Goal: Transaction & Acquisition: Book appointment/travel/reservation

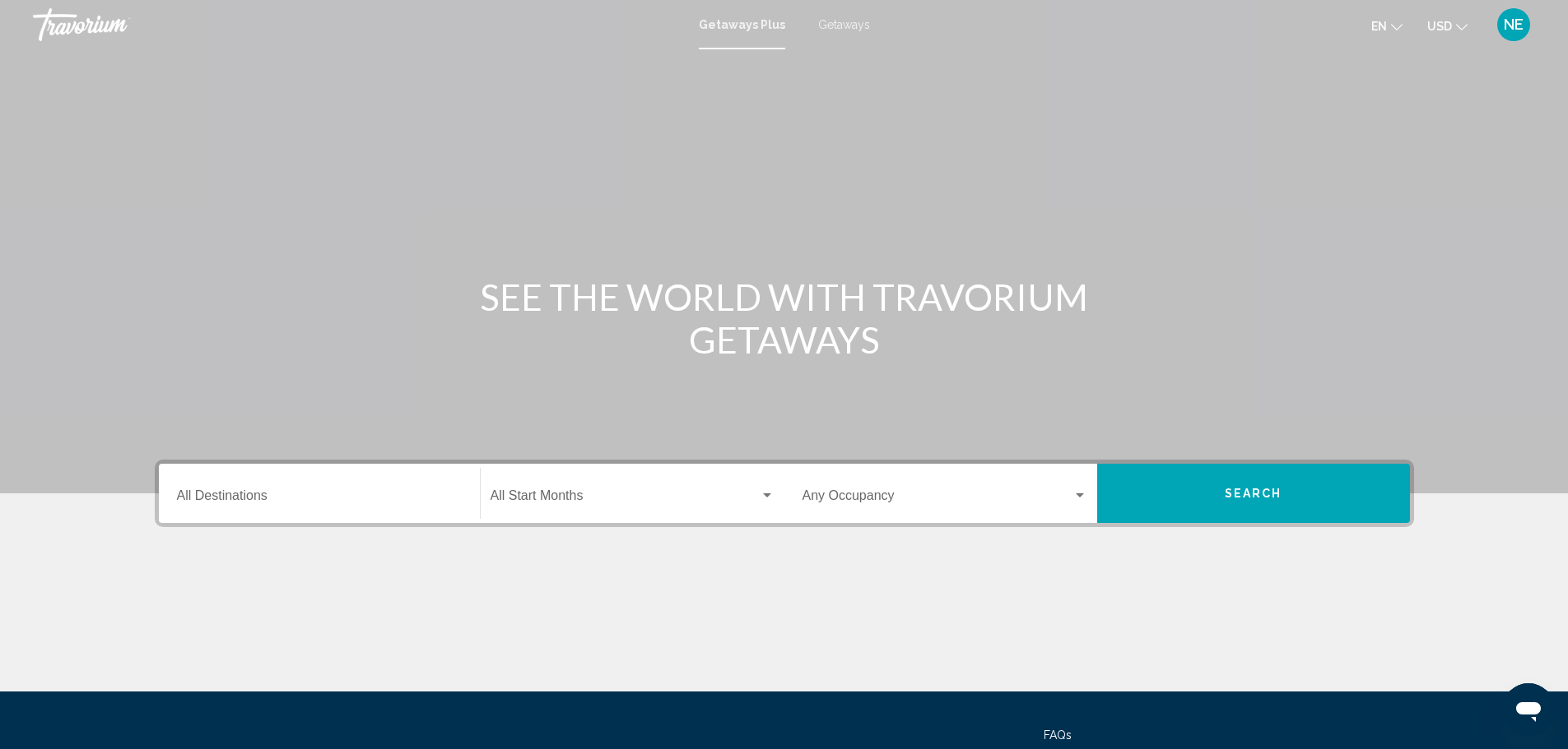
click at [865, 28] on span "Getaways" at bounding box center [844, 25] width 52 height 13
click at [177, 520] on div "Destination All Destinations" at bounding box center [319, 494] width 285 height 52
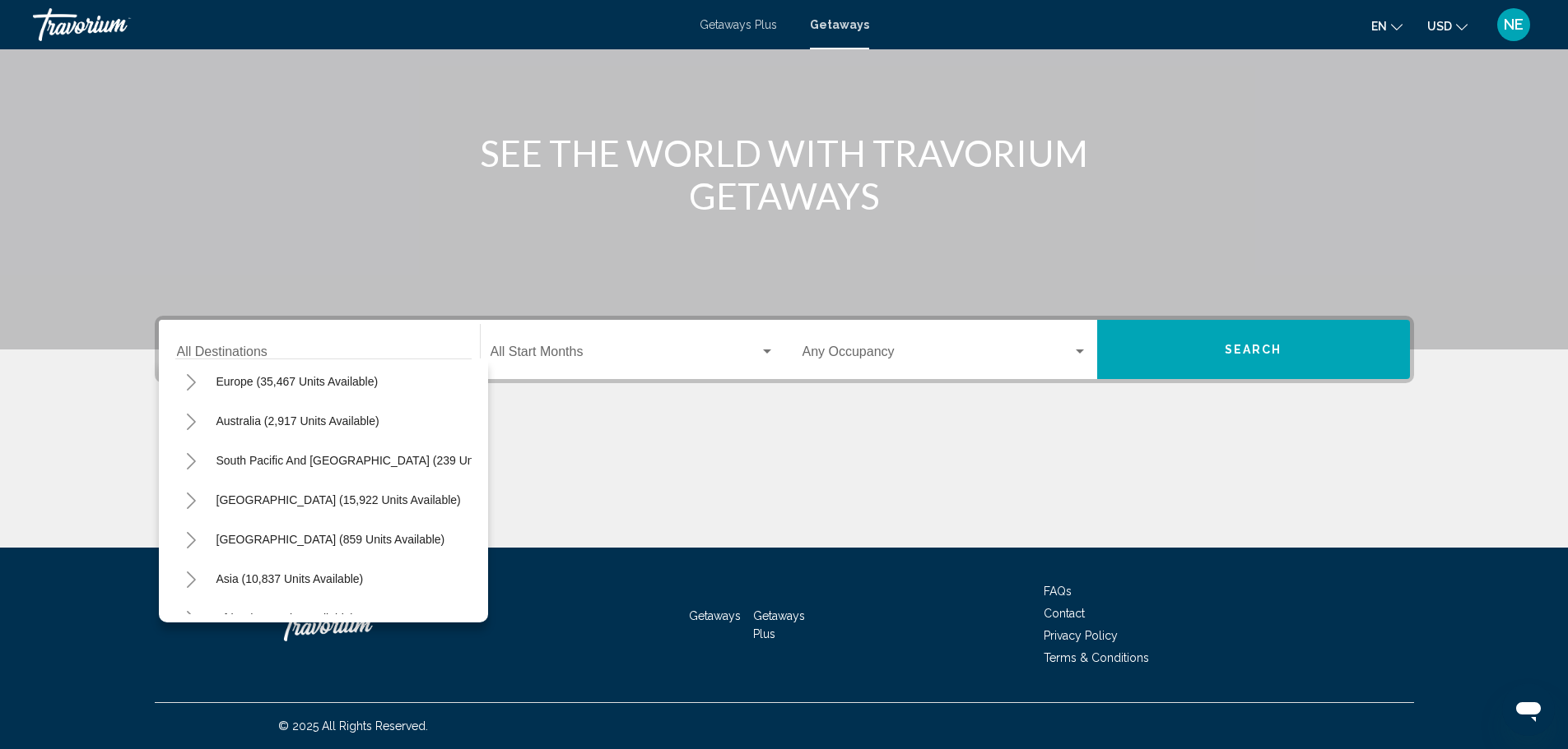
scroll to position [210, 0]
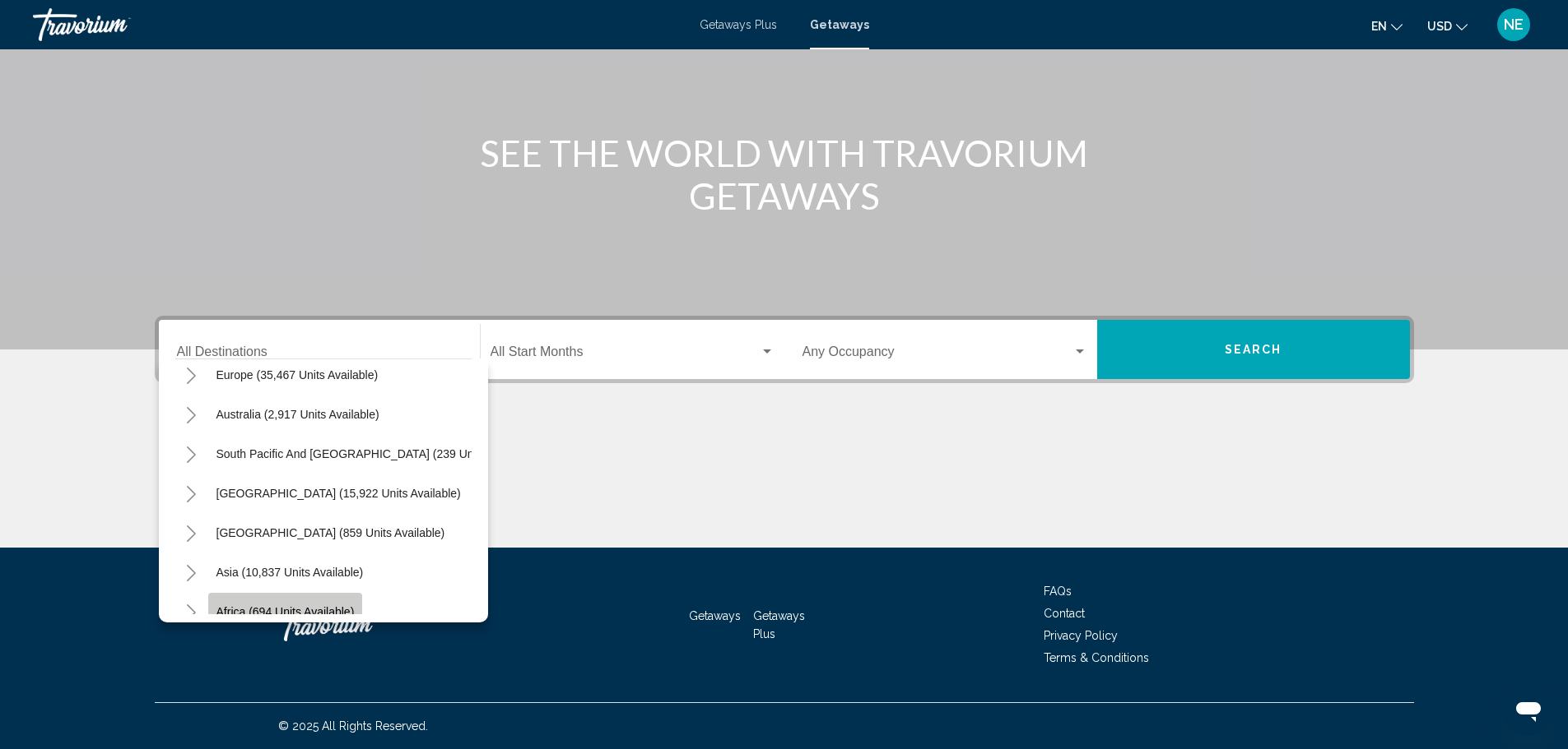
click at [237, 593] on button "Africa (694 units available)" at bounding box center [285, 612] width 155 height 38
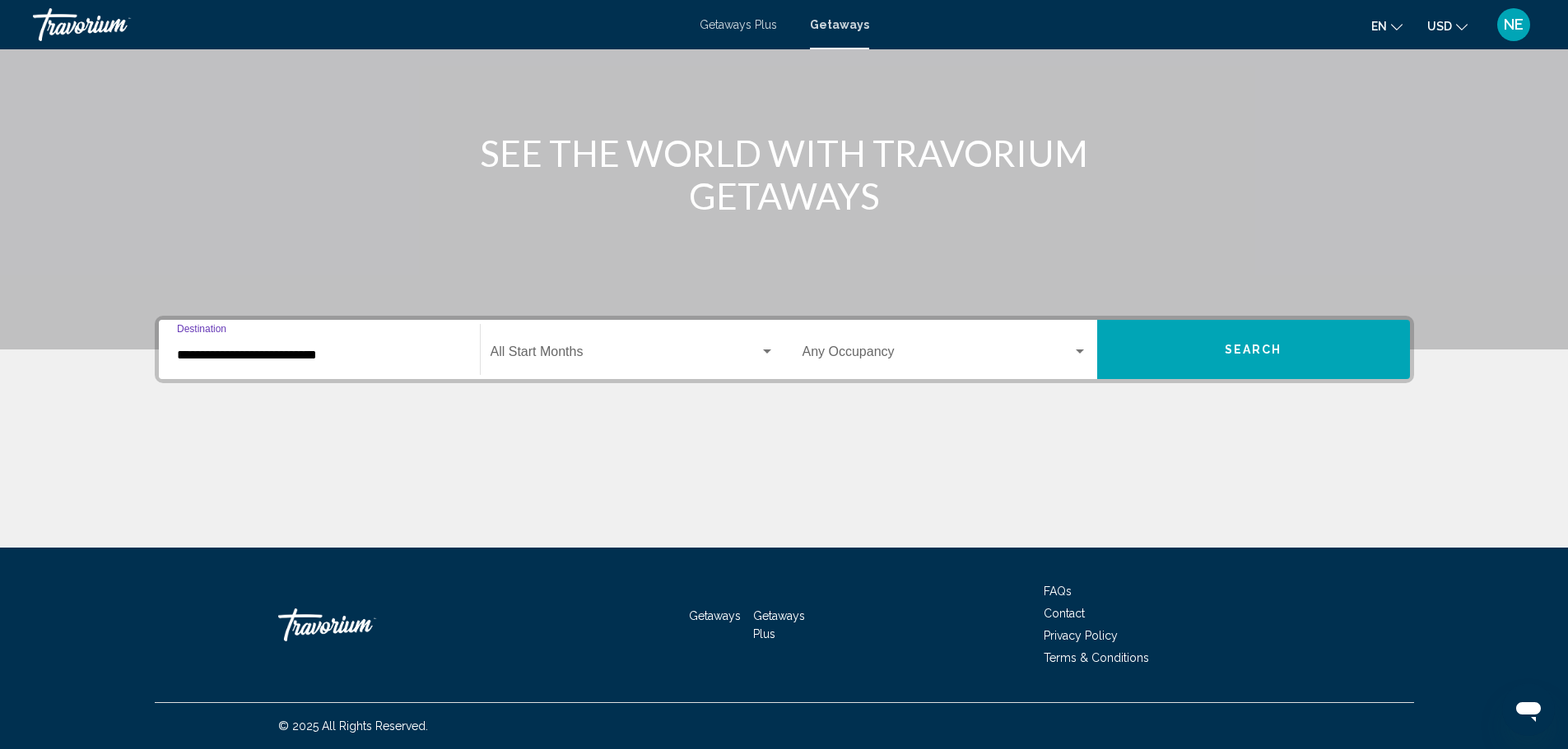
click at [177, 348] on input "**********" at bounding box center [319, 355] width 285 height 15
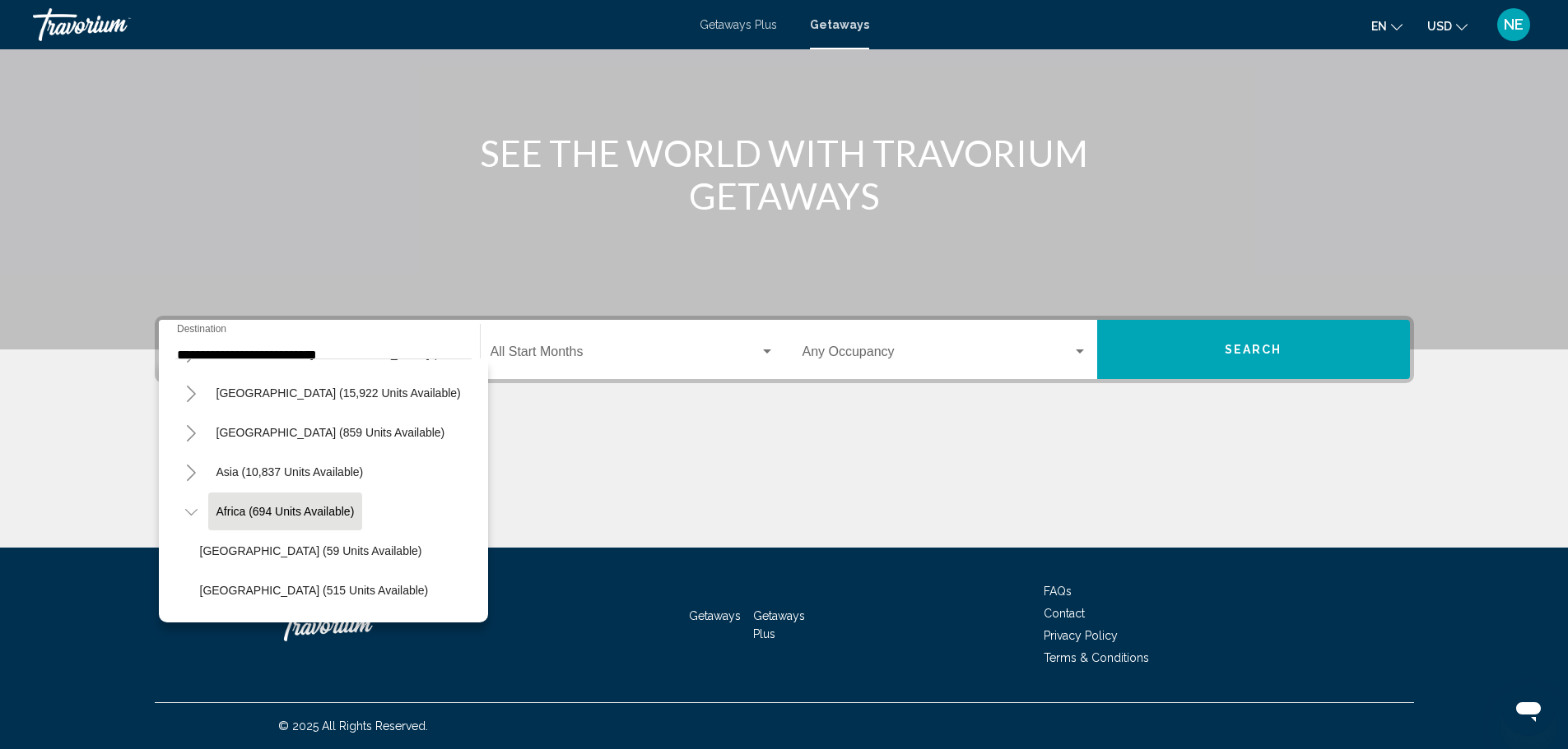
scroll to position [330, 0]
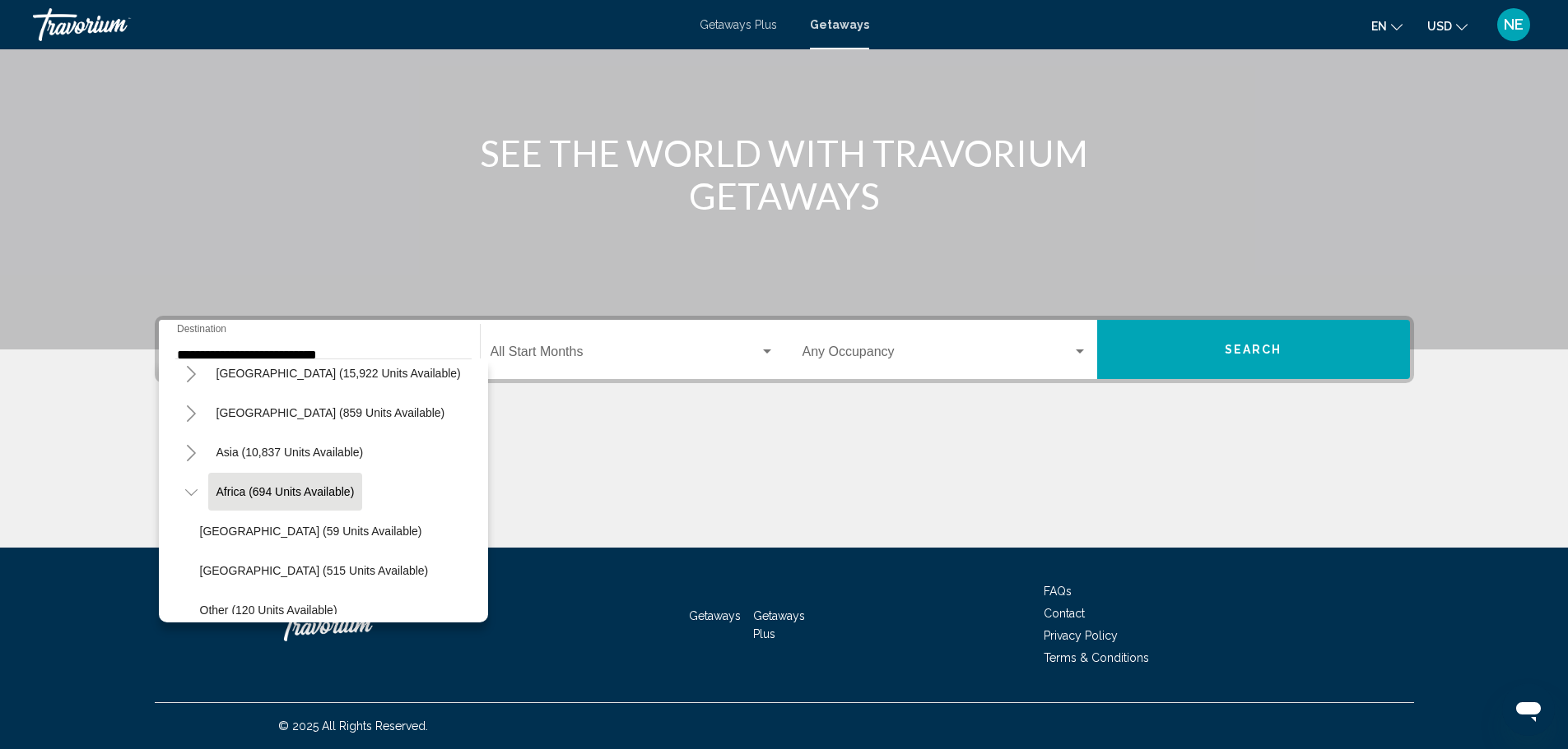
click at [185, 642] on icon "Toggle Middle East (1,086 units available)" at bounding box center [191, 651] width 12 height 17
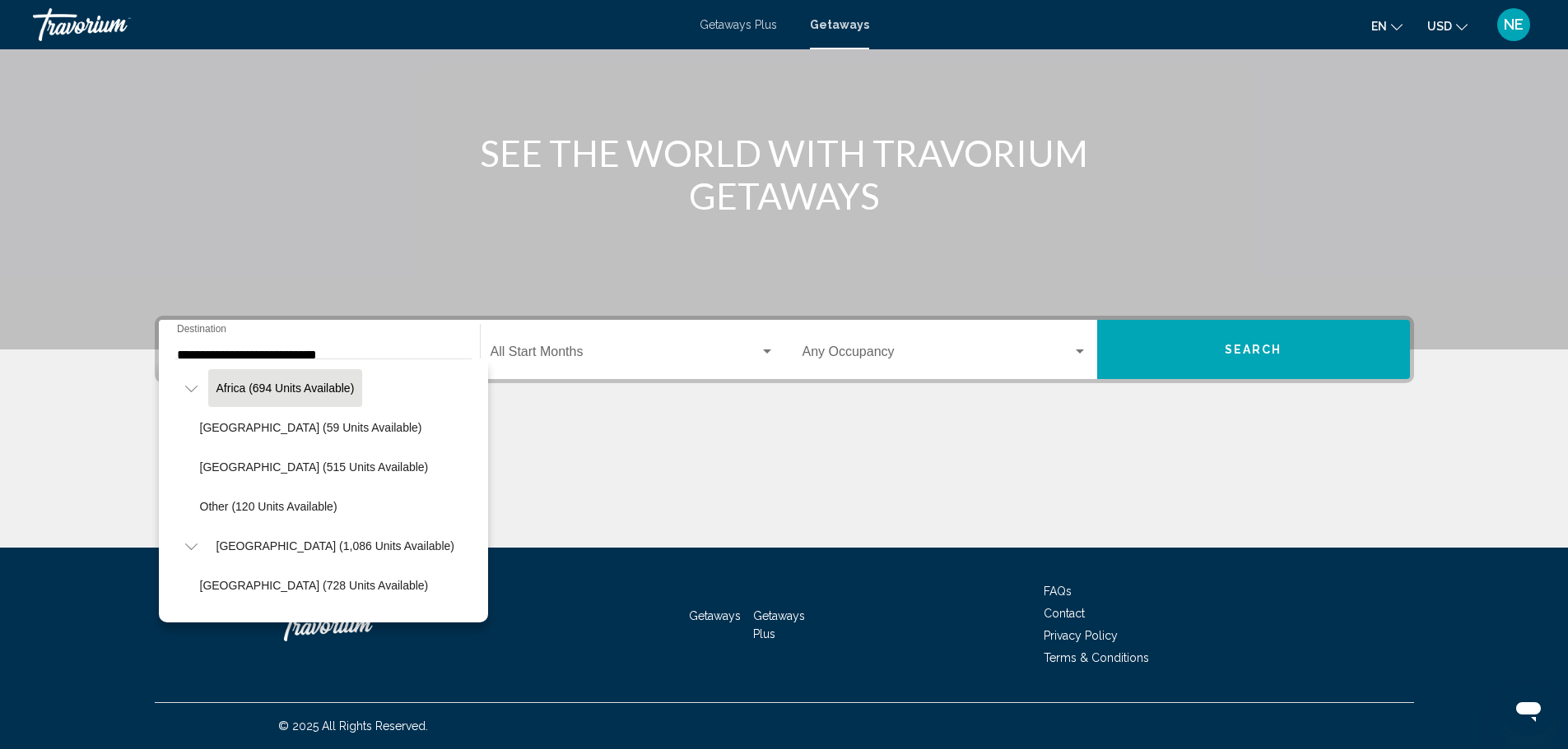
scroll to position [501, 0]
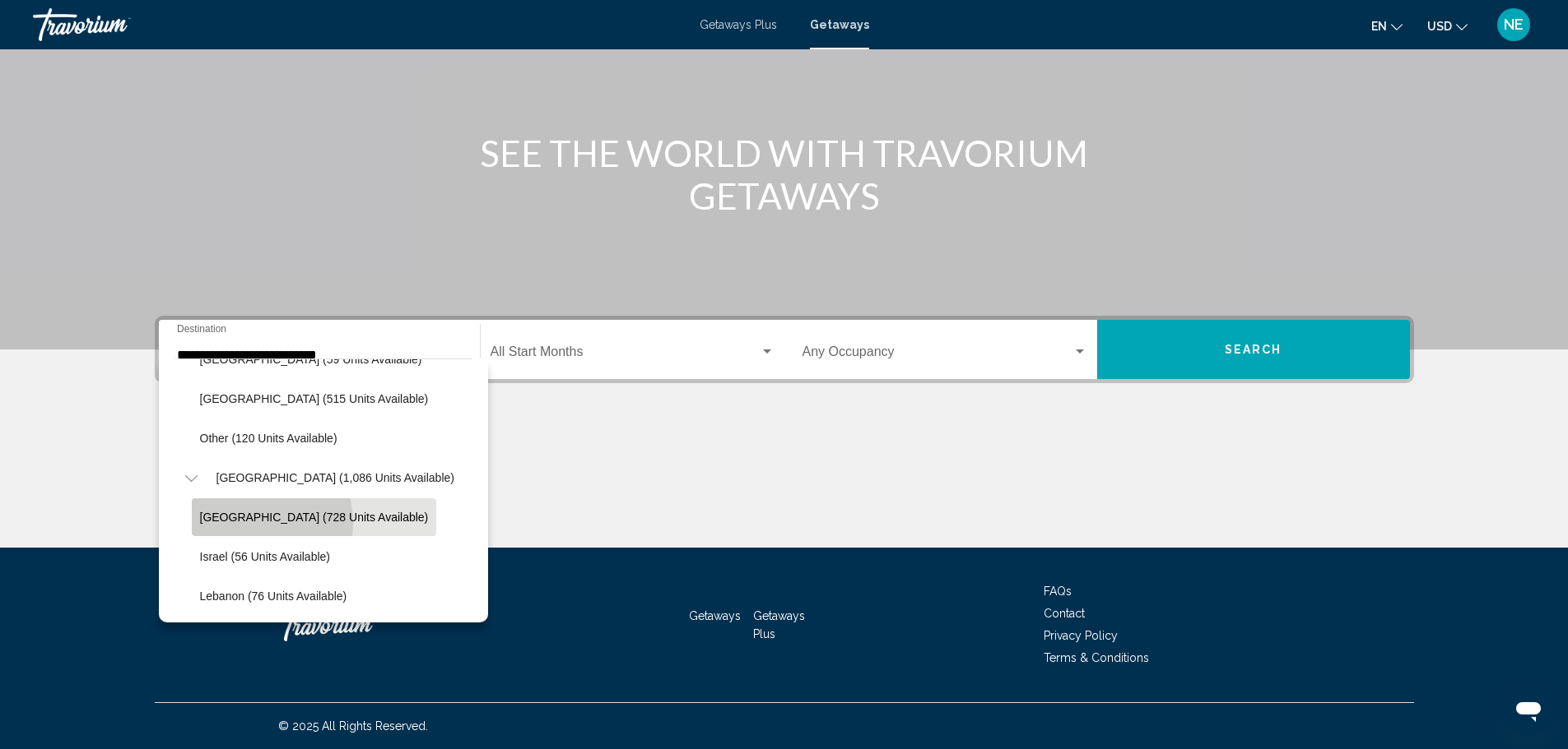
click at [200, 511] on span "Egypt (728 units available)" at bounding box center [314, 517] width 229 height 13
type input "**********"
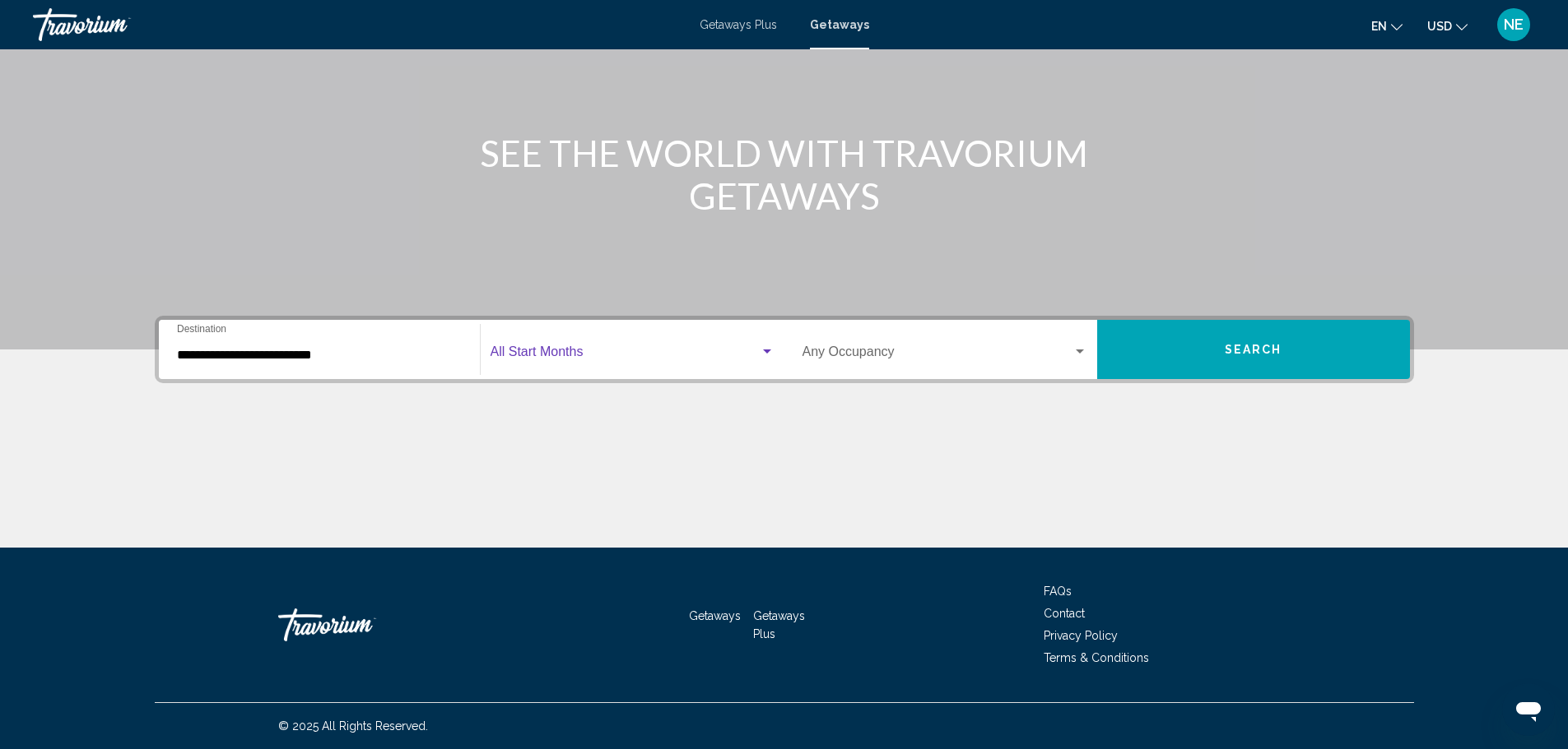
click at [634, 348] on span "Search widget" at bounding box center [625, 355] width 269 height 15
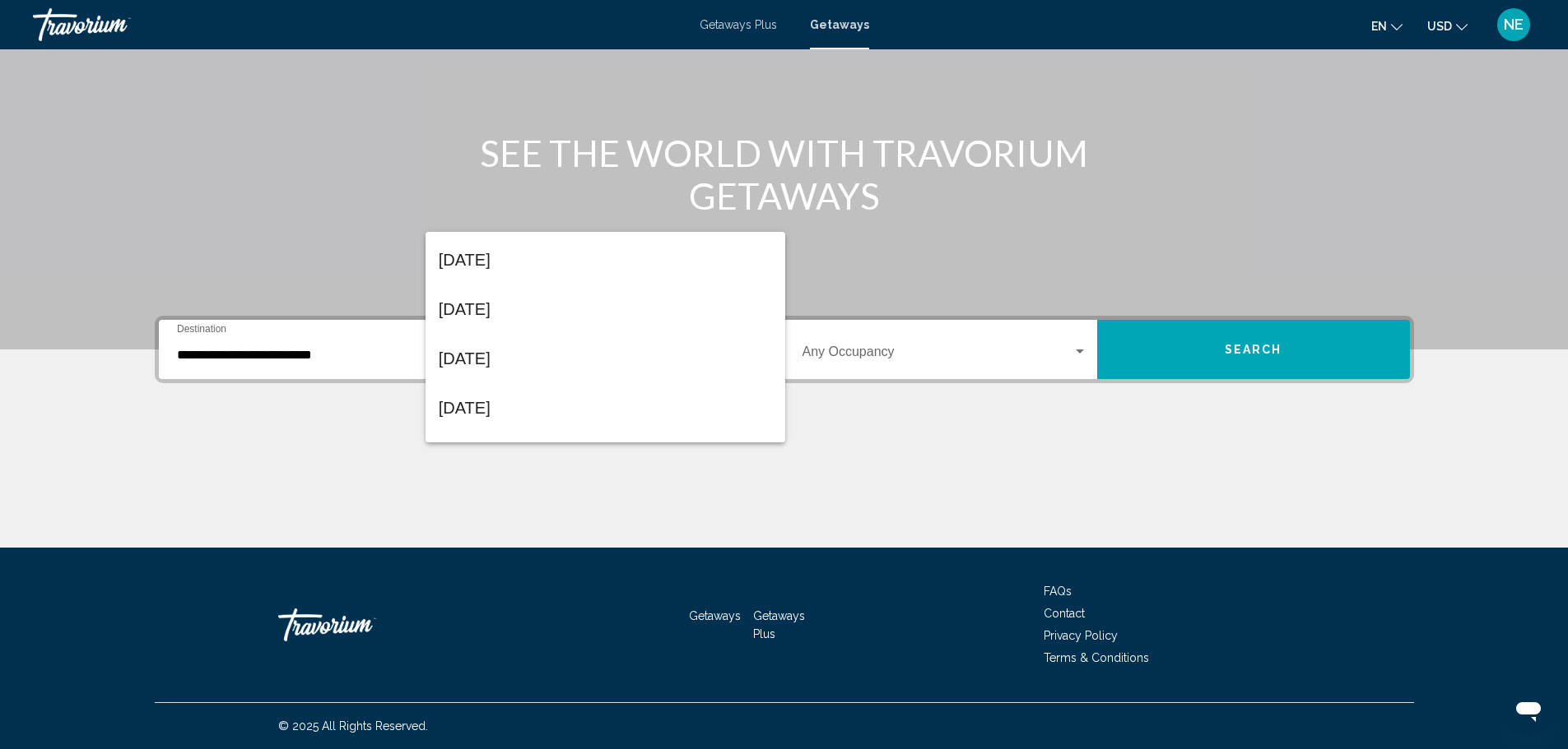
scroll to position [157, 0]
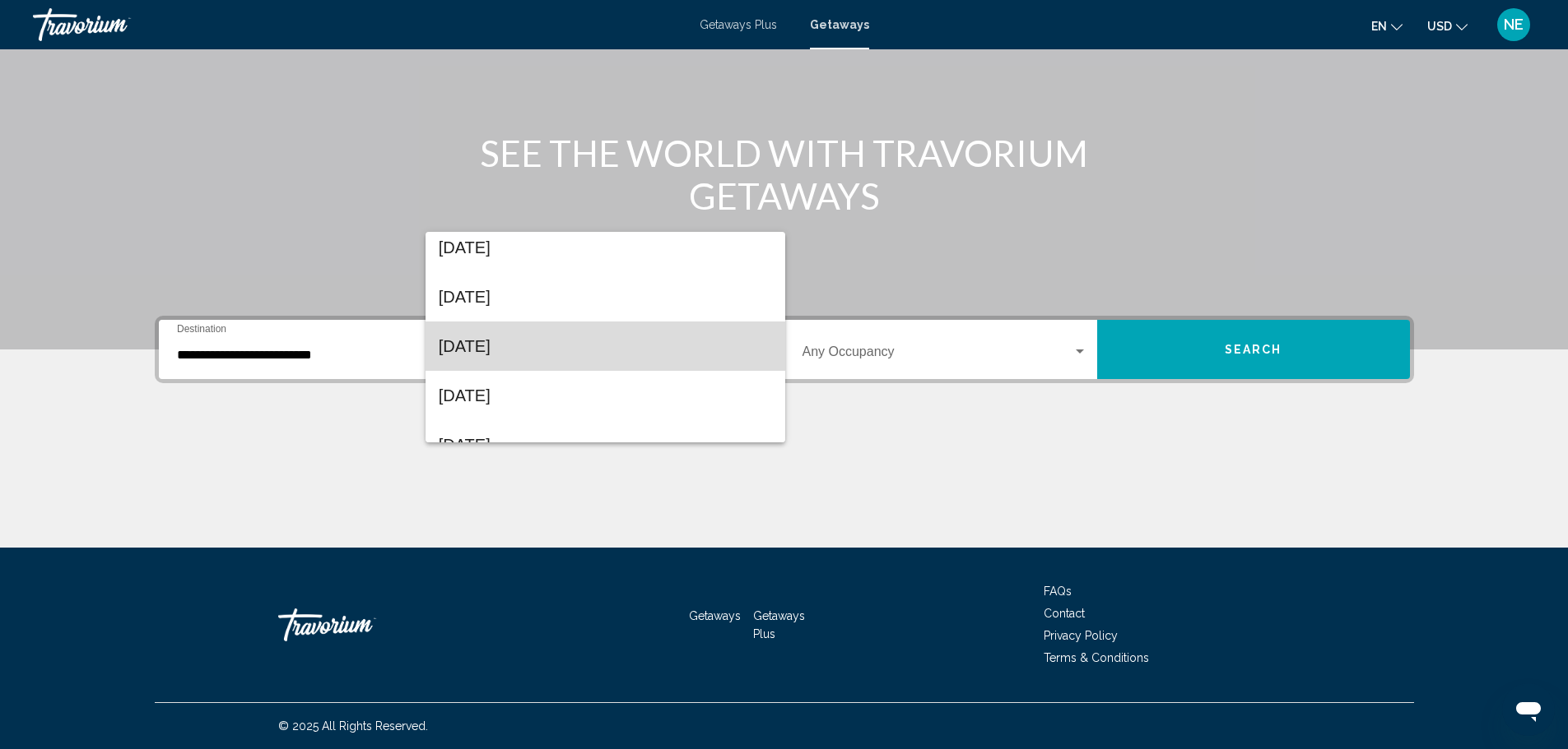
click at [607, 343] on span "December 2025" at bounding box center [606, 347] width 333 height 50
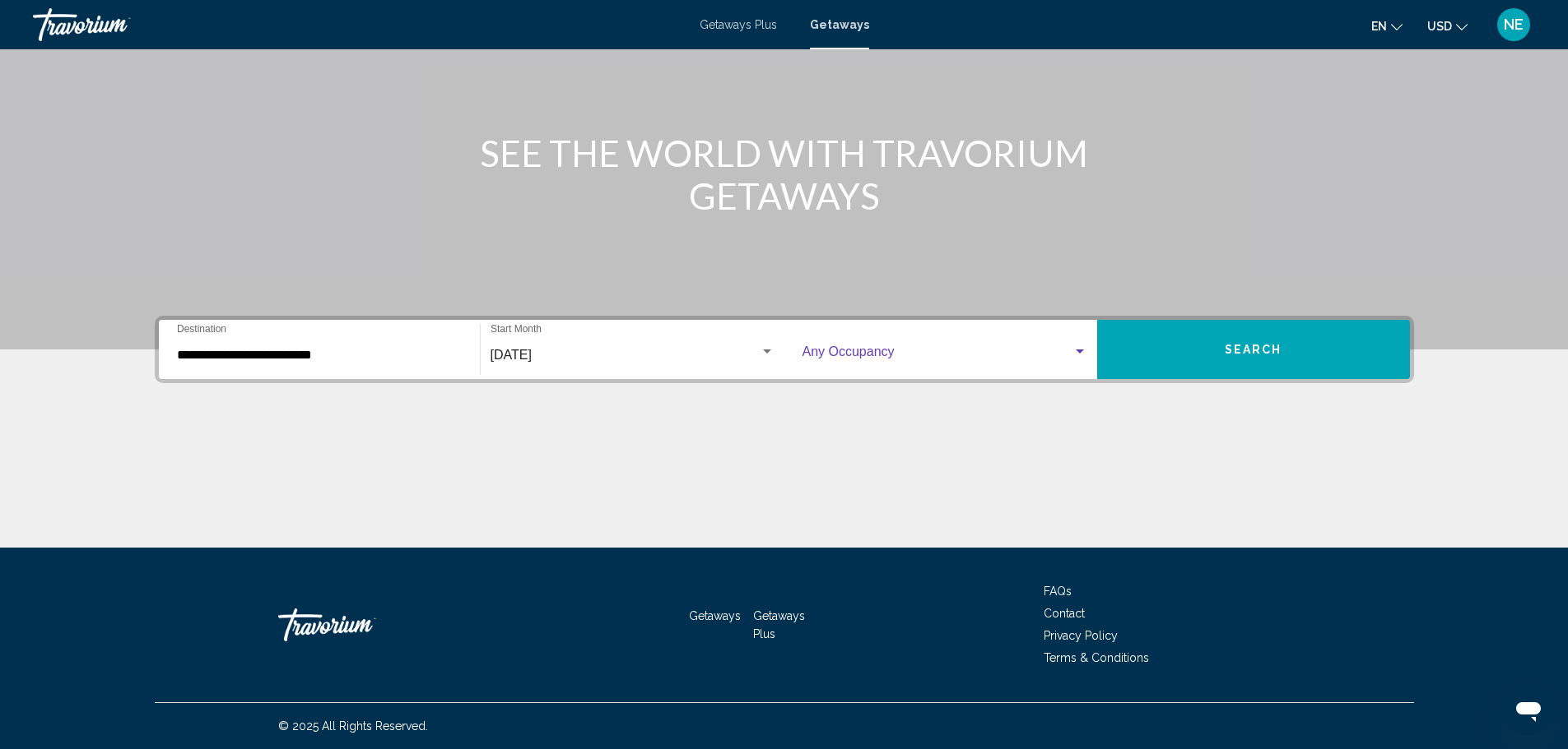
click at [1087, 346] on div "Search widget" at bounding box center [1080, 352] width 15 height 13
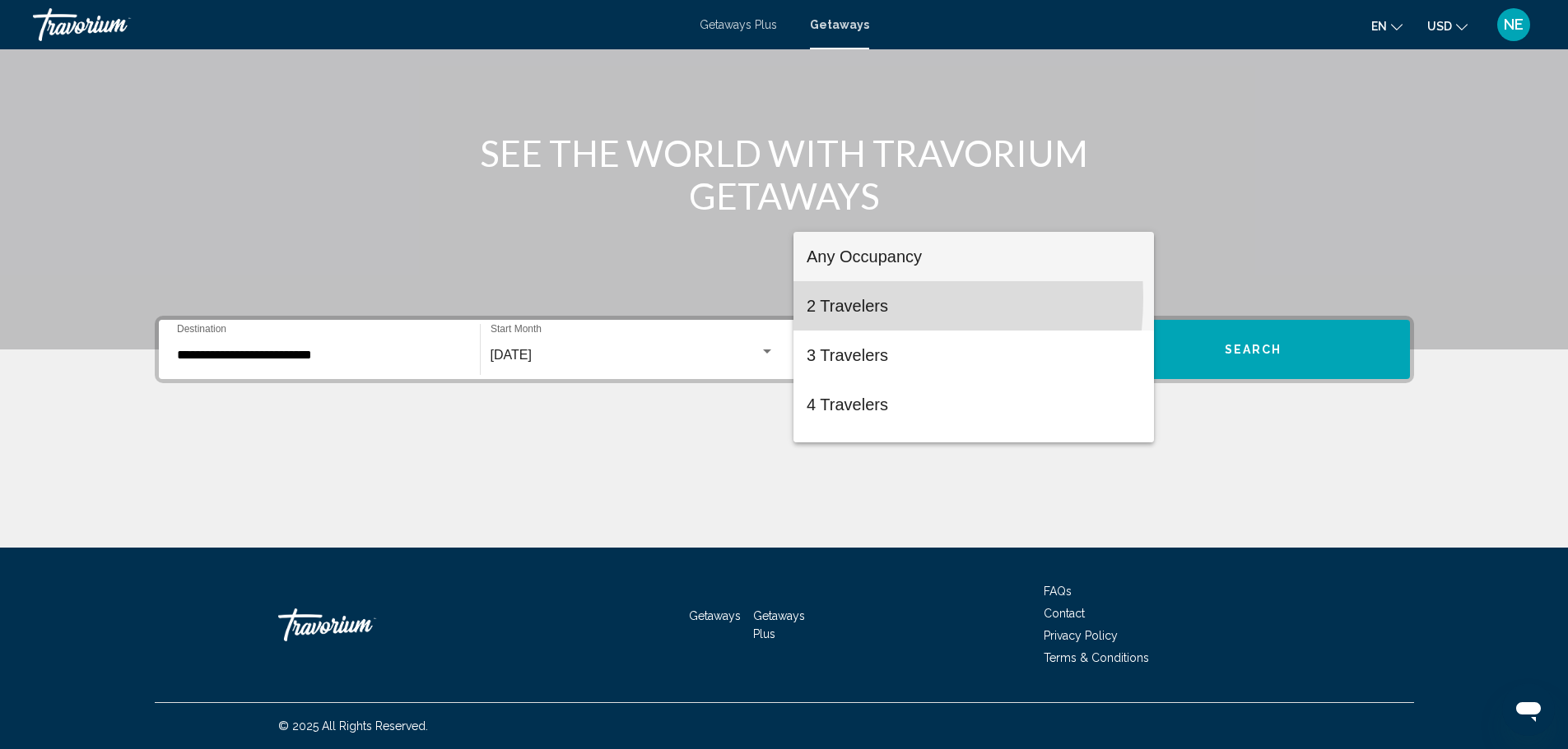
click at [820, 298] on span "2 Travelers" at bounding box center [973, 306] width 334 height 50
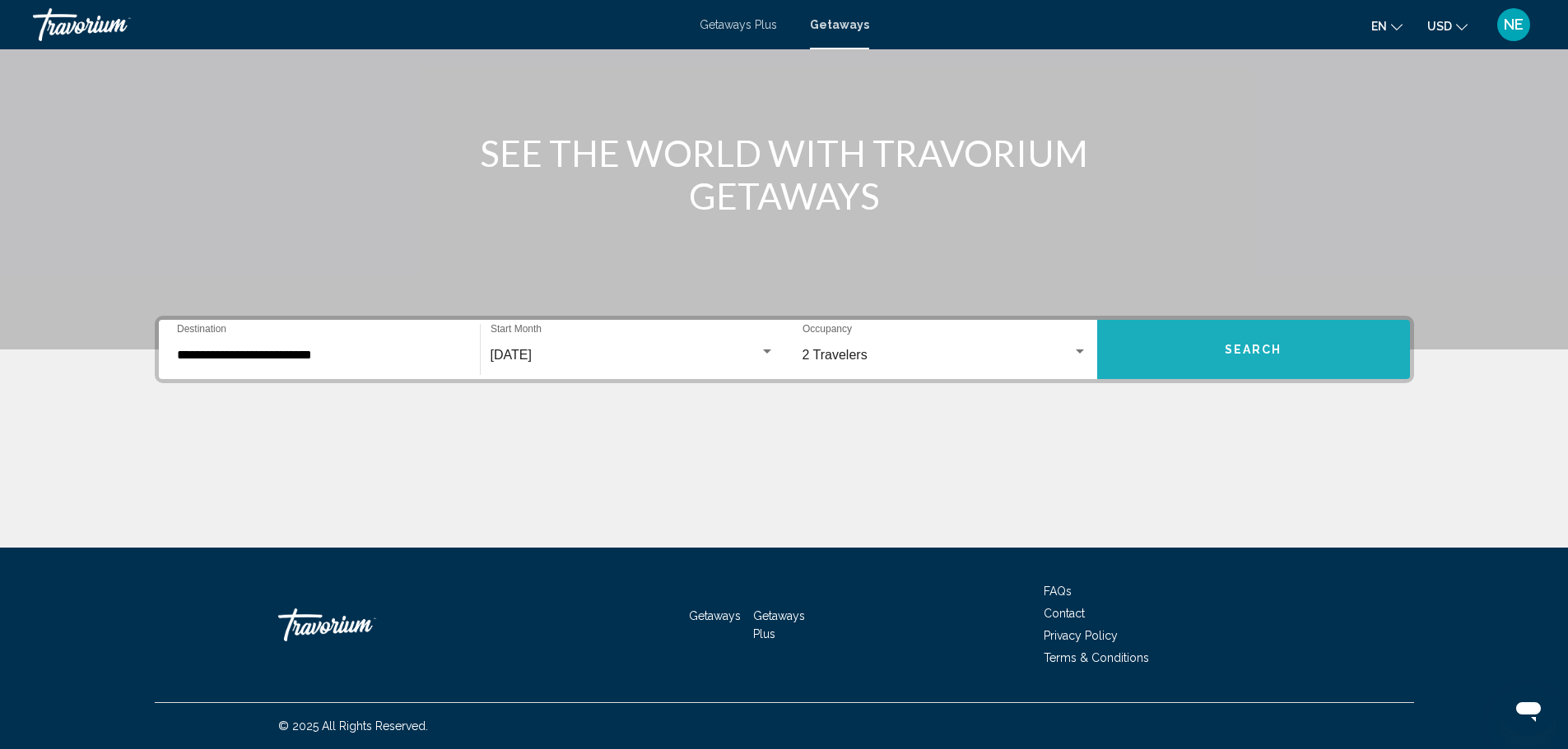
click at [1340, 320] on button "Search" at bounding box center [1254, 350] width 313 height 59
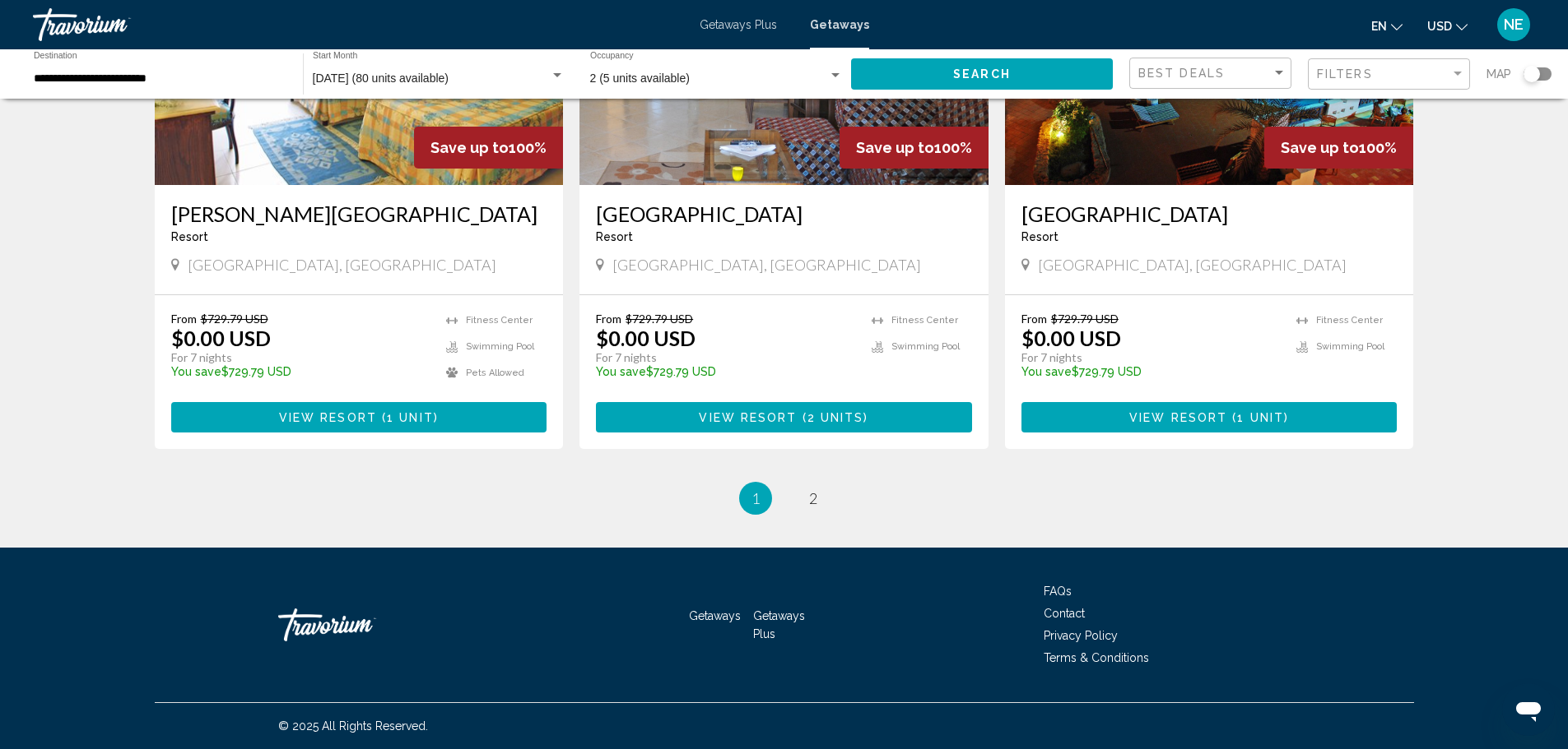
scroll to position [2492, 0]
click at [818, 508] on span "2" at bounding box center [813, 499] width 8 height 18
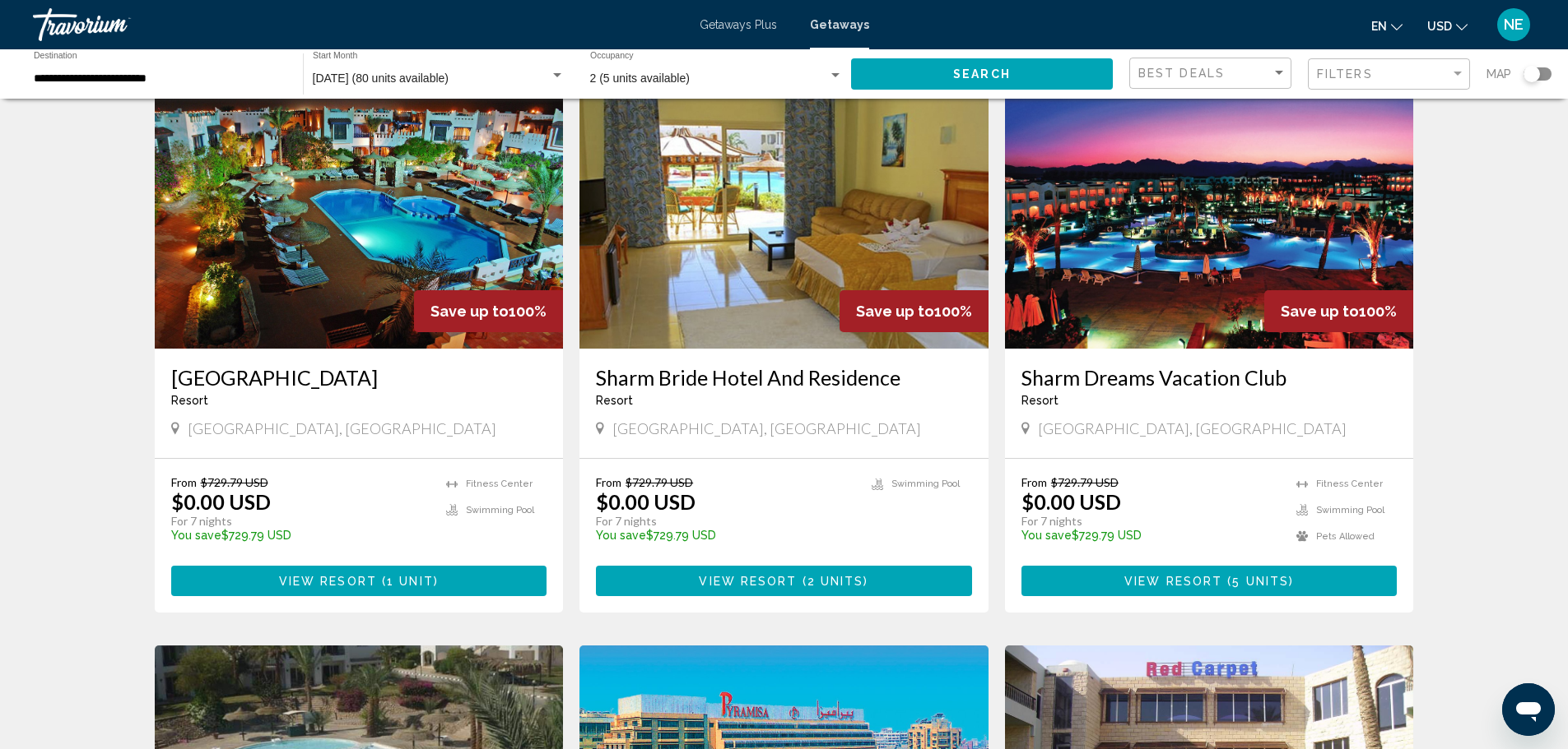
scroll to position [82, 0]
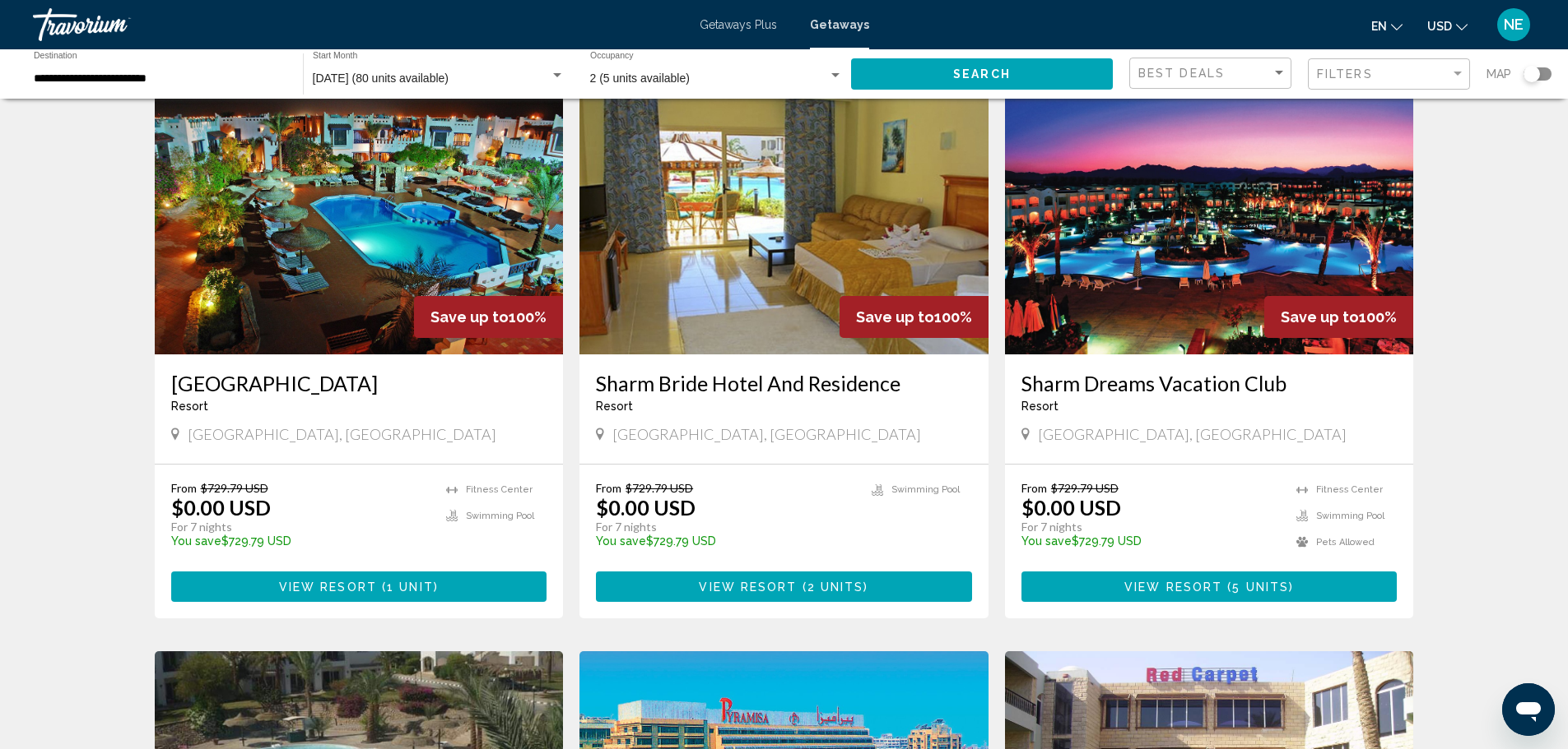
click at [1278, 318] on img "Main content" at bounding box center [1210, 223] width 409 height 263
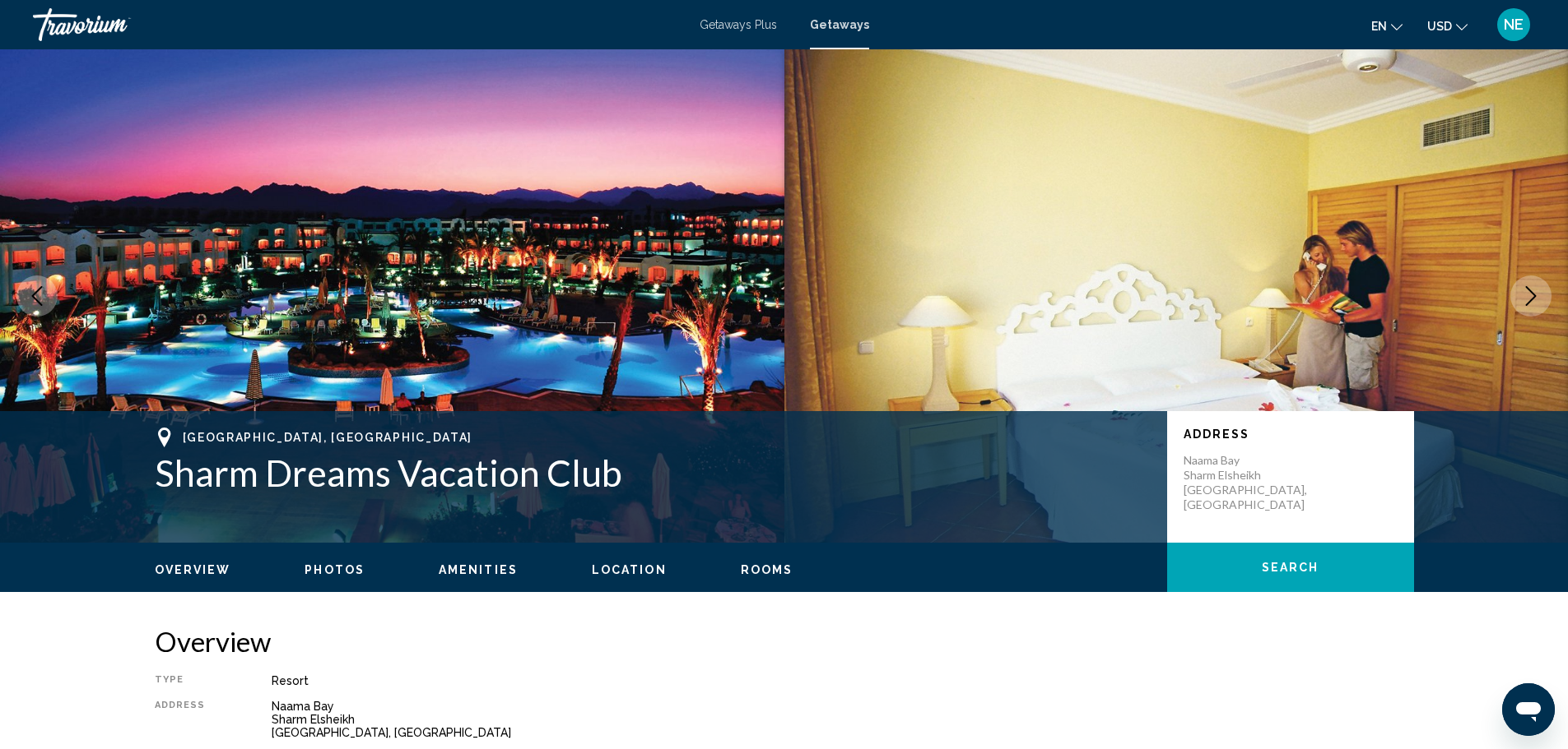
click at [1528, 306] on icon "Next image" at bounding box center [1530, 295] width 19 height 19
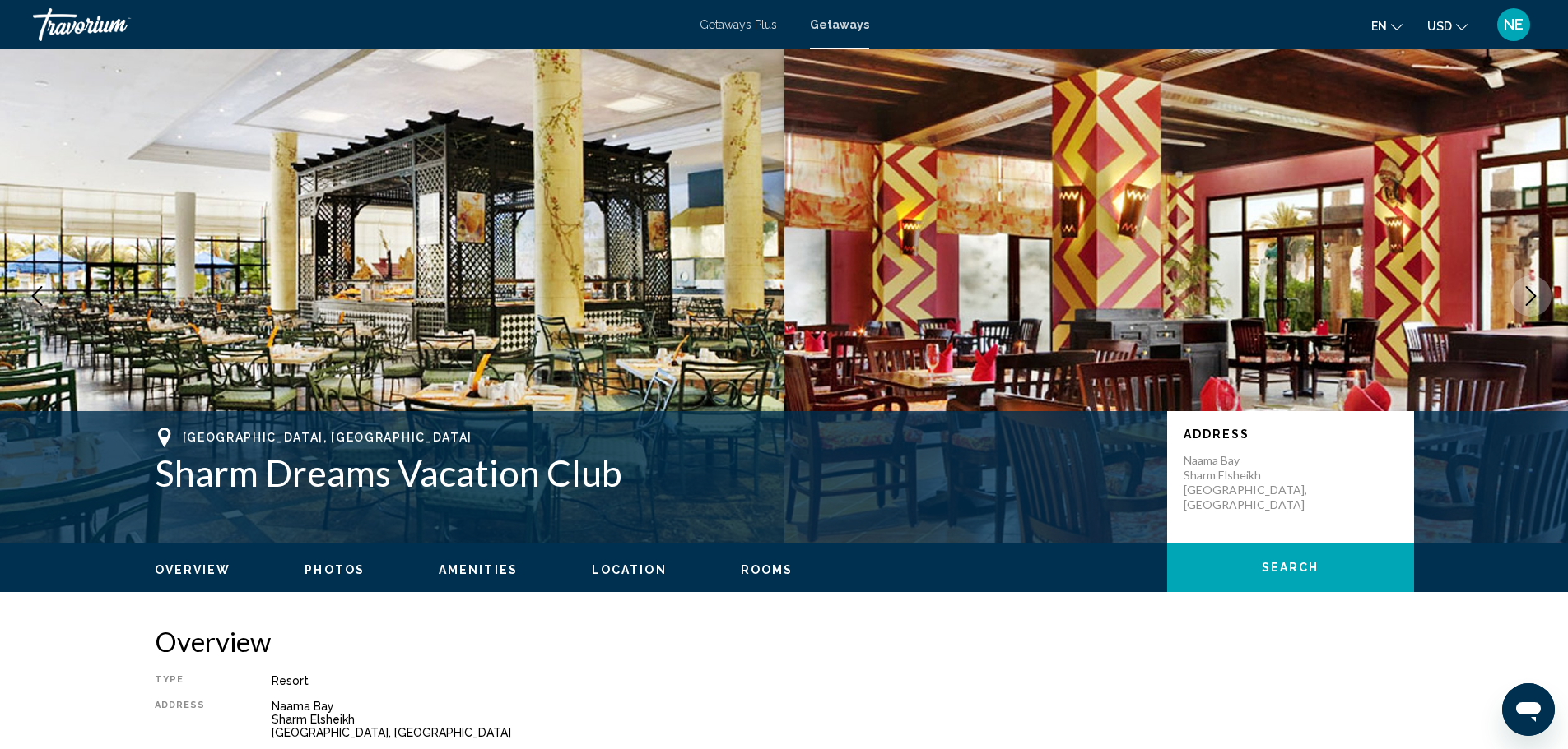
click at [1528, 306] on icon "Next image" at bounding box center [1530, 295] width 19 height 19
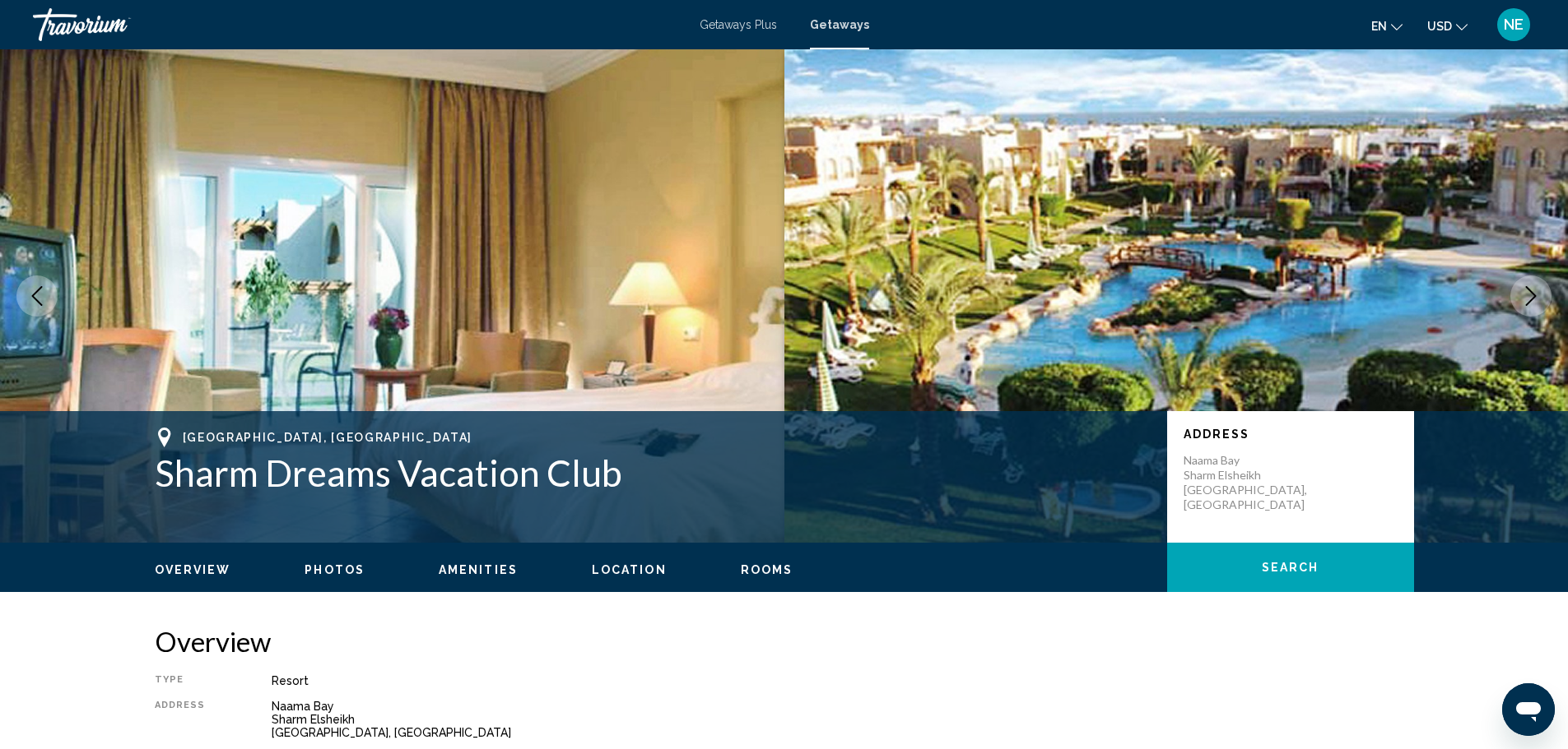
click at [1528, 306] on icon "Next image" at bounding box center [1530, 295] width 19 height 19
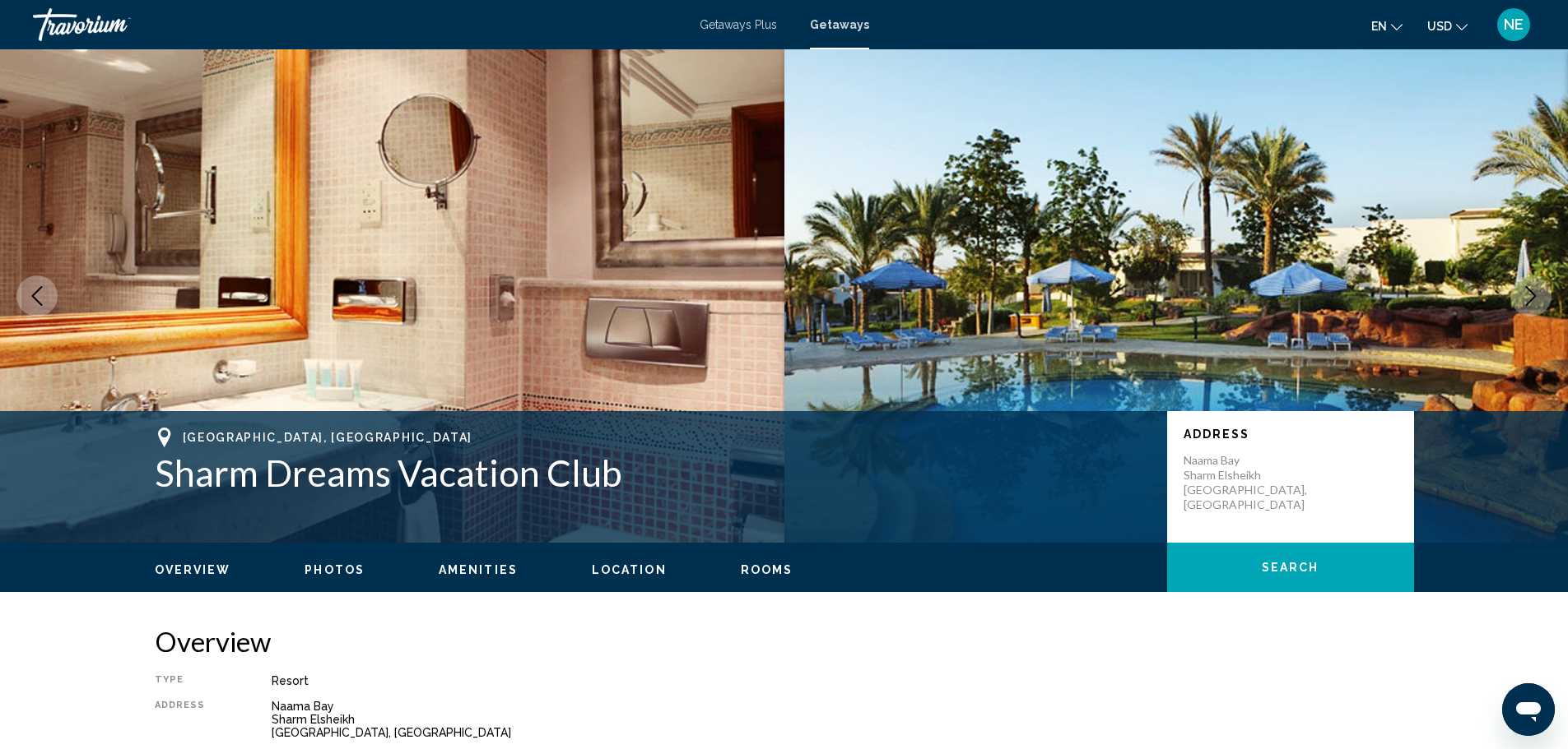
click at [1528, 306] on icon "Next image" at bounding box center [1530, 295] width 19 height 19
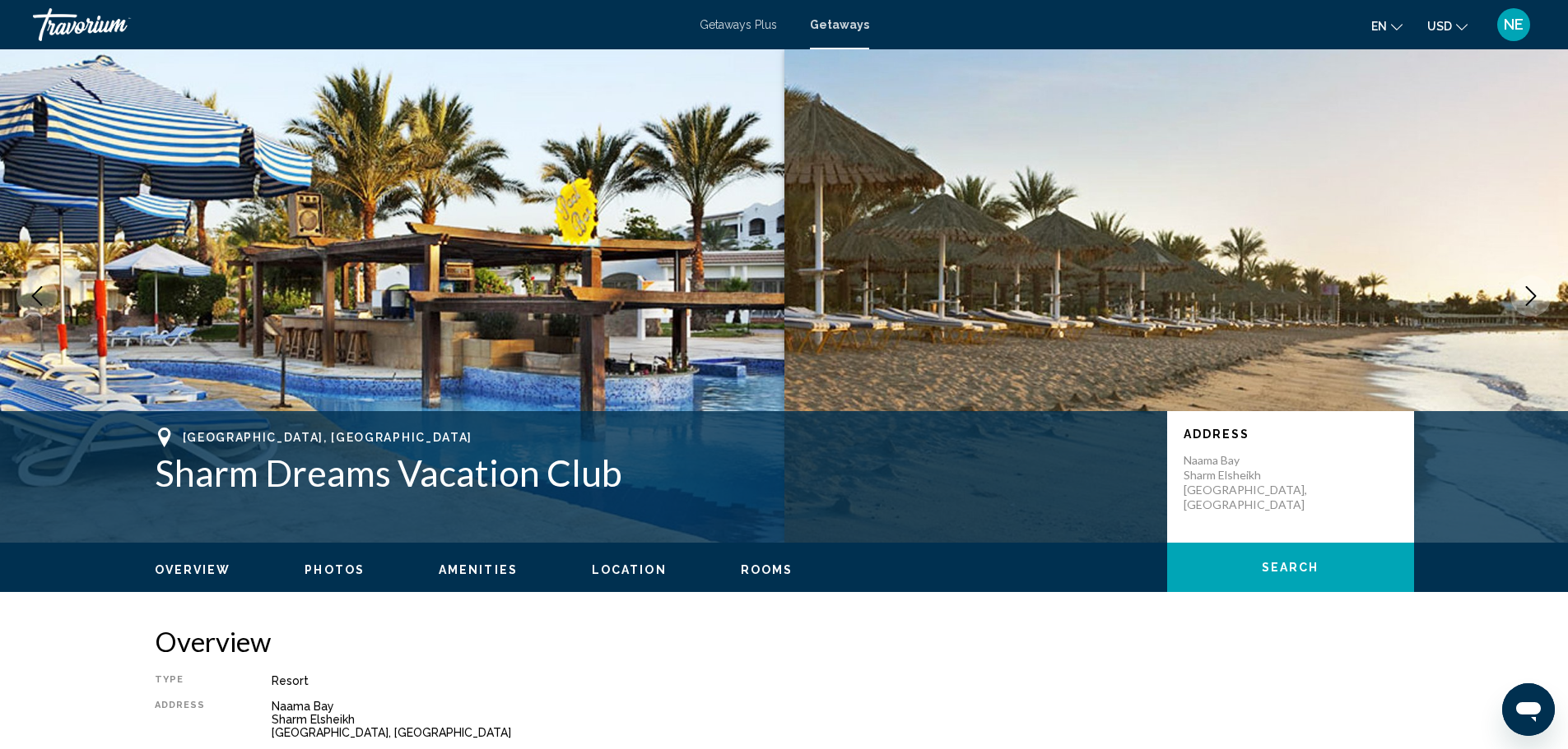
click at [1528, 306] on icon "Next image" at bounding box center [1530, 295] width 19 height 19
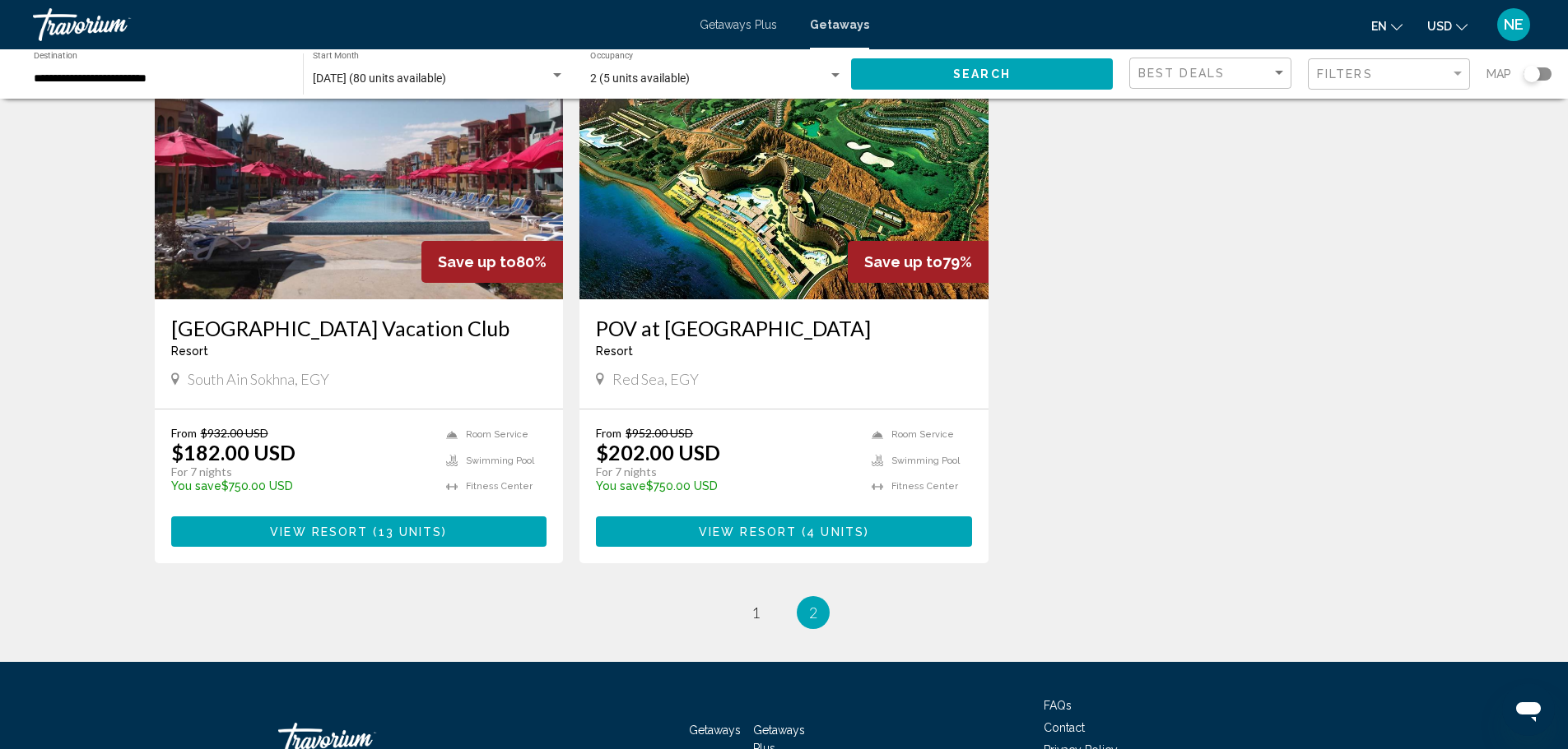
scroll to position [1339, 0]
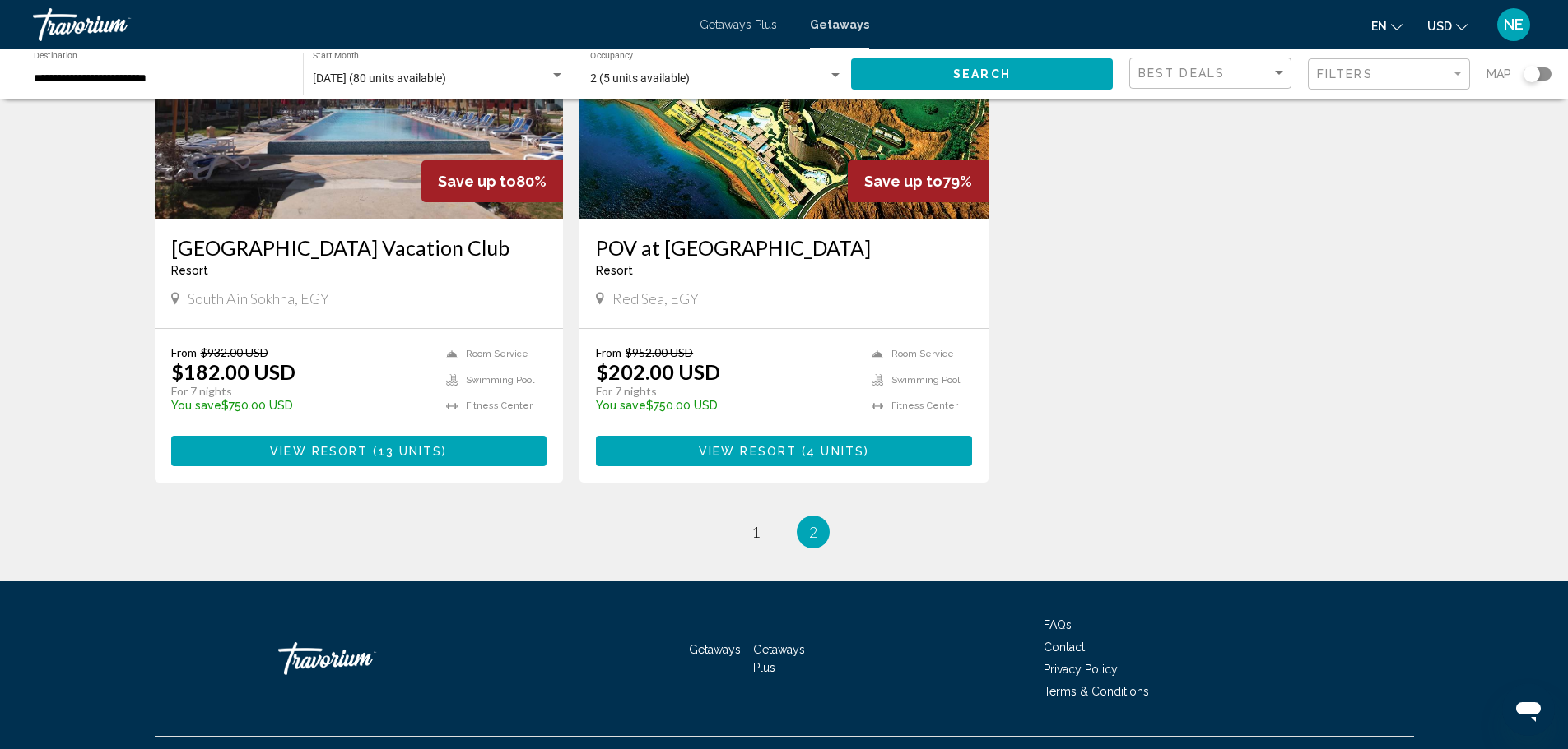
click at [816, 219] on img "Main content" at bounding box center [784, 87] width 409 height 263
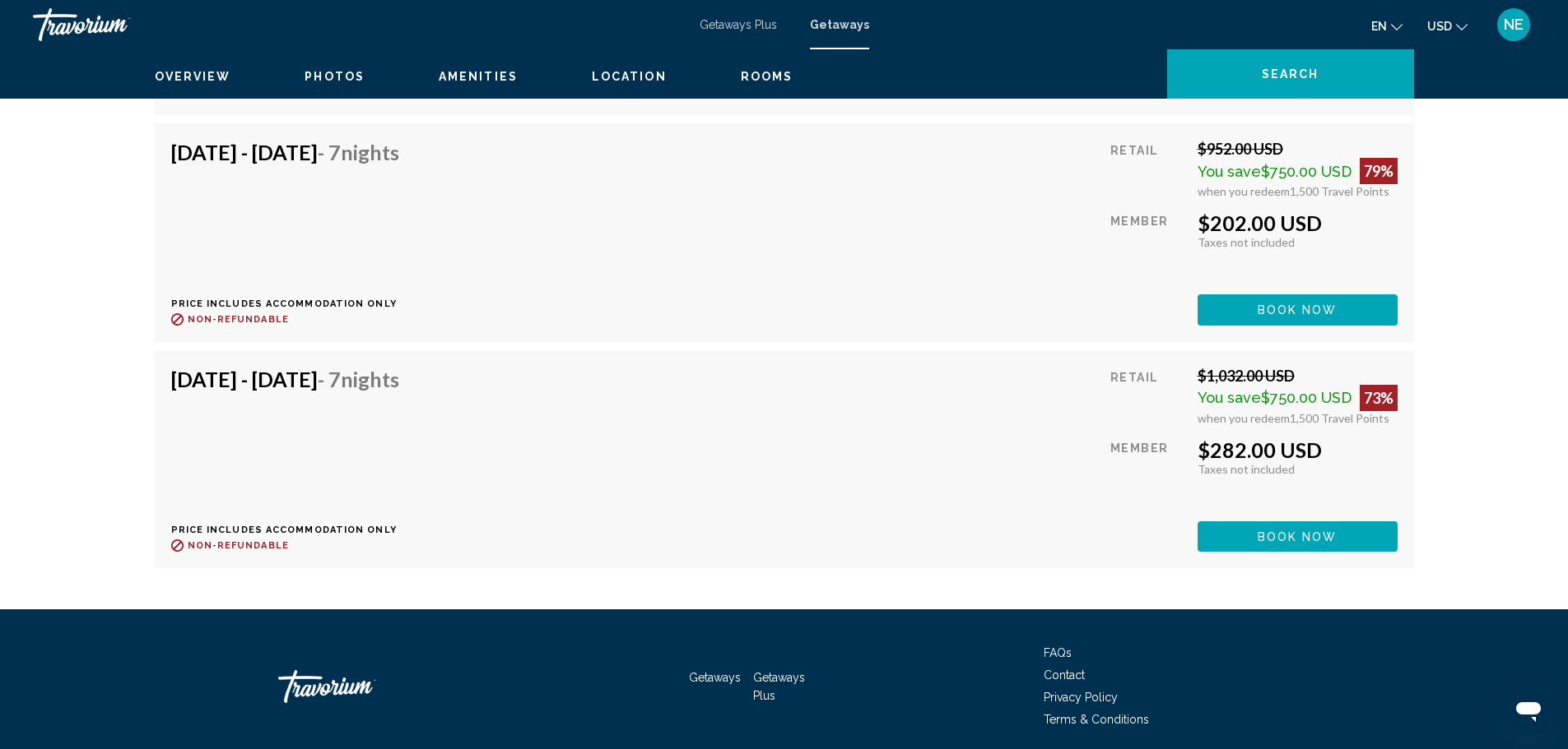
scroll to position [3206, 0]
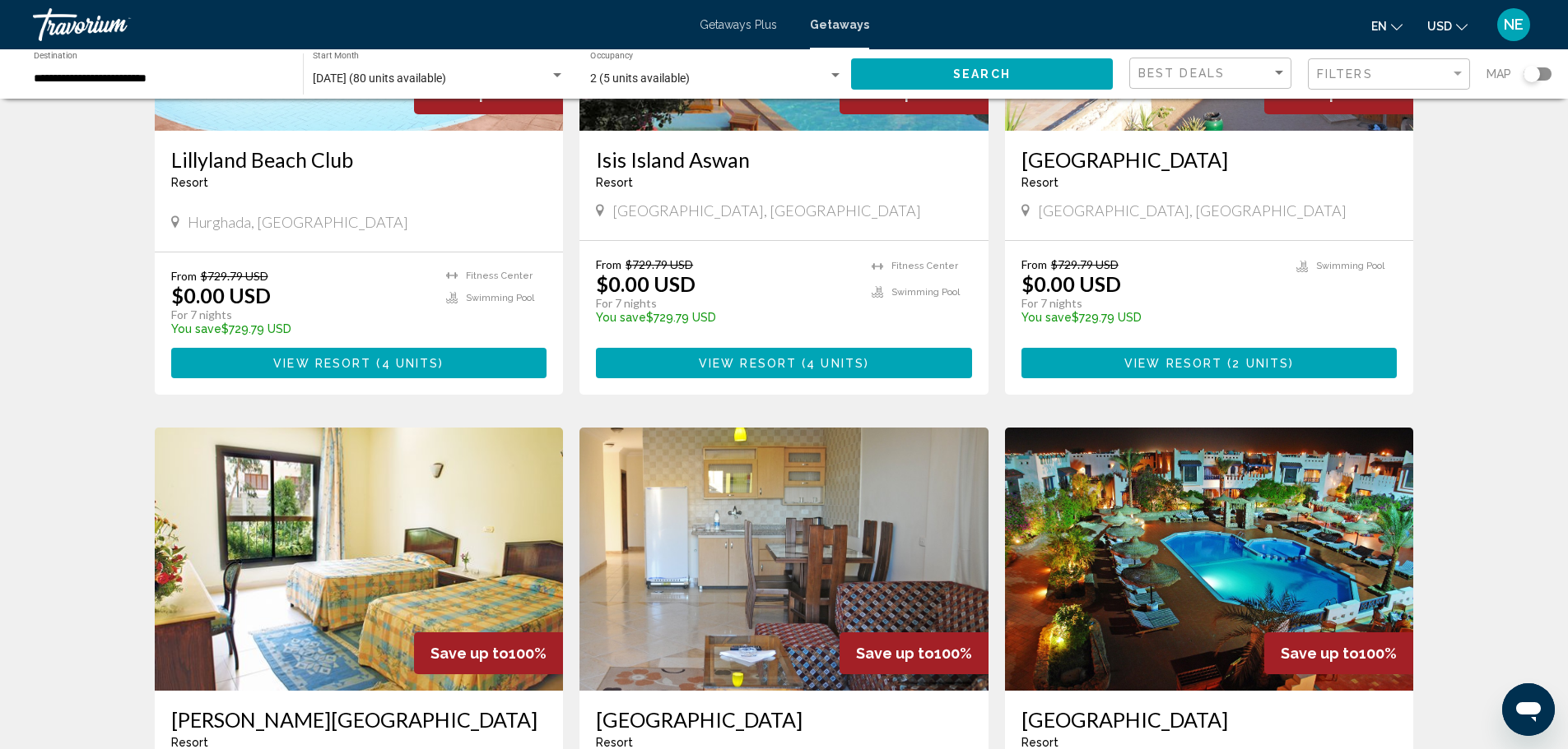
scroll to position [1423, 0]
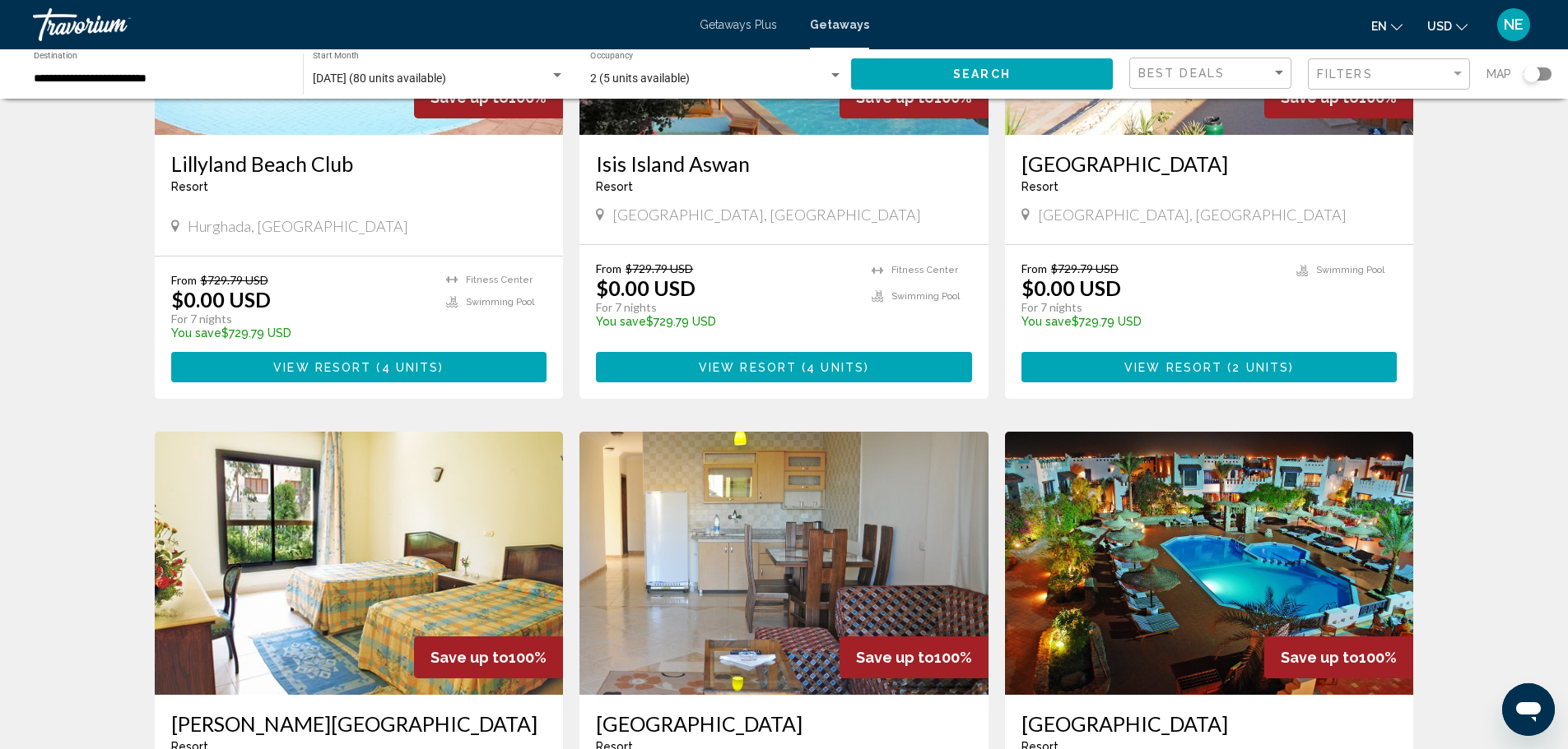
click at [442, 135] on img "Main content" at bounding box center [359, 4] width 409 height 263
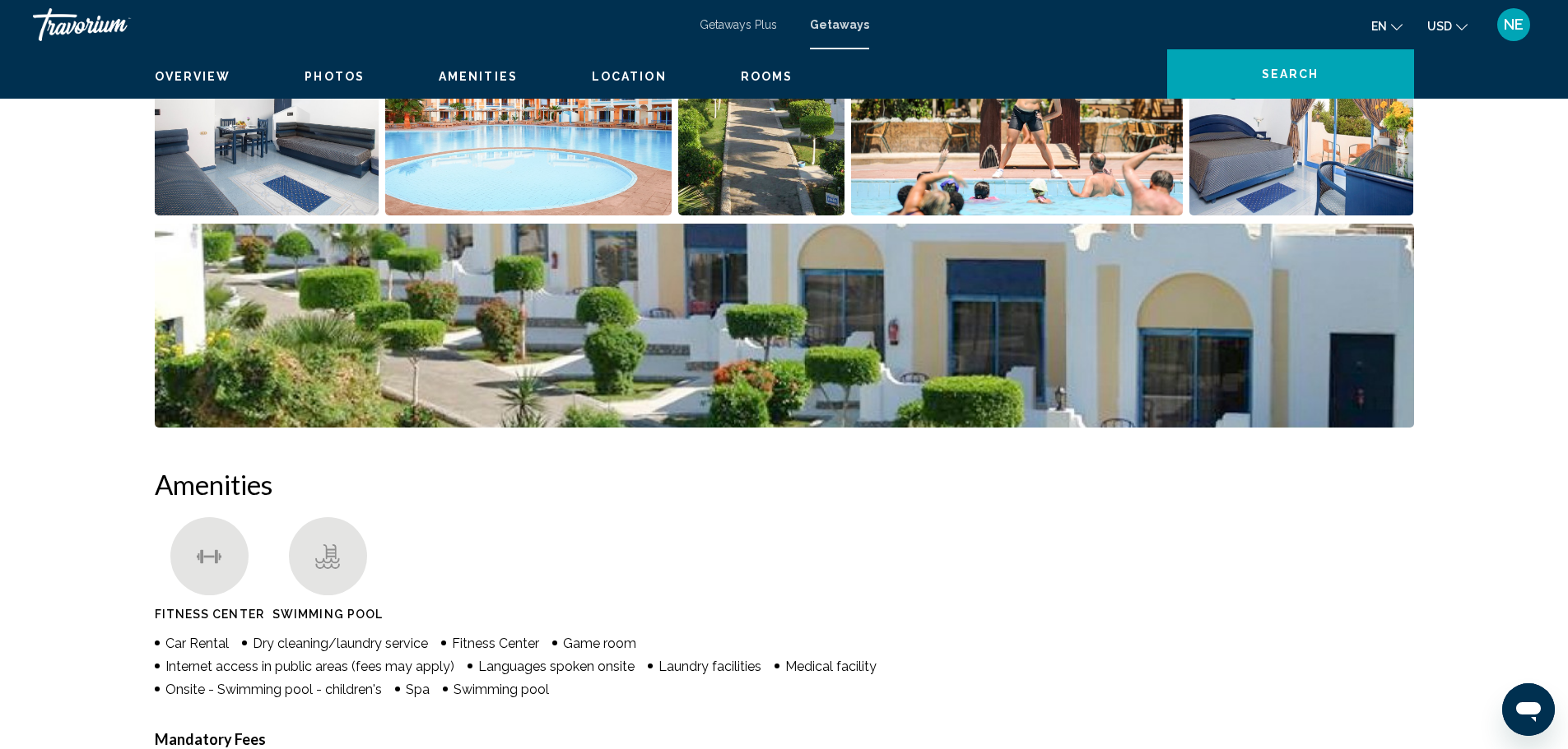
scroll to position [916, 0]
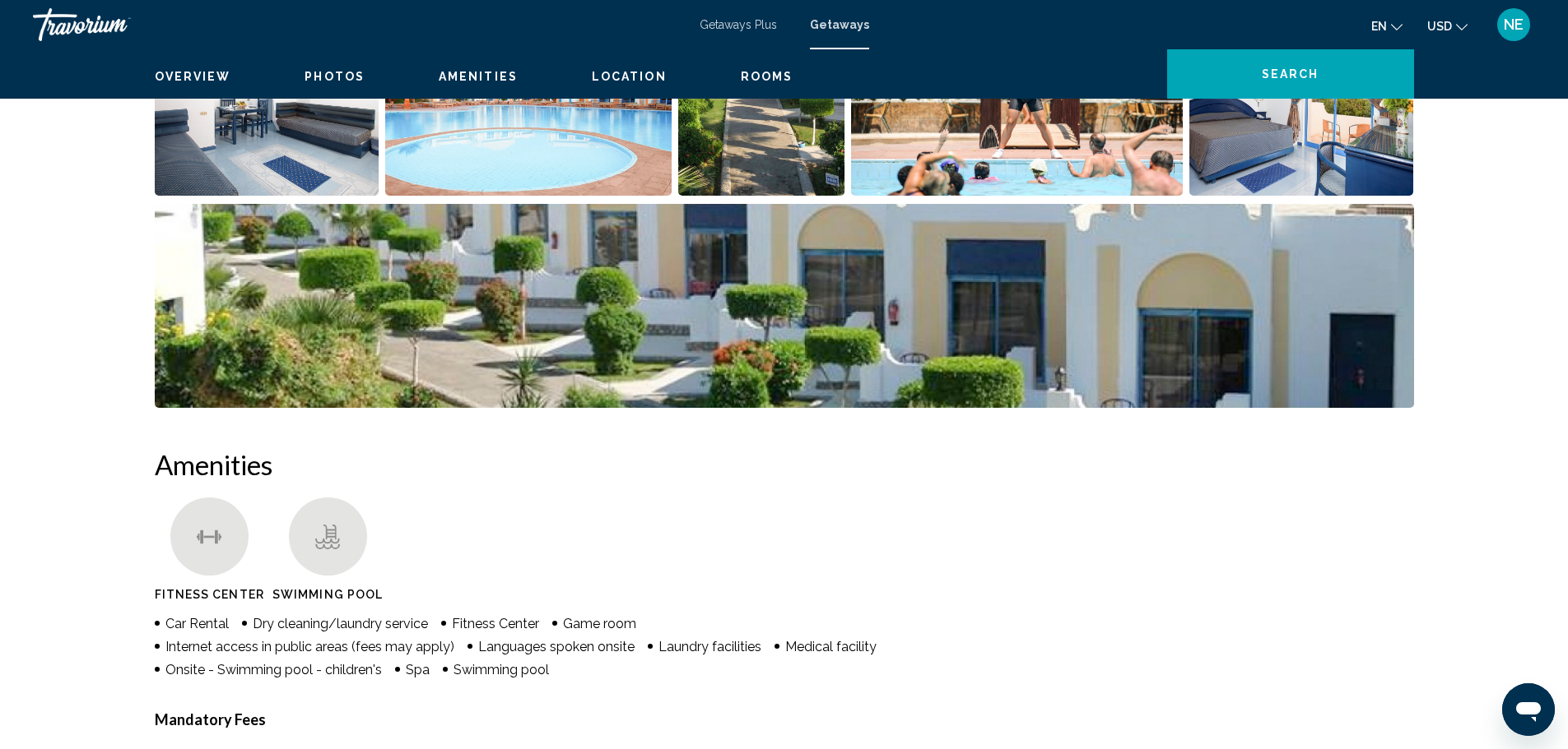
click at [284, 196] on img "Open full-screen image slider" at bounding box center [267, 94] width 225 height 204
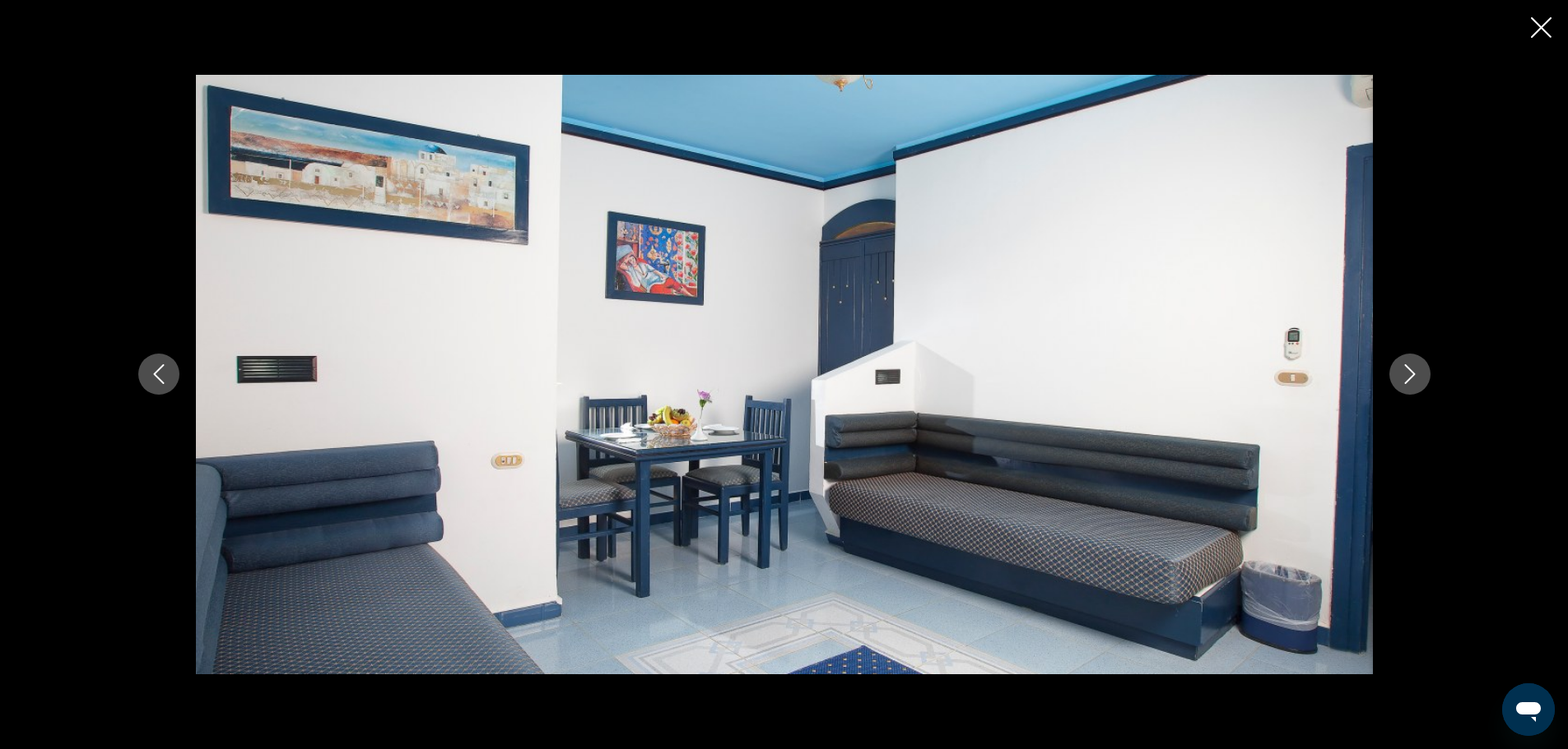
click at [1415, 377] on icon "Next image" at bounding box center [1410, 374] width 11 height 19
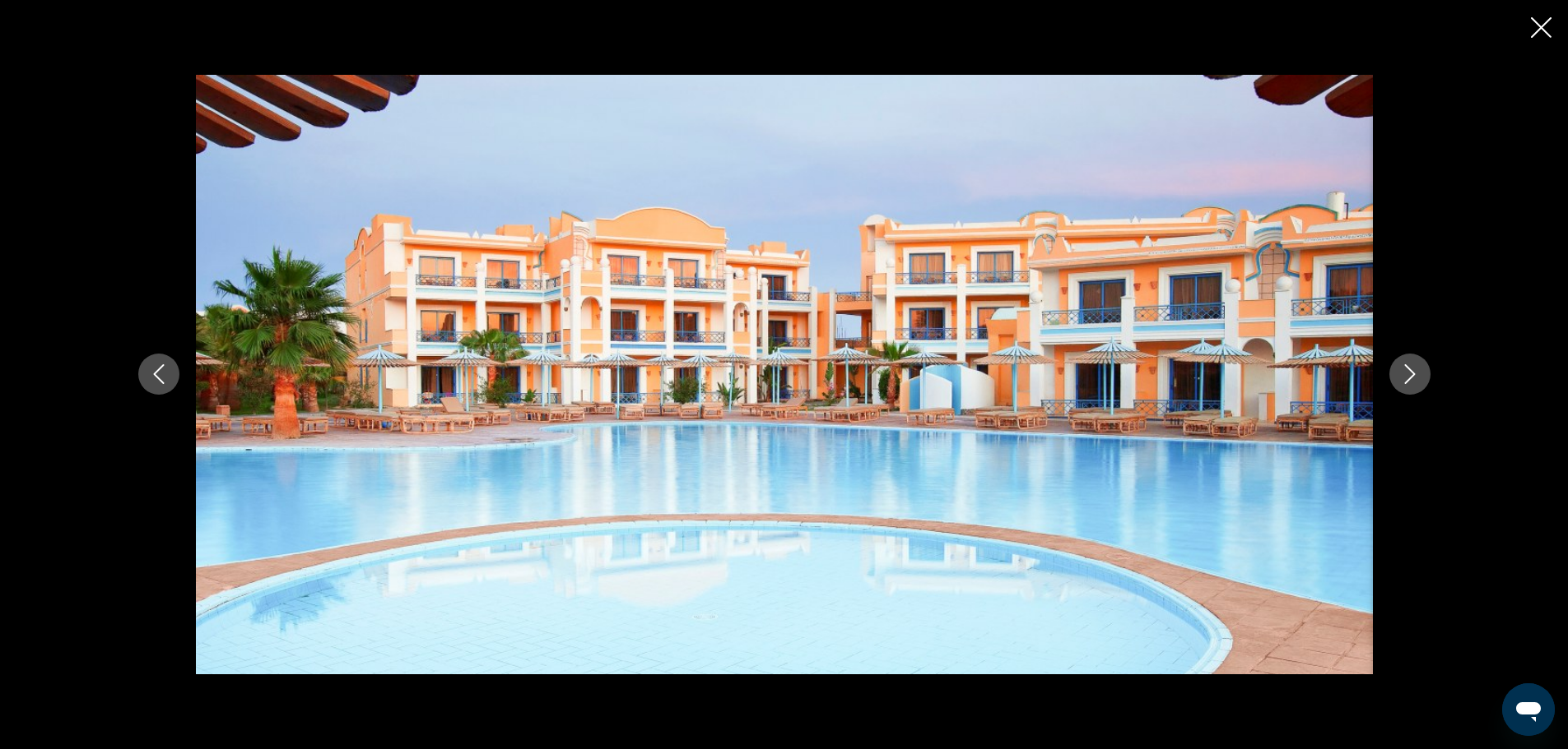
click at [1415, 377] on icon "Next image" at bounding box center [1410, 374] width 11 height 19
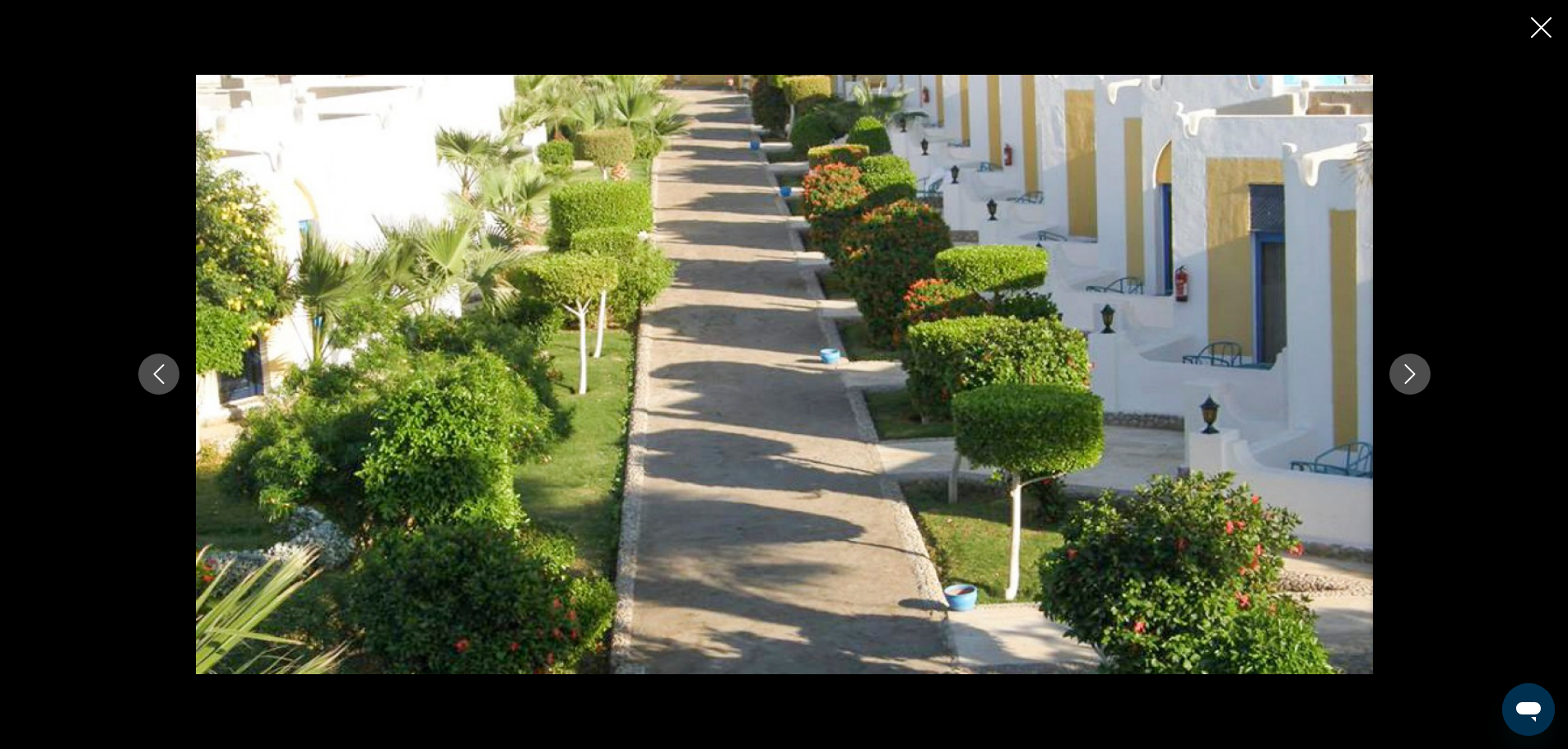
click at [1415, 377] on icon "Next image" at bounding box center [1410, 374] width 11 height 19
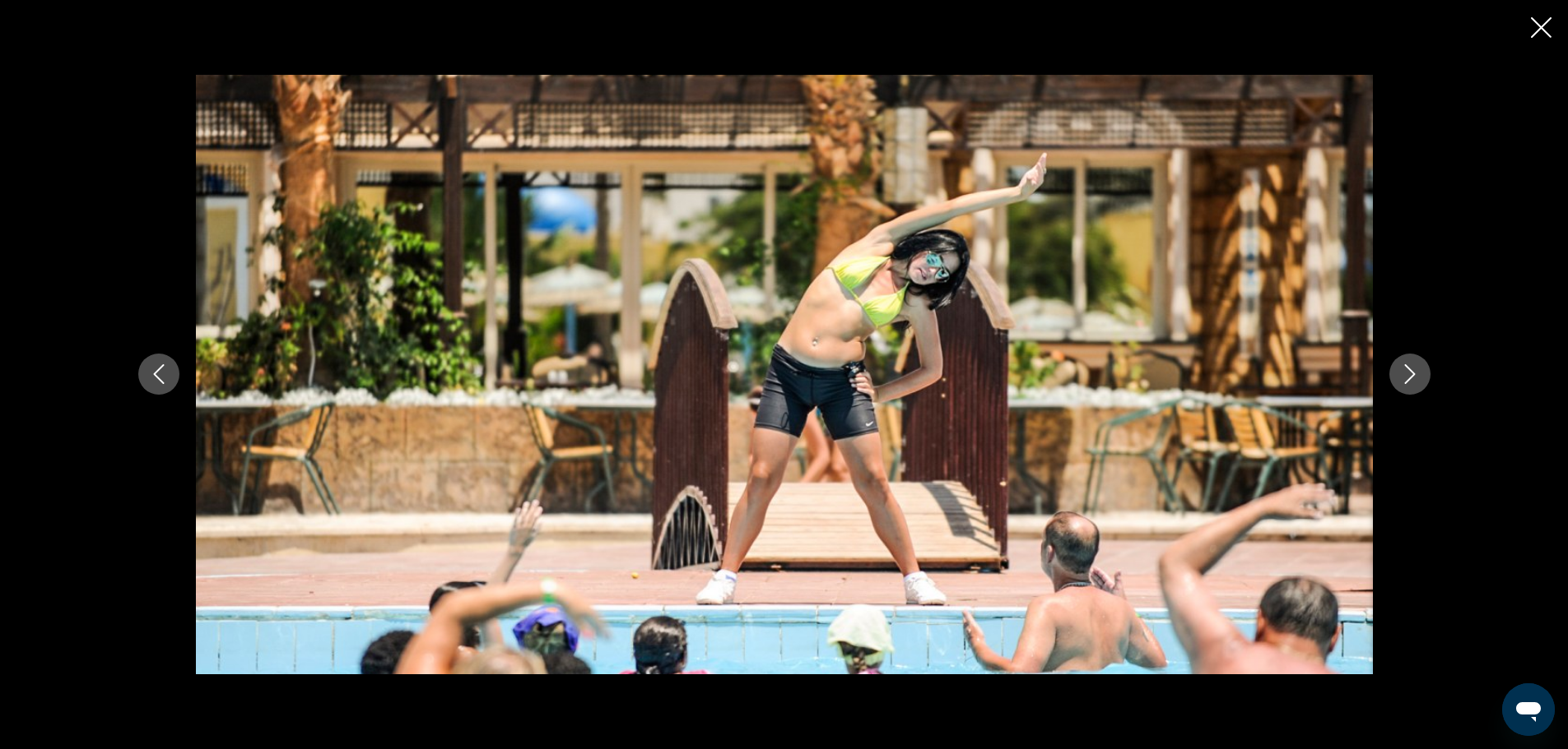
click at [1415, 377] on icon "Next image" at bounding box center [1410, 374] width 11 height 19
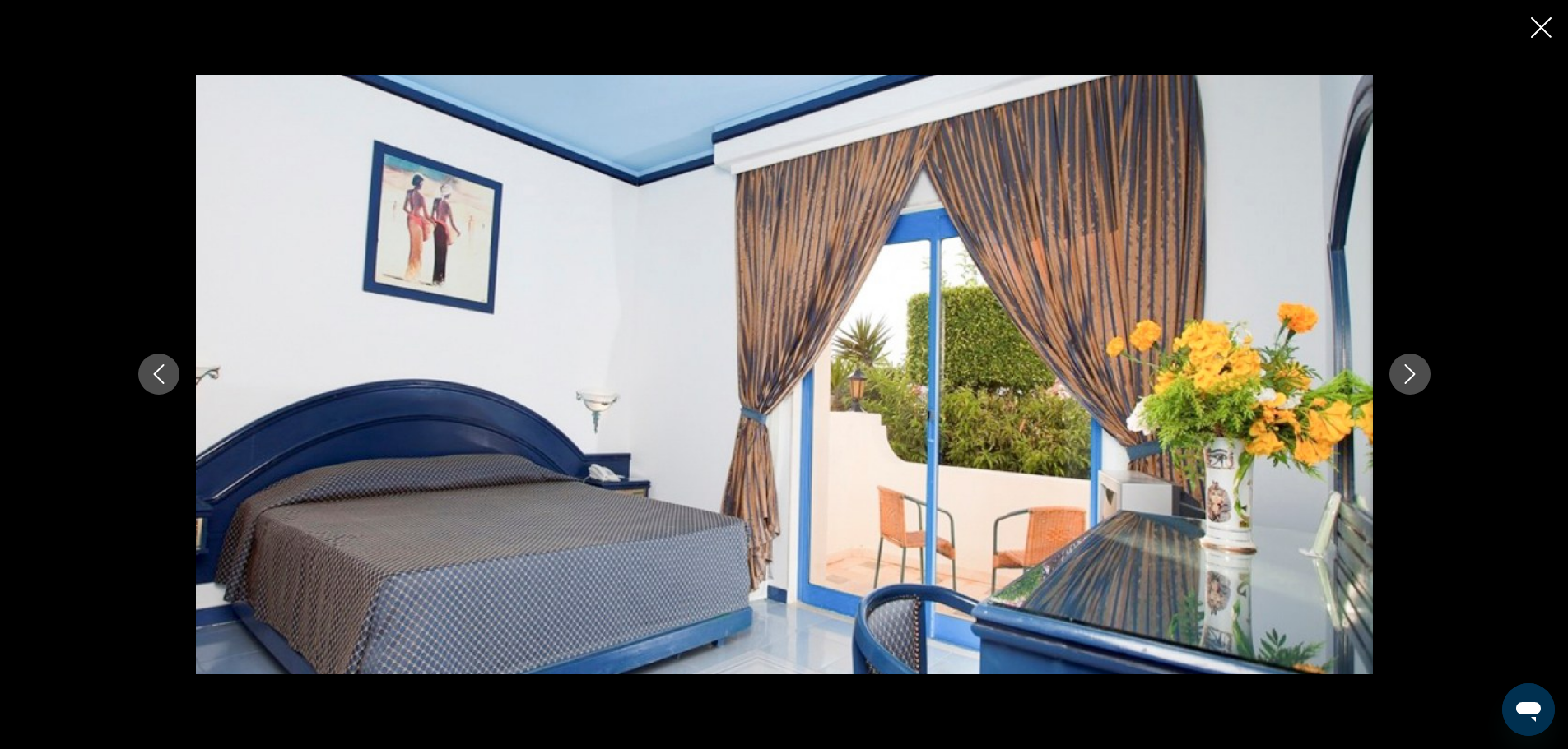
click at [1415, 377] on icon "Next image" at bounding box center [1410, 374] width 11 height 19
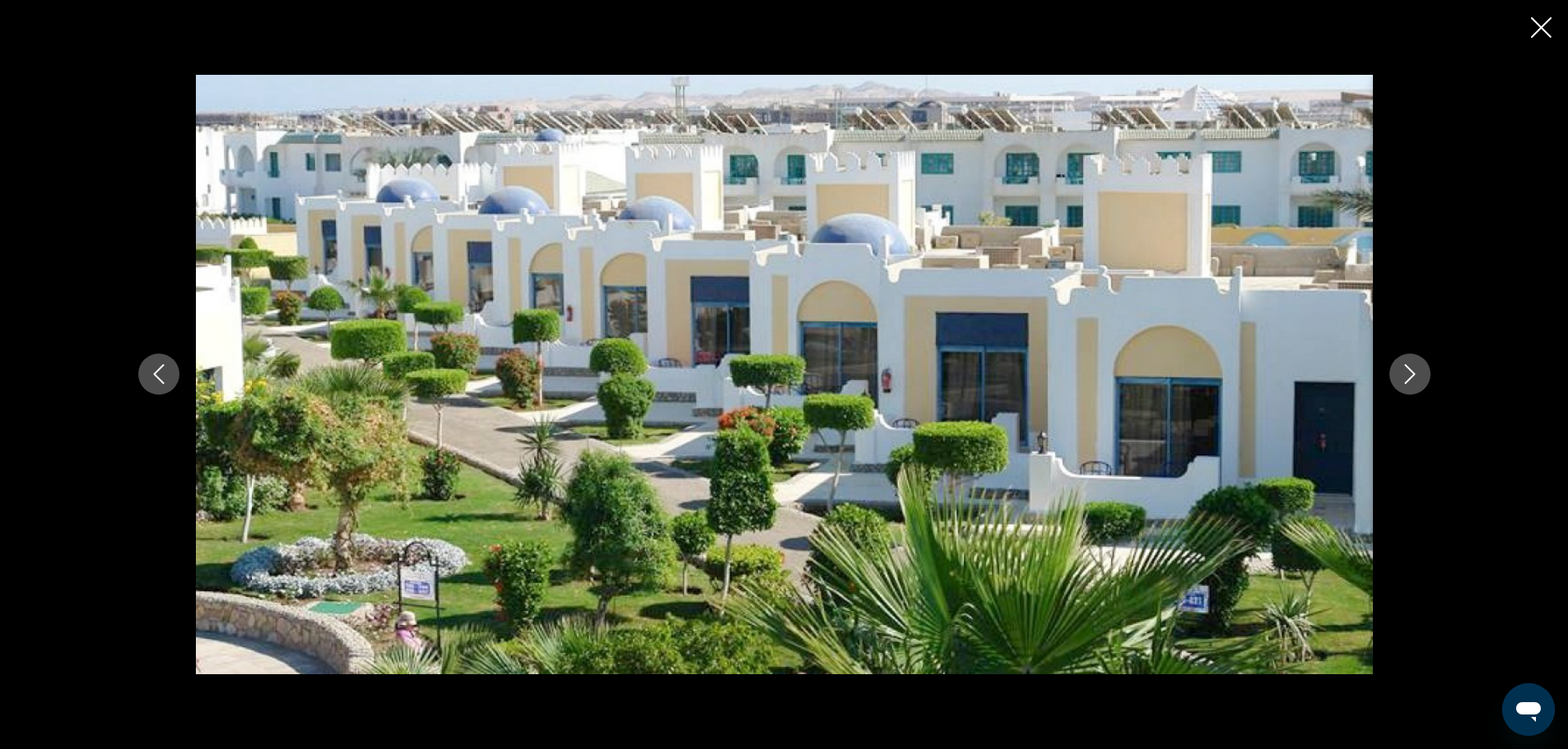
click at [1415, 377] on icon "Next image" at bounding box center [1410, 374] width 11 height 19
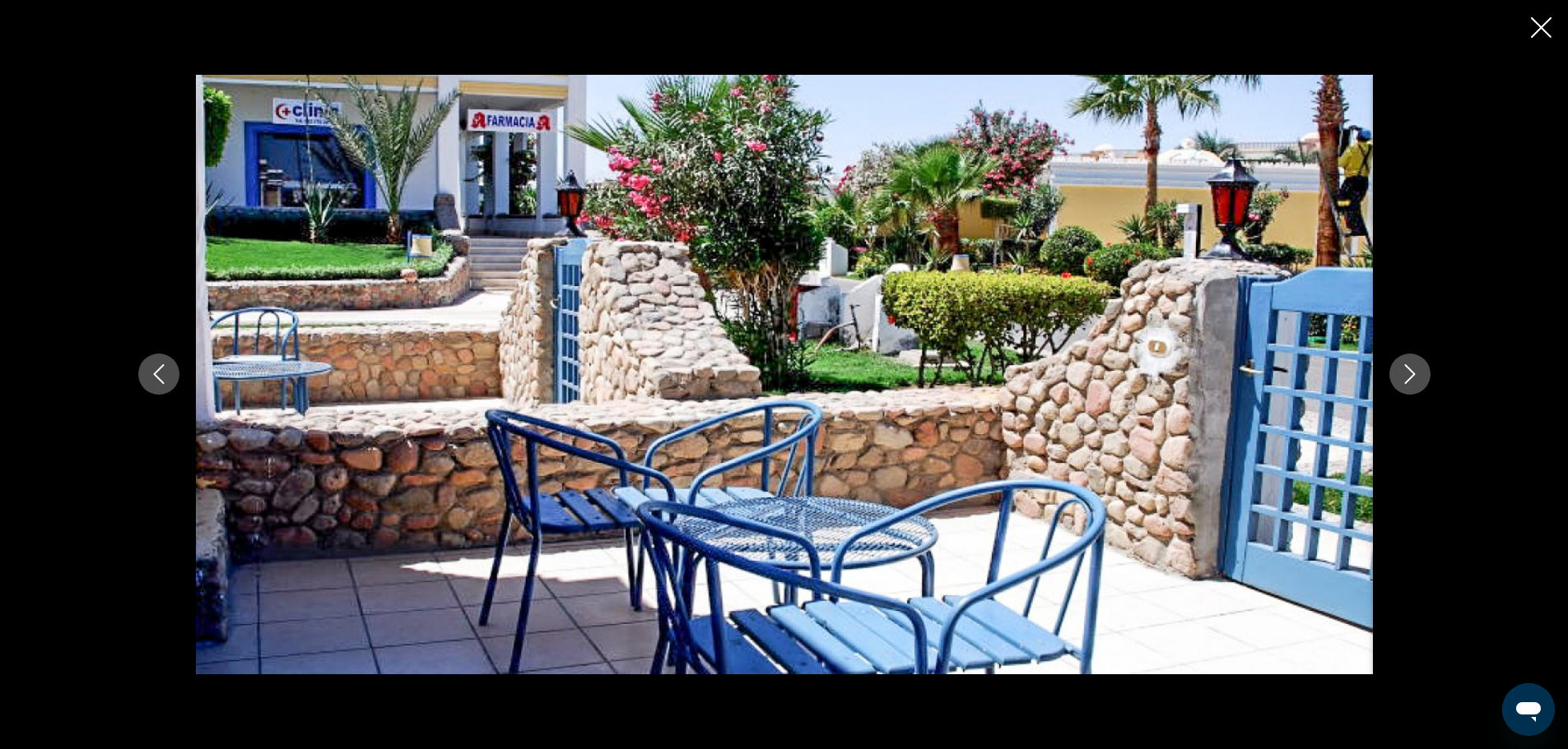
click at [1415, 377] on icon "Next image" at bounding box center [1410, 374] width 11 height 19
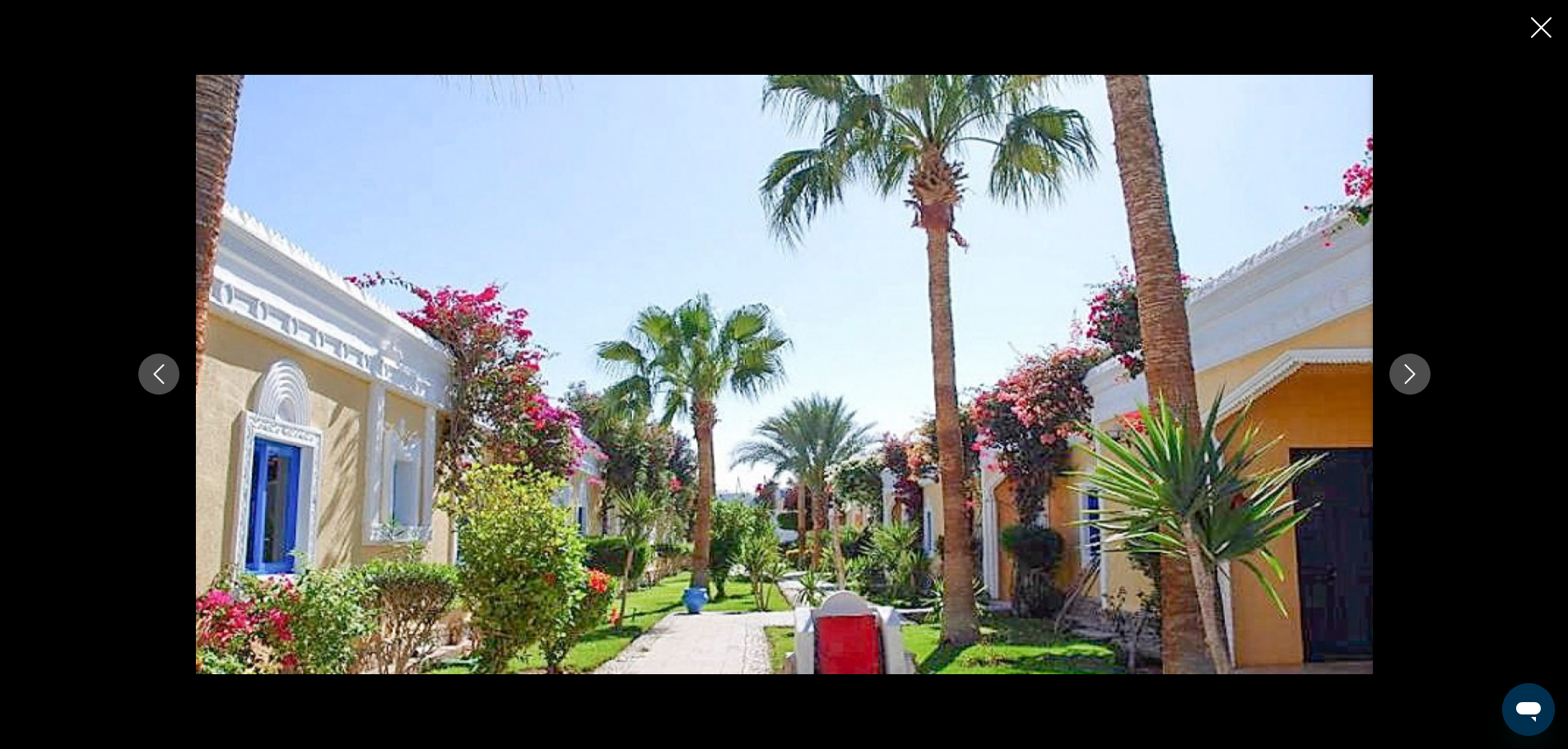
click at [1415, 377] on icon "Next image" at bounding box center [1410, 374] width 11 height 19
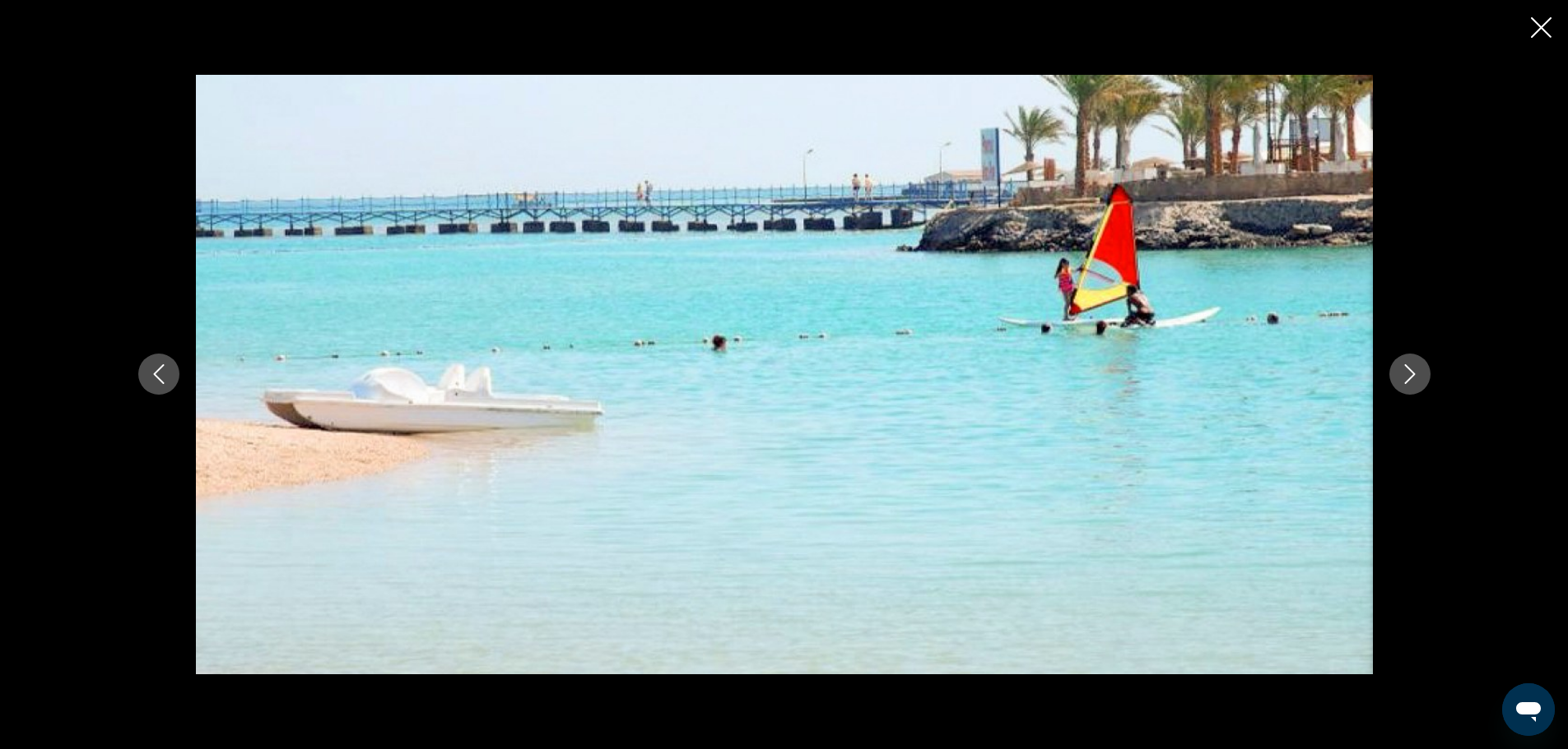
click at [1415, 377] on icon "Next image" at bounding box center [1410, 374] width 11 height 19
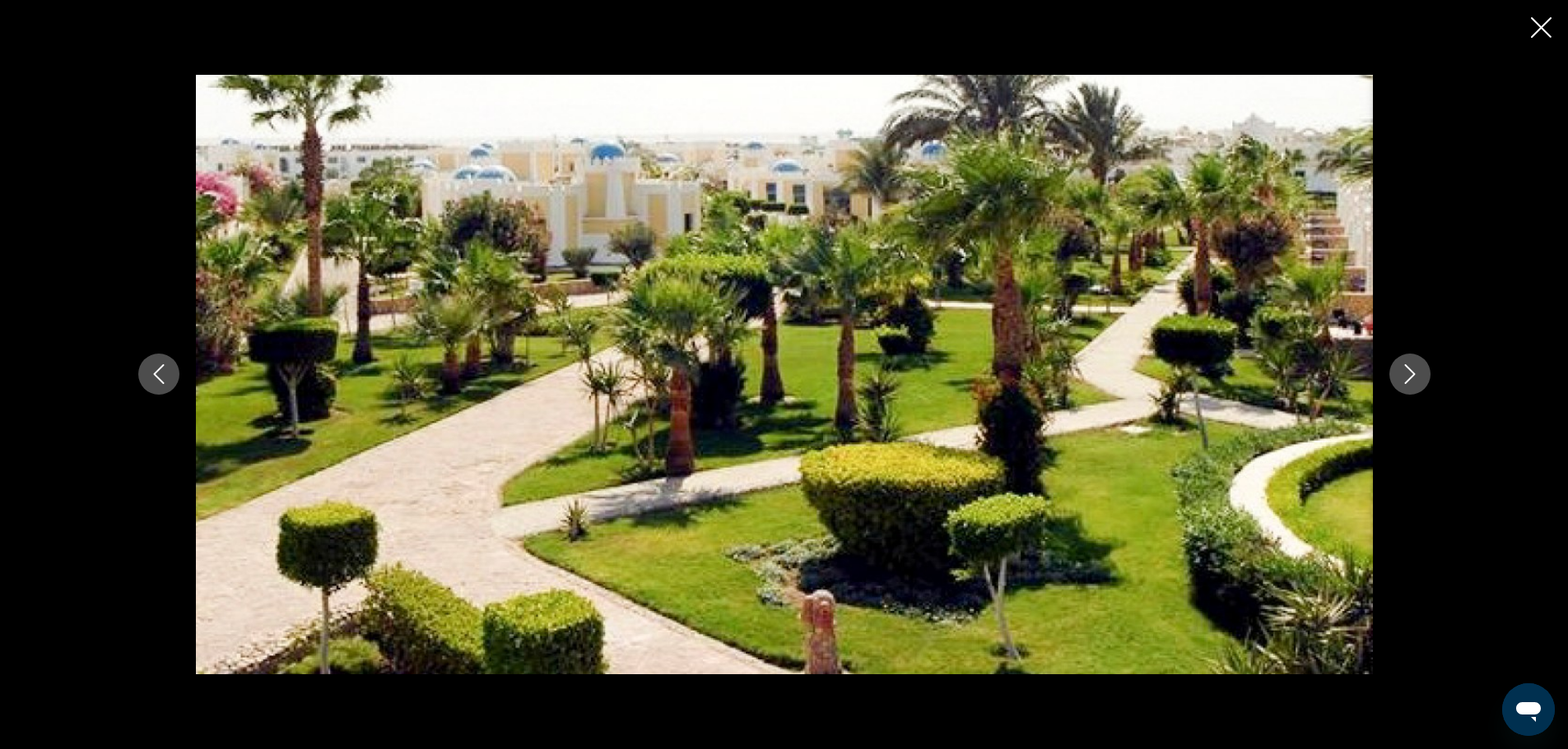
click at [1415, 377] on icon "Next image" at bounding box center [1410, 374] width 11 height 19
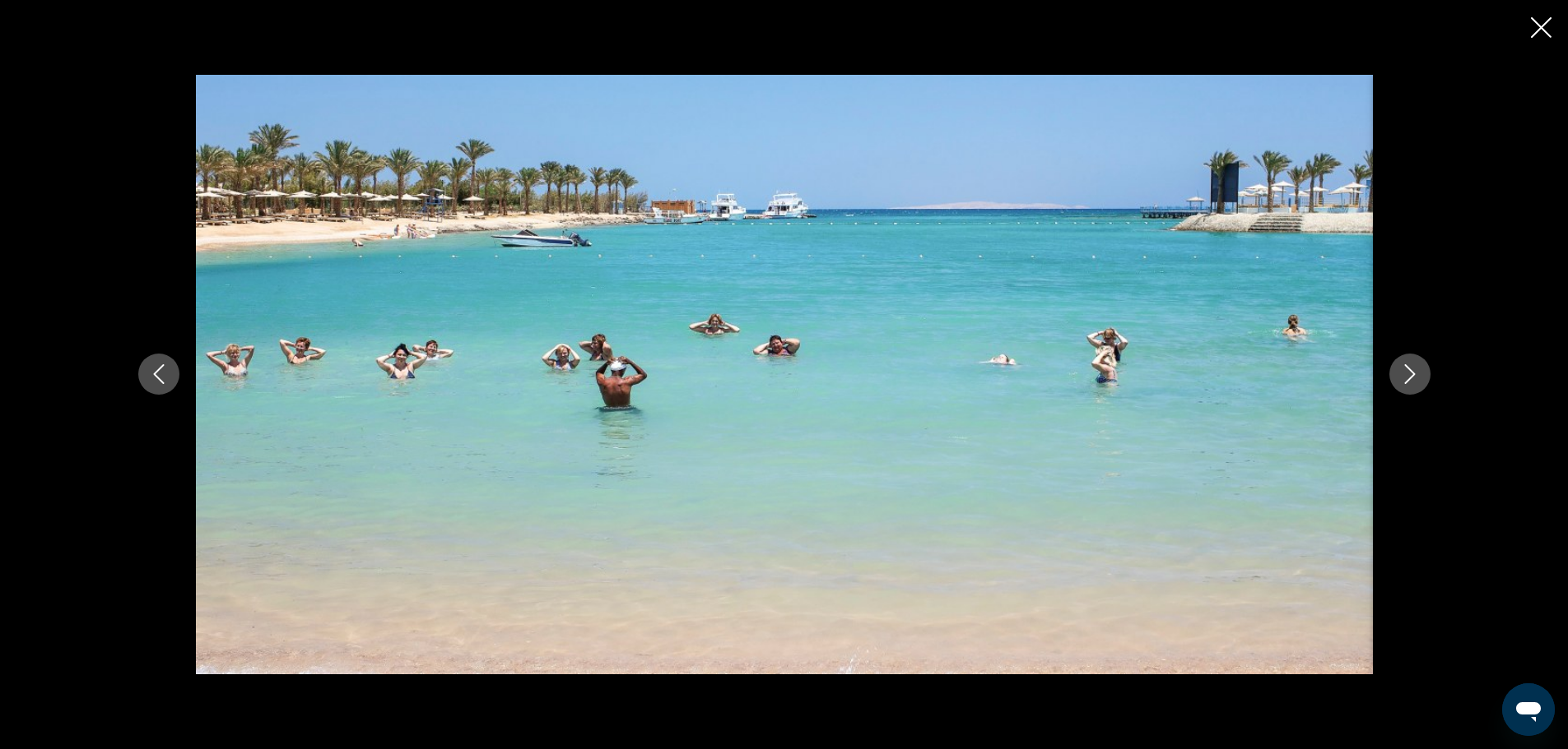
click at [1415, 377] on icon "Next image" at bounding box center [1410, 374] width 11 height 19
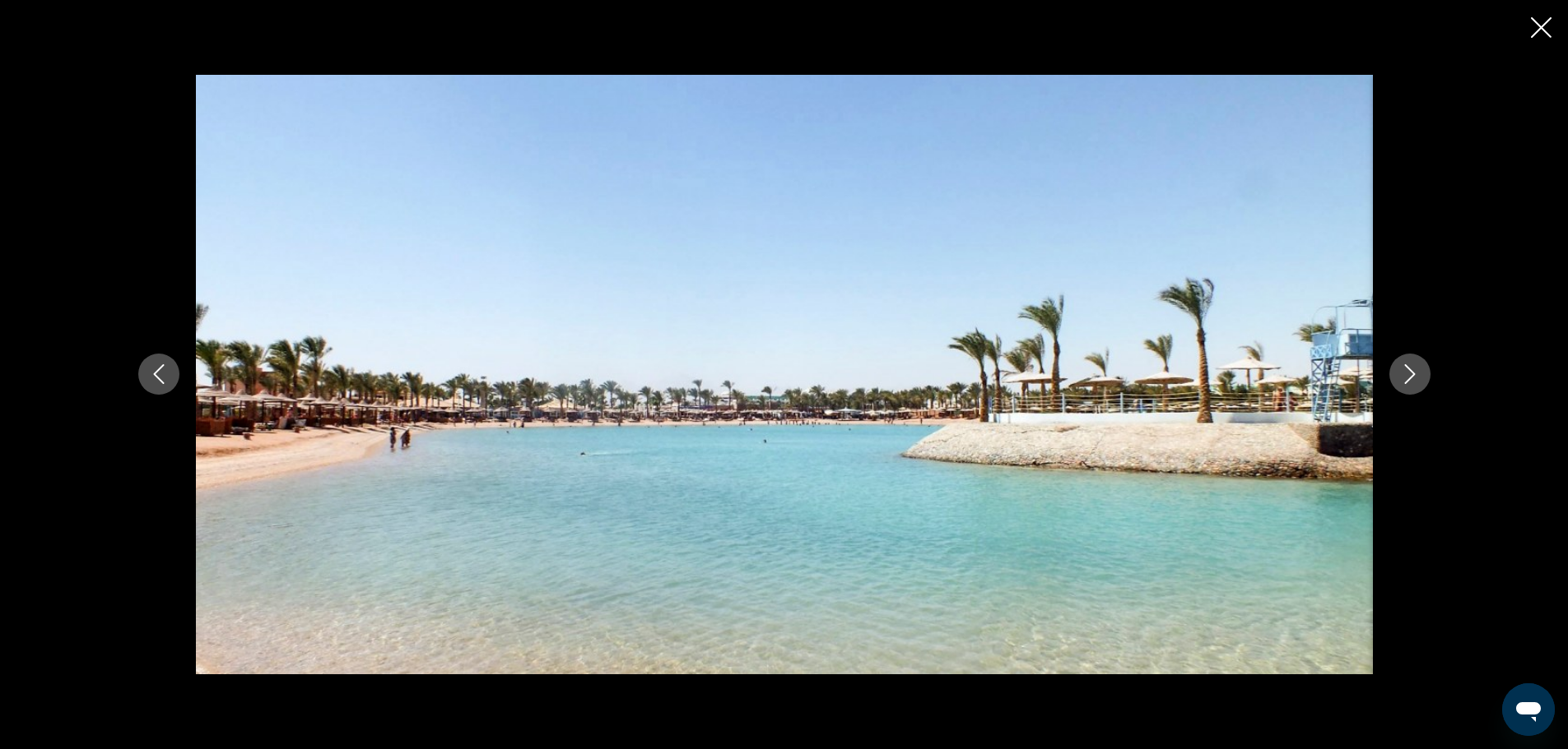
click at [1415, 377] on icon "Next image" at bounding box center [1410, 374] width 11 height 19
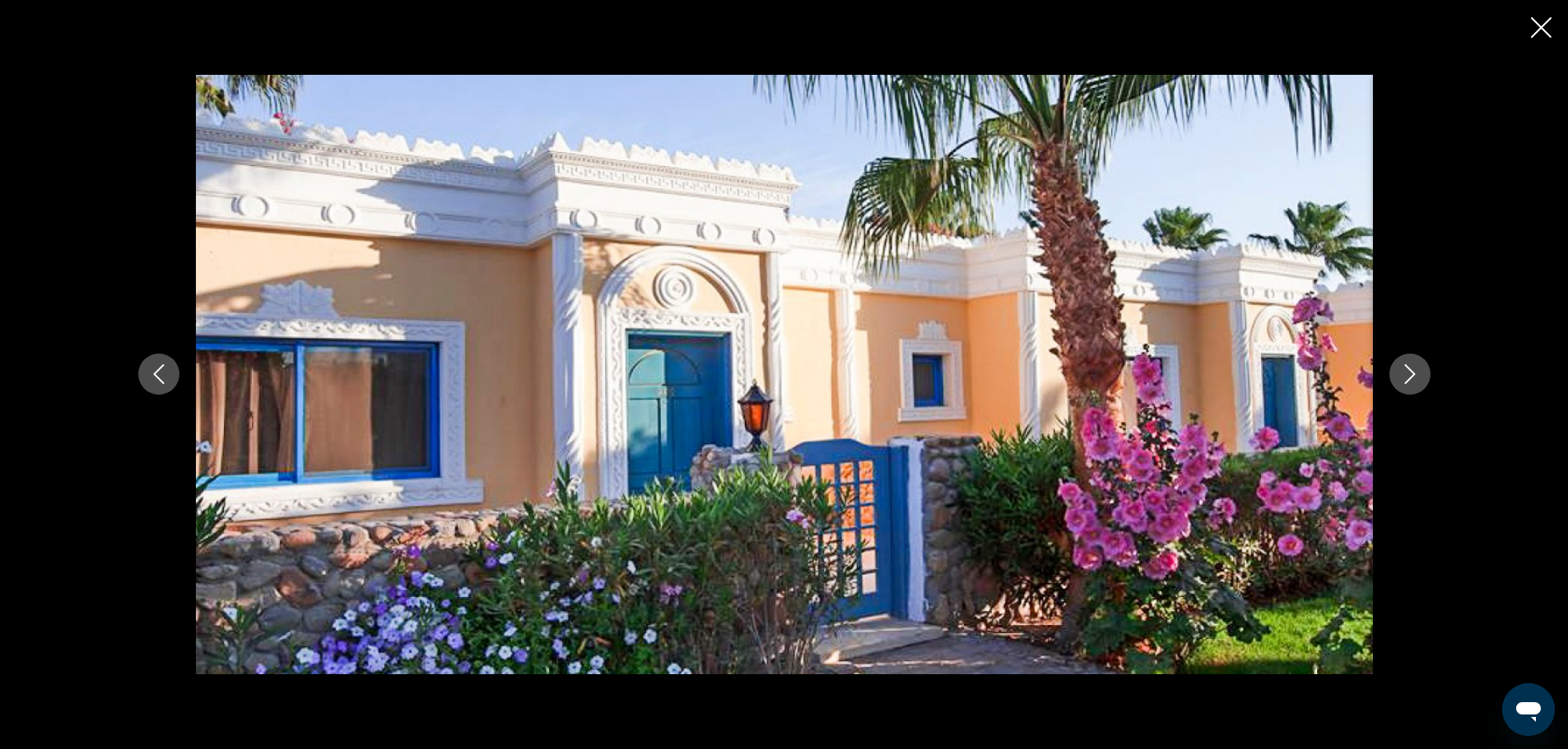
click at [1415, 377] on icon "Next image" at bounding box center [1410, 374] width 11 height 19
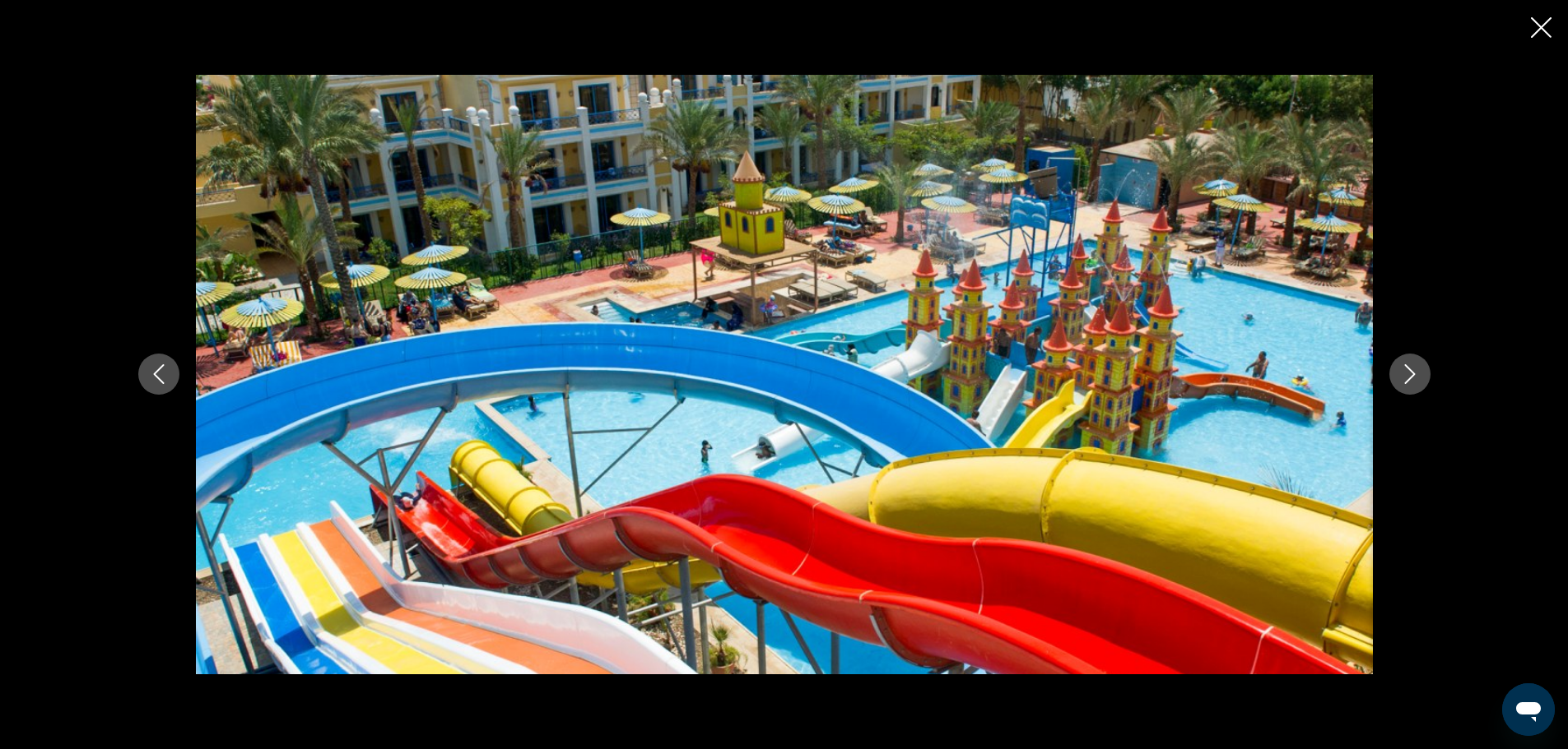
click at [1415, 377] on icon "Next image" at bounding box center [1410, 374] width 11 height 19
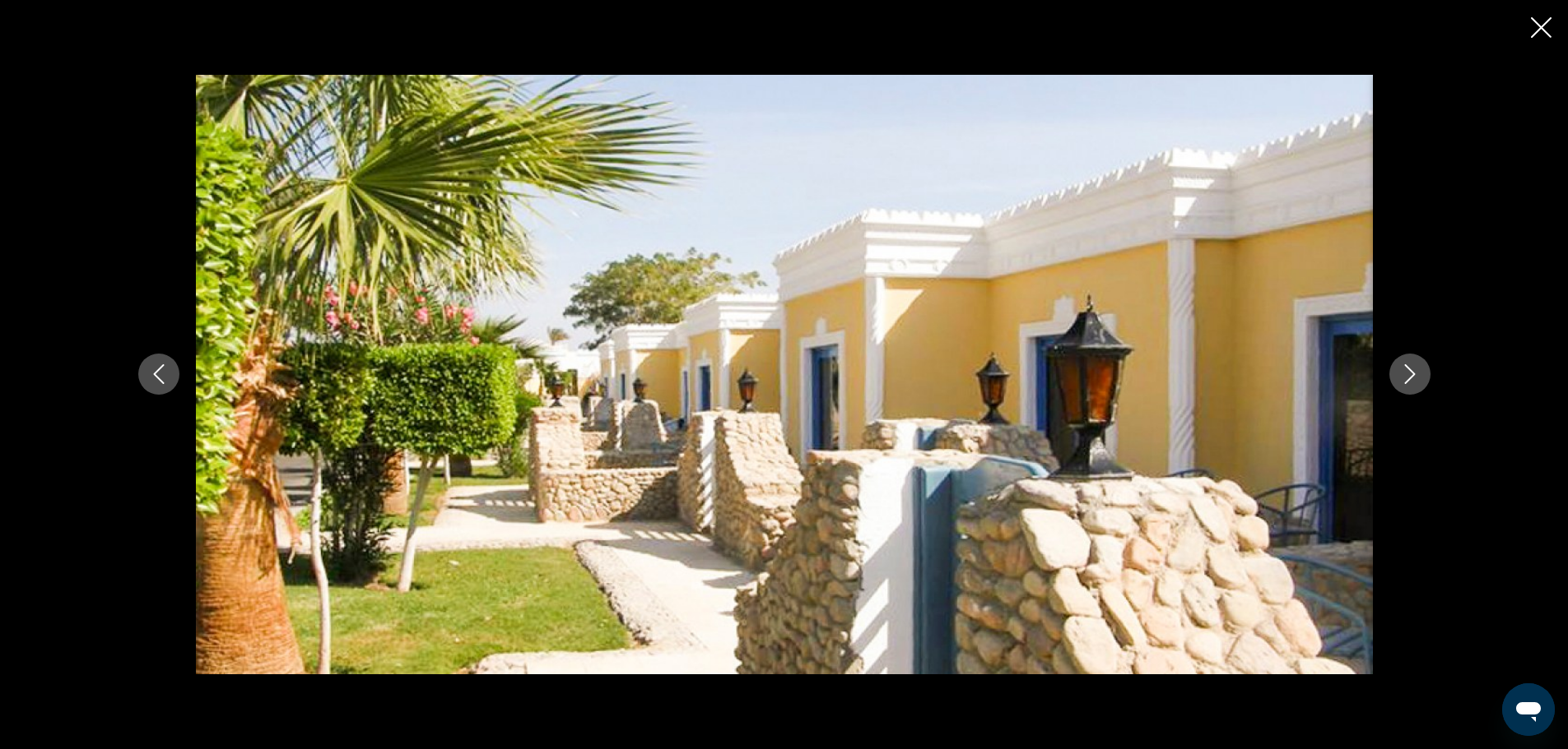
click at [1415, 377] on icon "Next image" at bounding box center [1410, 374] width 11 height 19
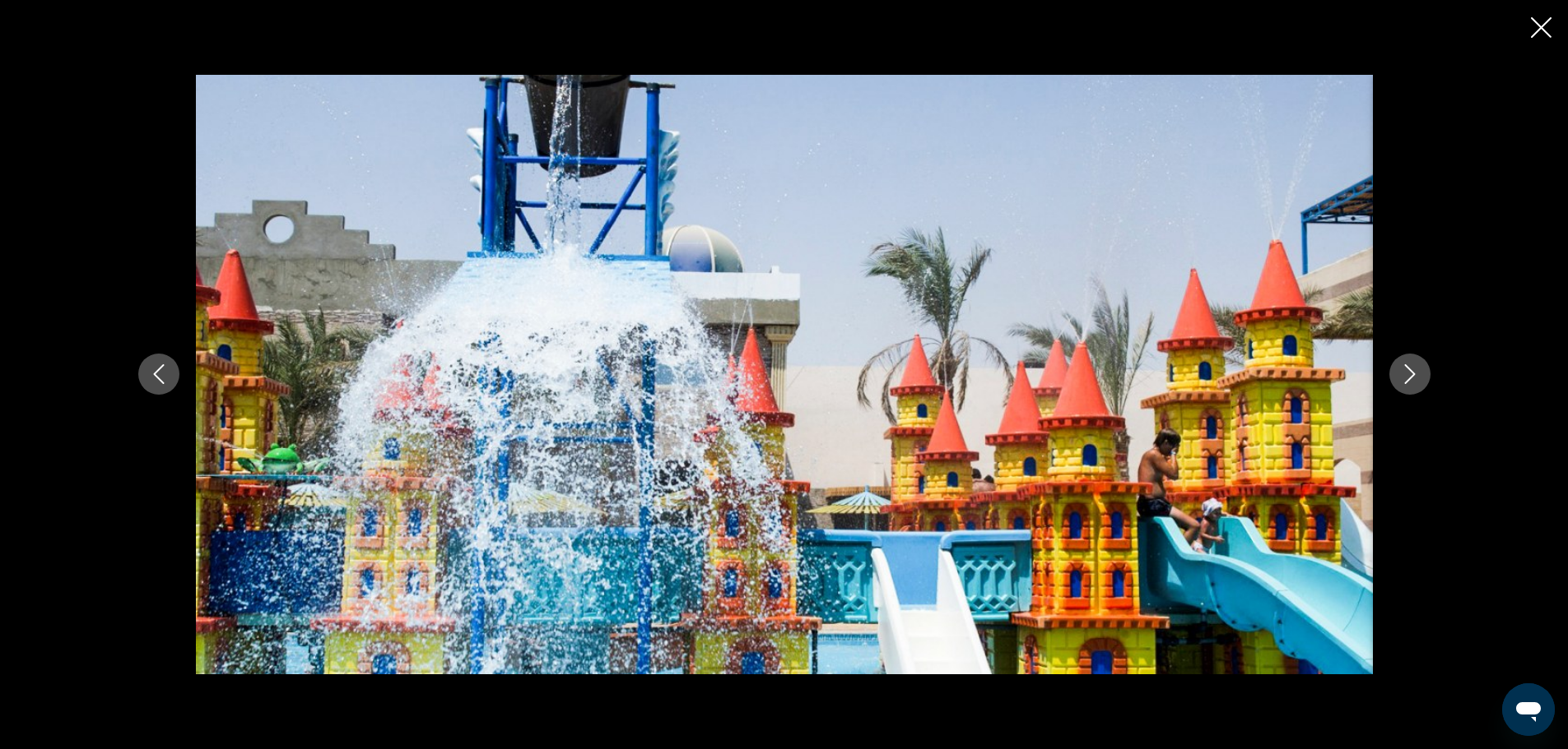
click at [1415, 377] on icon "Next image" at bounding box center [1410, 374] width 11 height 19
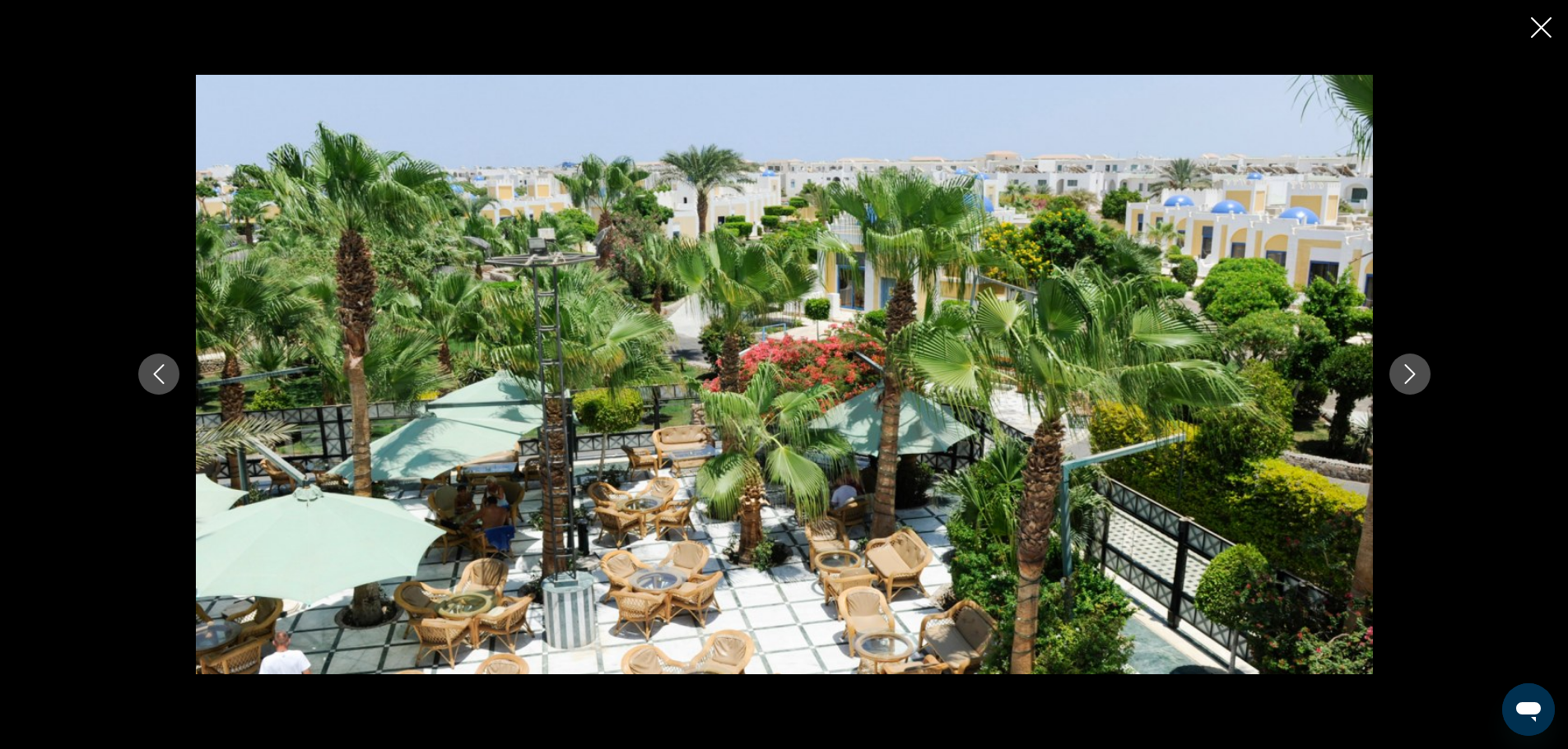
click at [1415, 377] on icon "Next image" at bounding box center [1410, 374] width 11 height 19
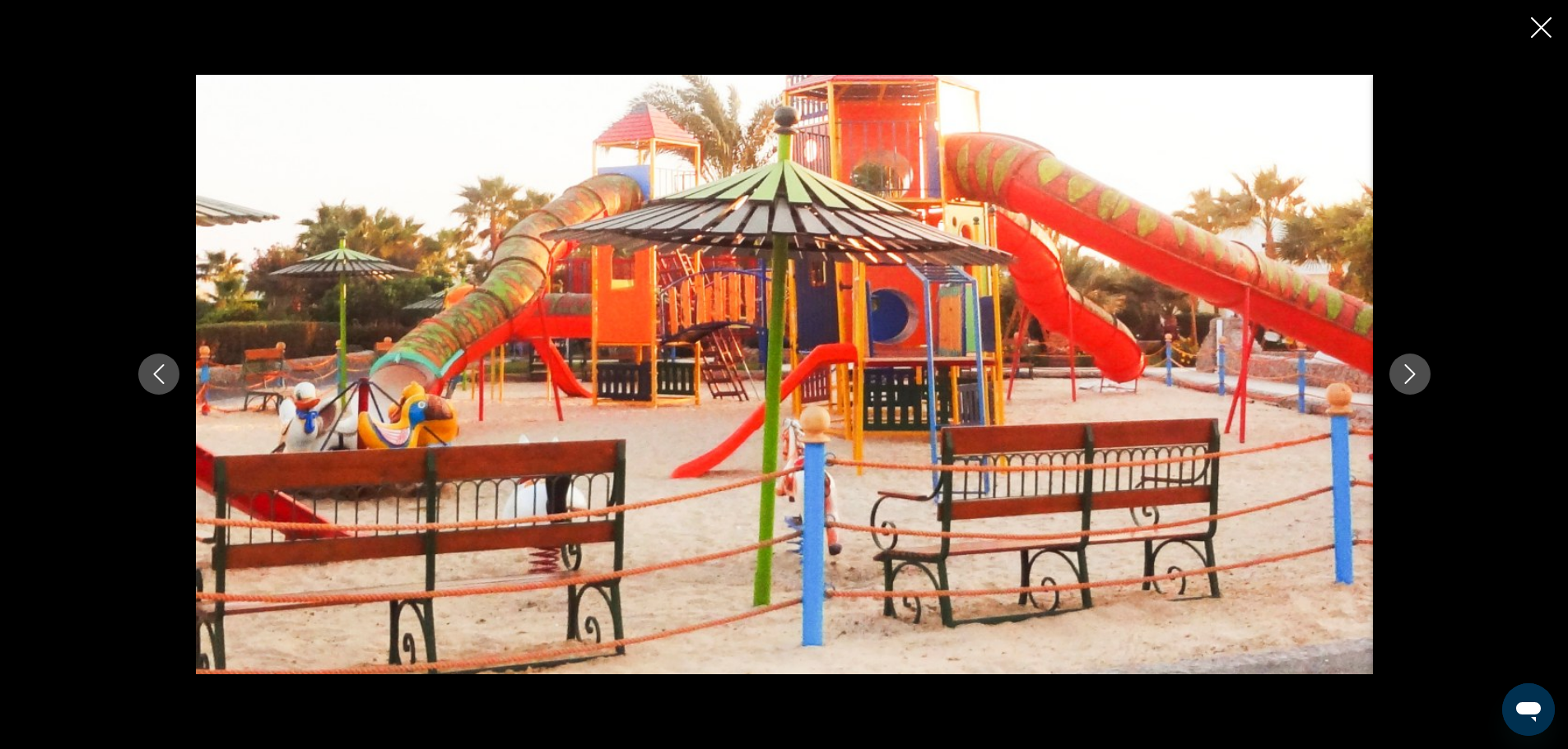
click at [1415, 377] on icon "Next image" at bounding box center [1410, 374] width 11 height 19
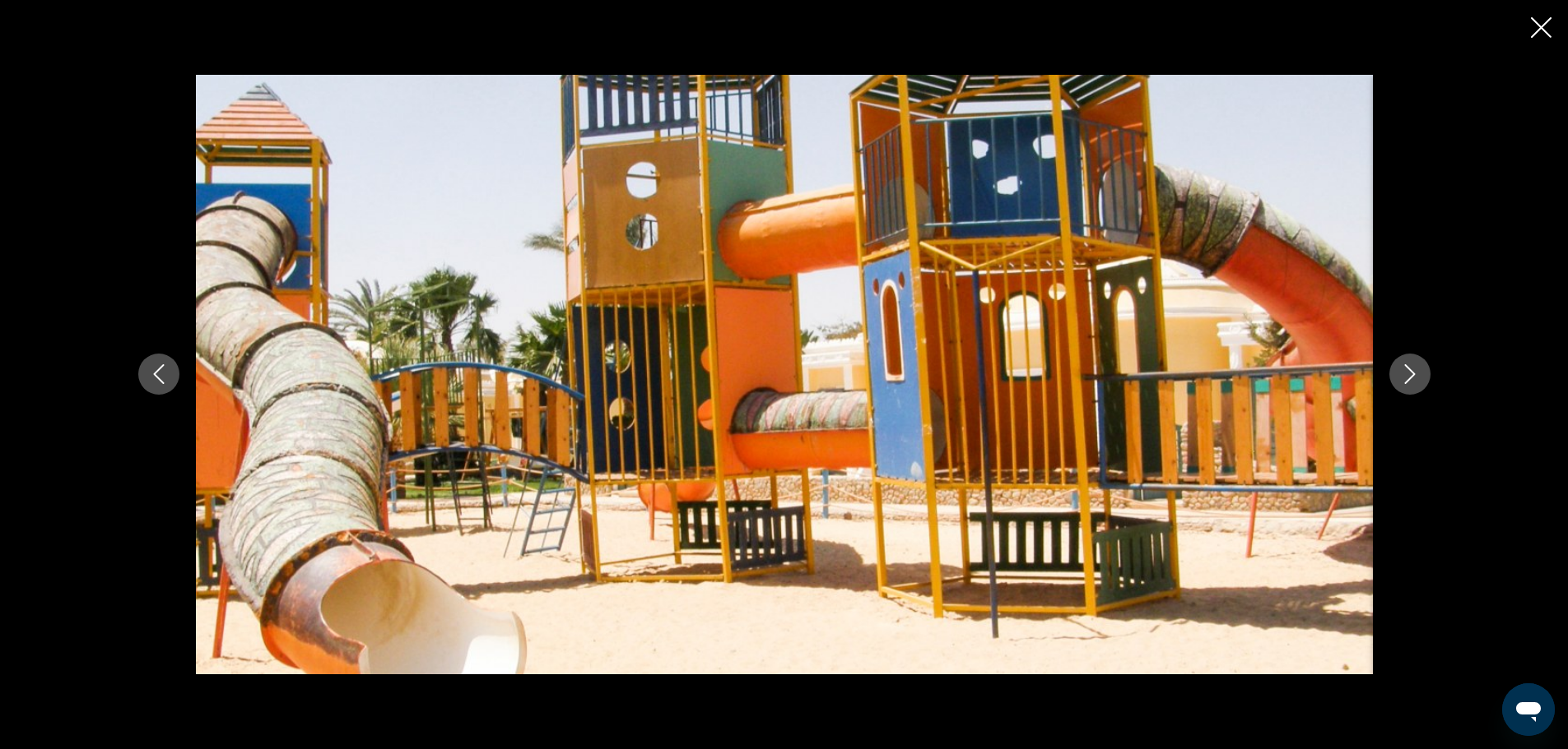
click at [1415, 377] on icon "Next image" at bounding box center [1410, 374] width 11 height 19
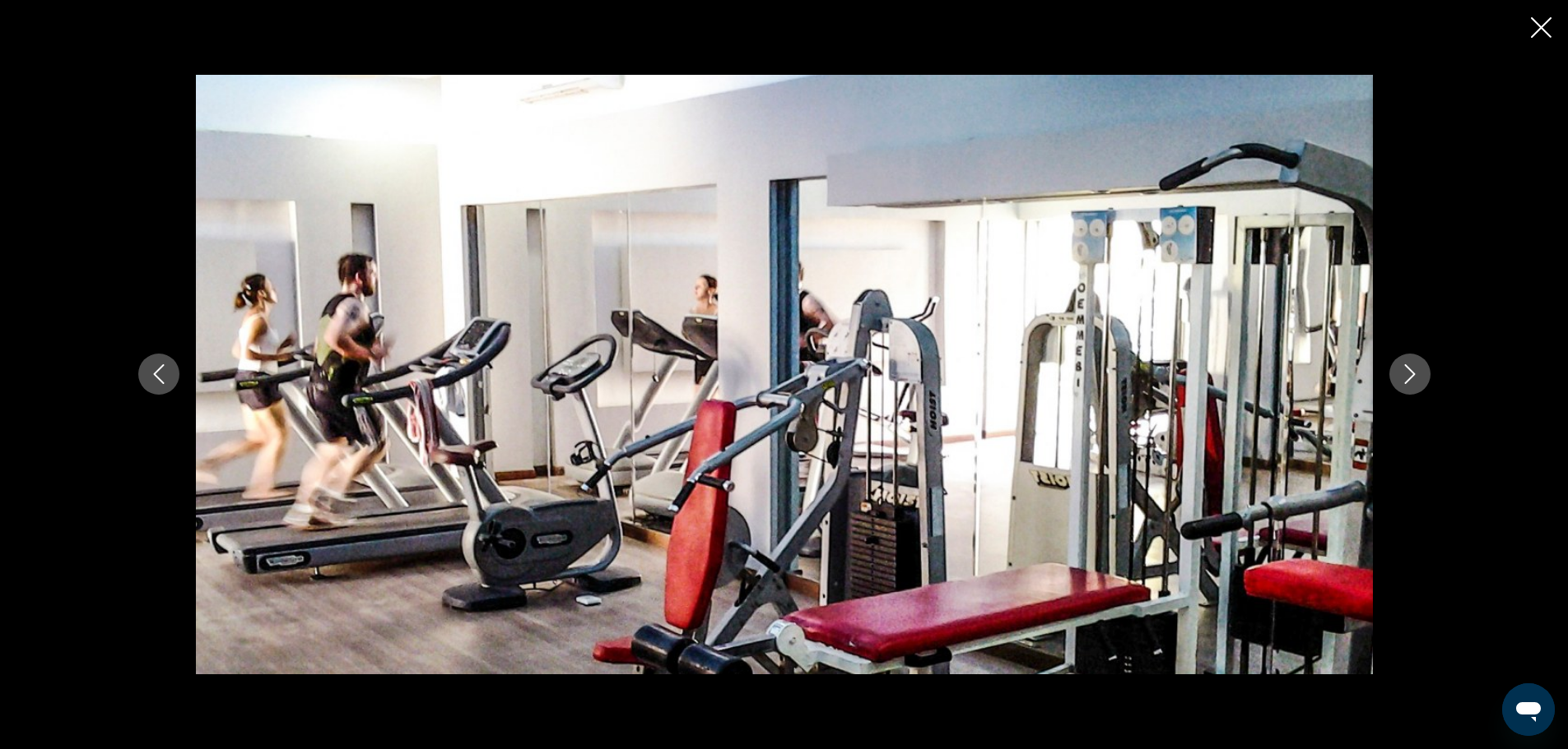
click at [1415, 377] on icon "Next image" at bounding box center [1410, 374] width 11 height 19
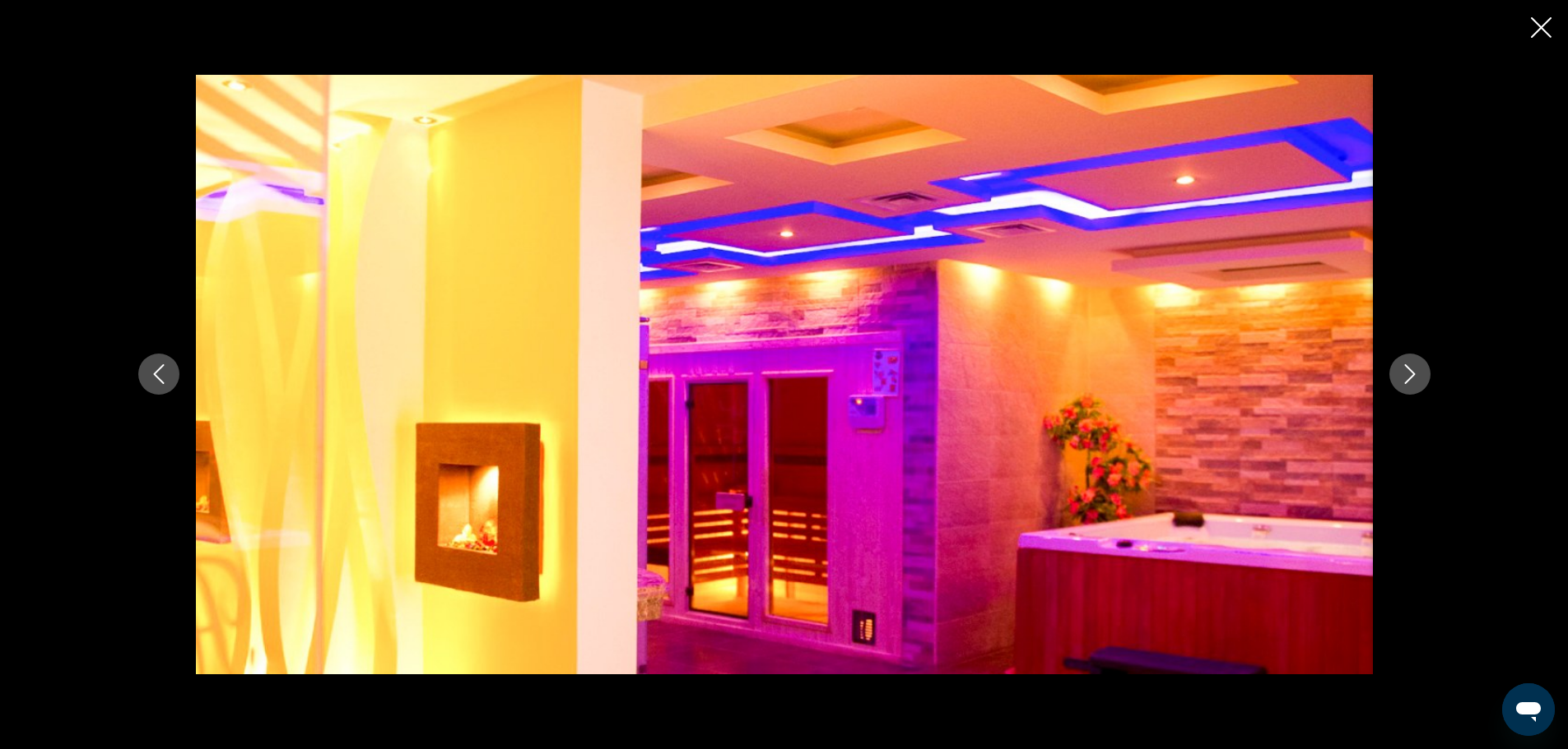
click at [1415, 377] on icon "Next image" at bounding box center [1410, 374] width 11 height 19
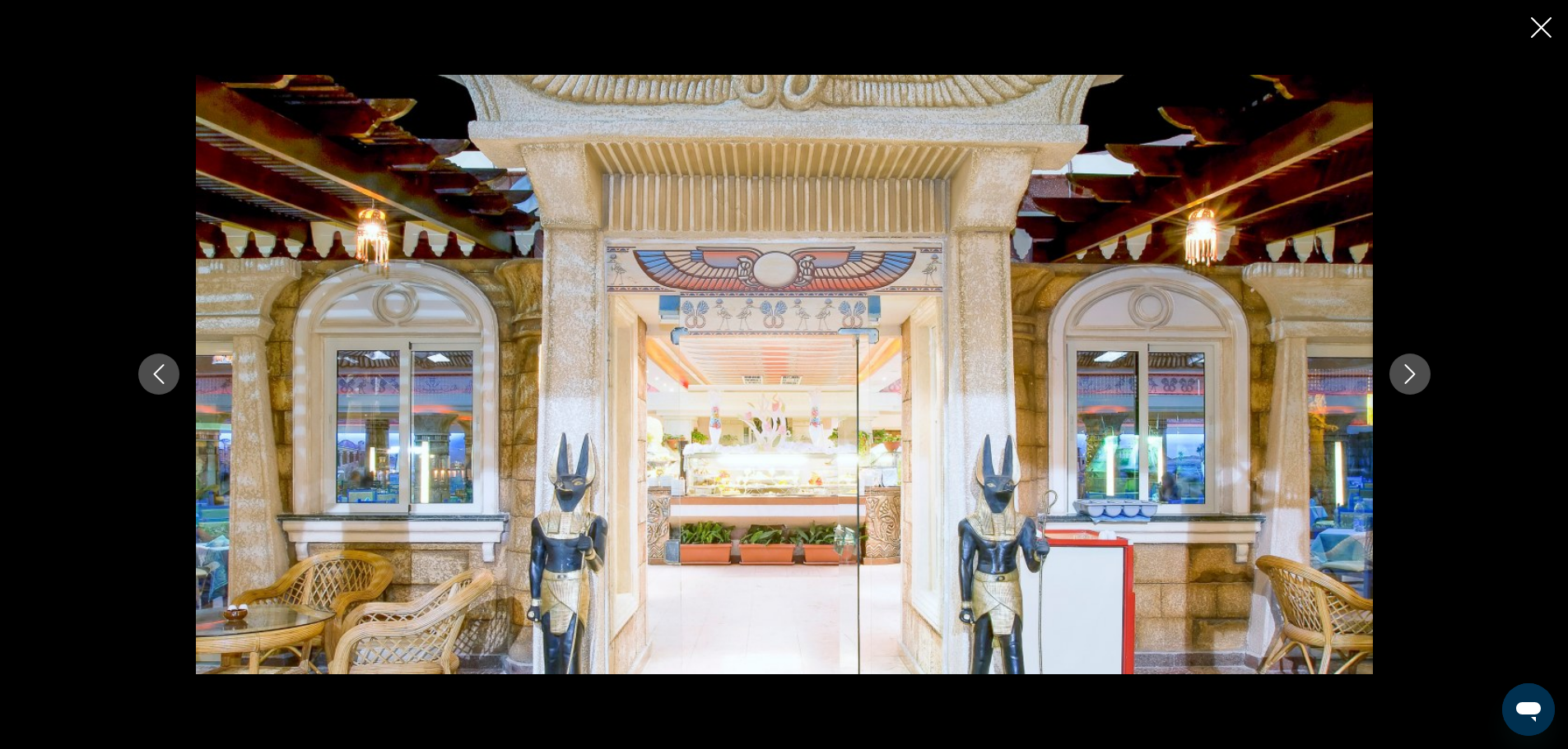
click at [1415, 377] on icon "Next image" at bounding box center [1410, 374] width 11 height 19
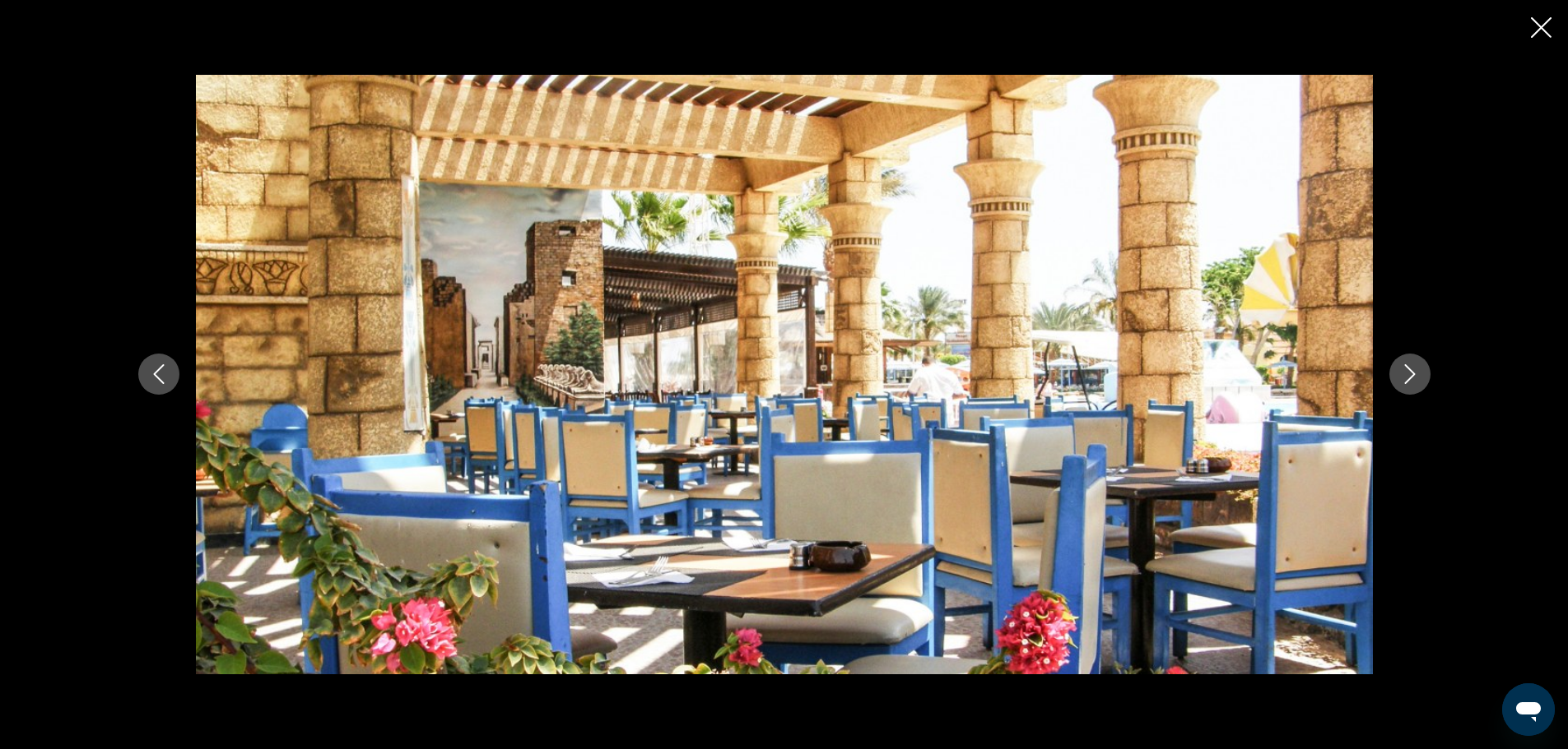
click at [1415, 377] on icon "Next image" at bounding box center [1410, 374] width 11 height 19
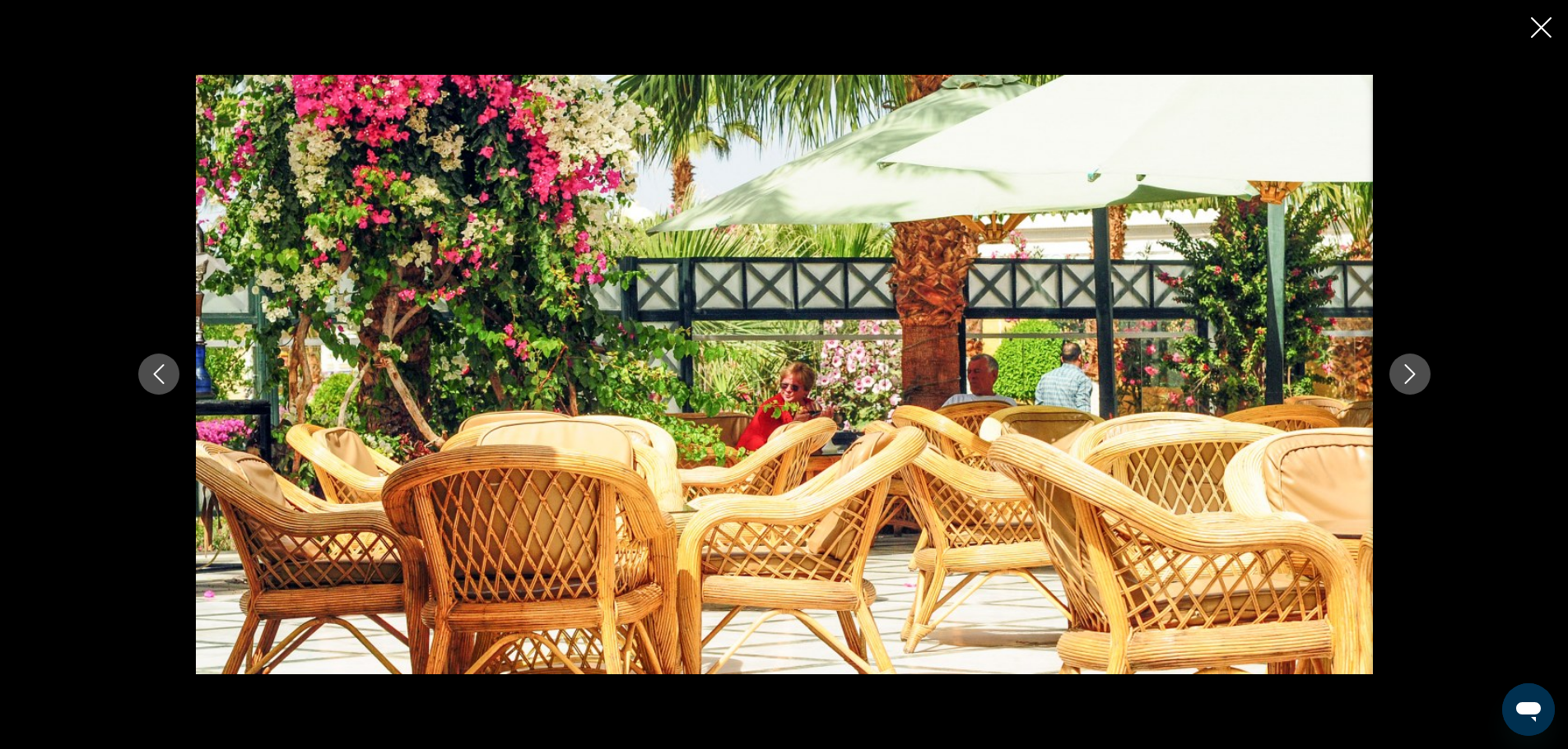
click at [1415, 377] on icon "Next image" at bounding box center [1410, 374] width 11 height 19
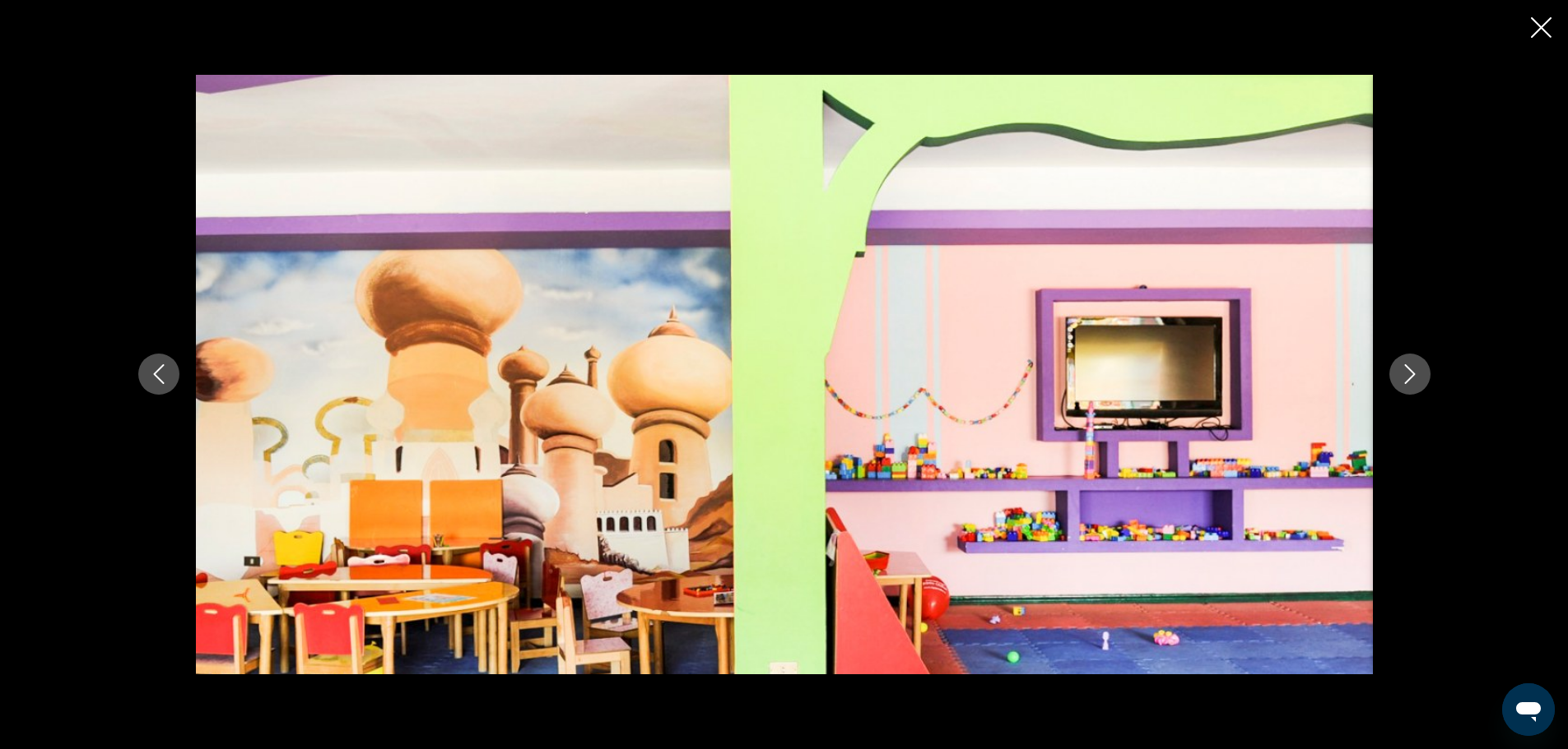
click at [1415, 377] on icon "Next image" at bounding box center [1410, 374] width 11 height 19
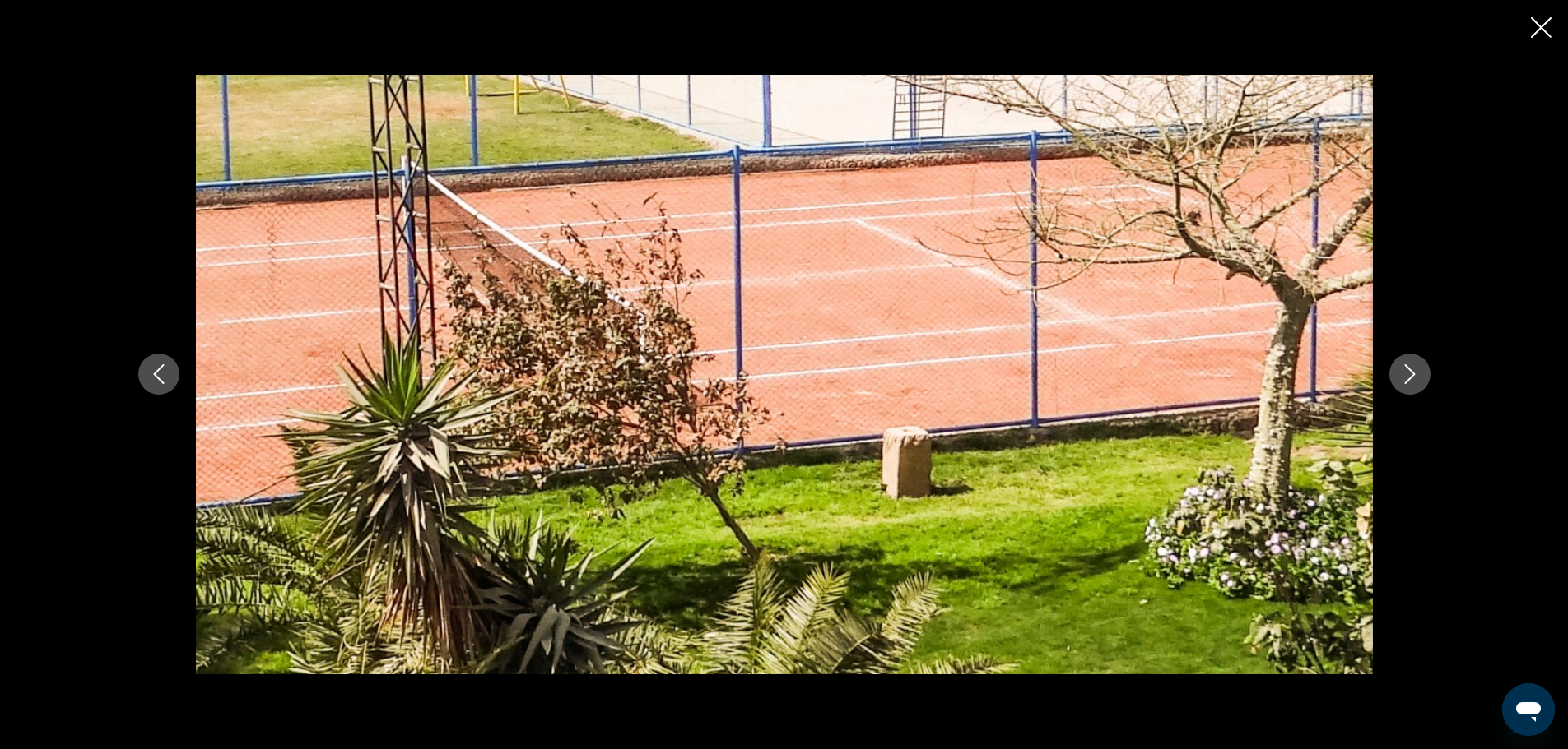
click at [1415, 377] on icon "Next image" at bounding box center [1410, 374] width 11 height 19
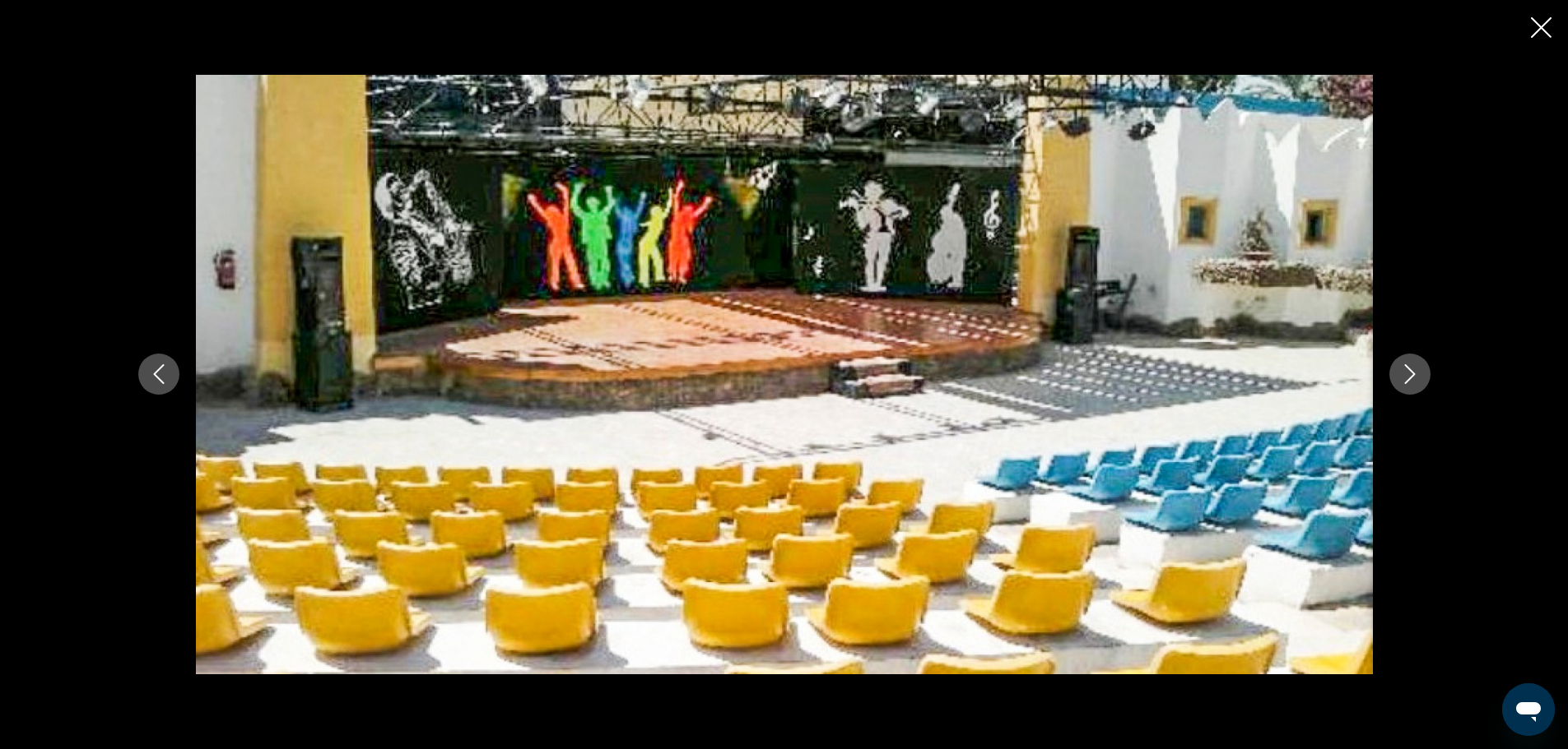
click at [1415, 377] on icon "Next image" at bounding box center [1410, 374] width 11 height 19
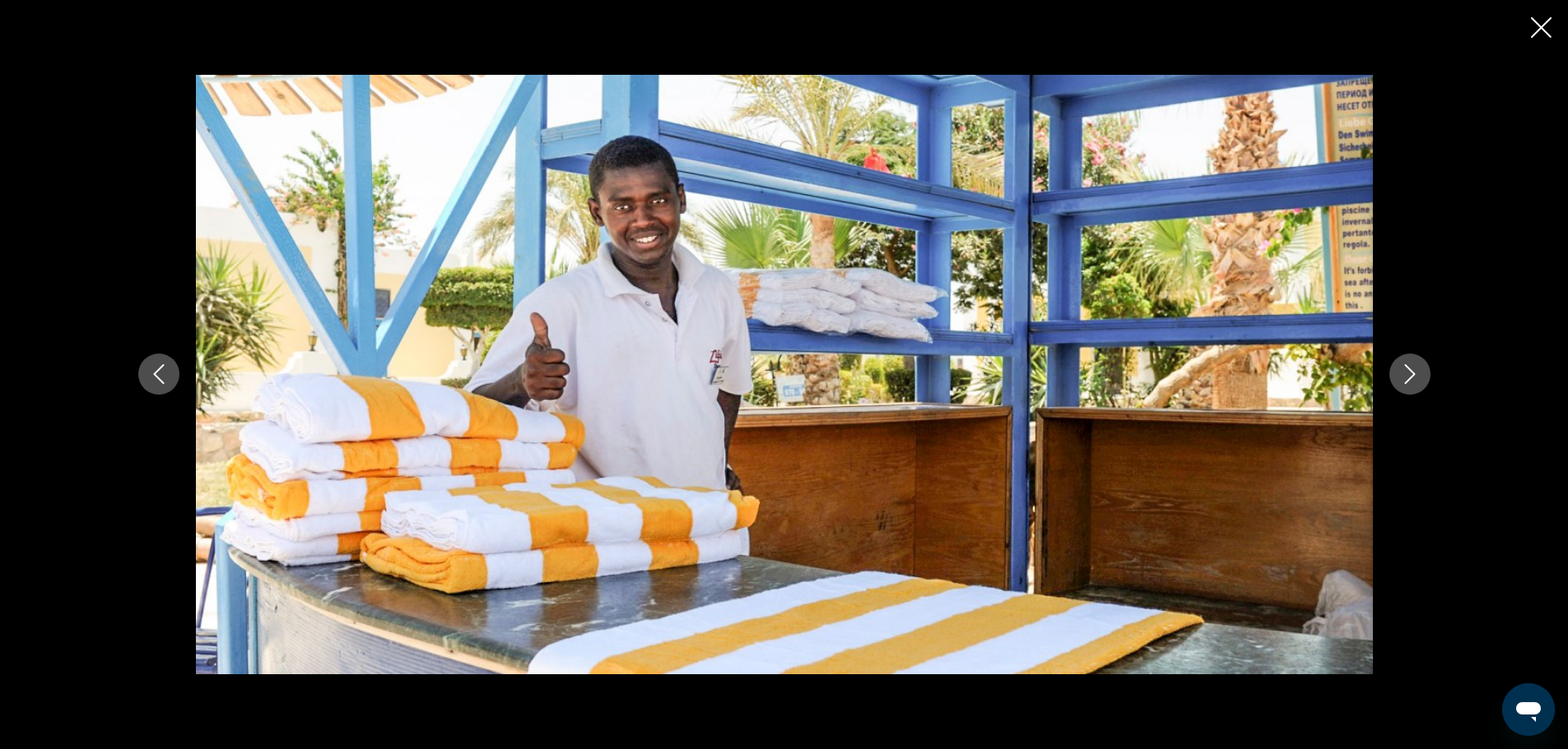
click at [1415, 377] on icon "Next image" at bounding box center [1410, 374] width 11 height 19
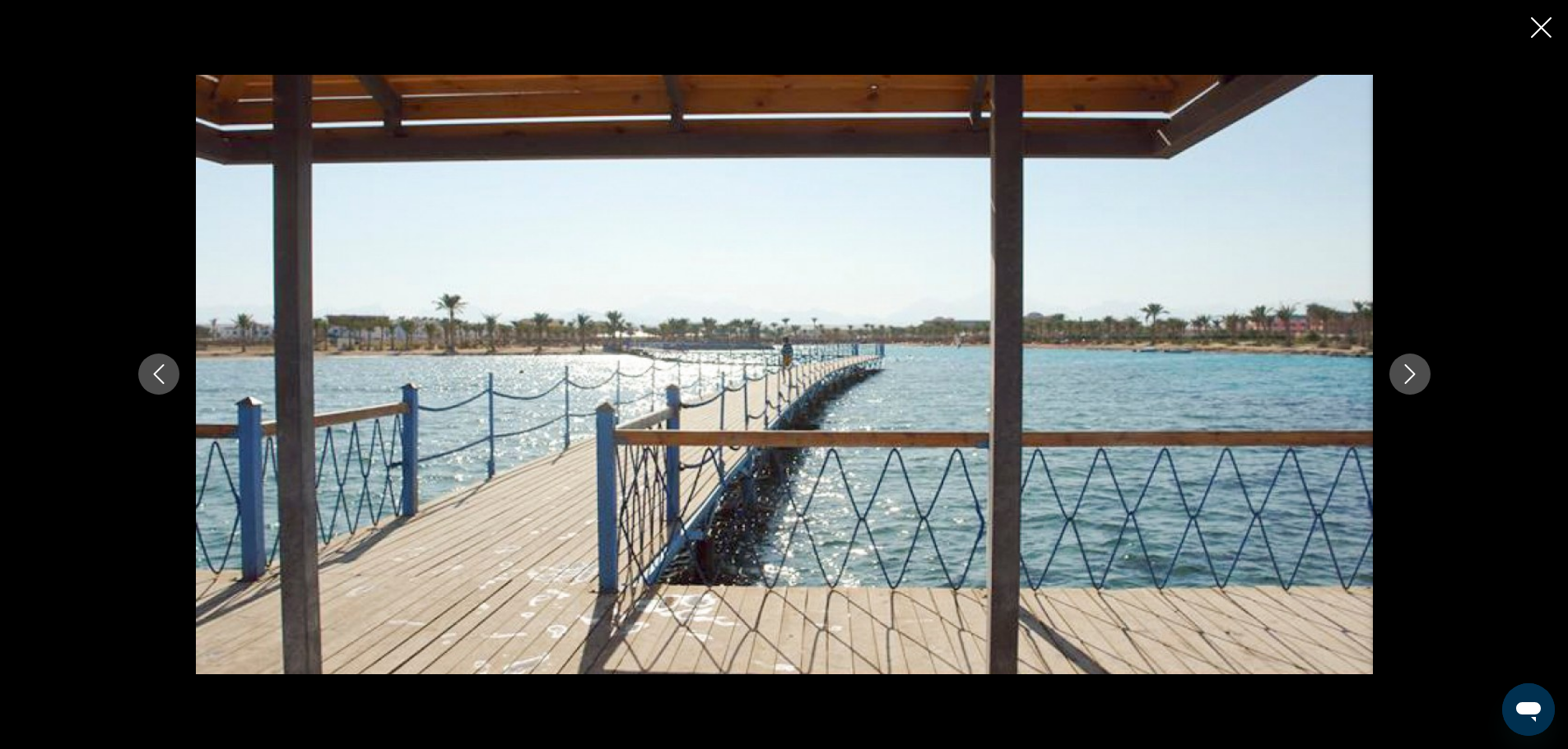
click at [1415, 377] on icon "Next image" at bounding box center [1410, 374] width 11 height 19
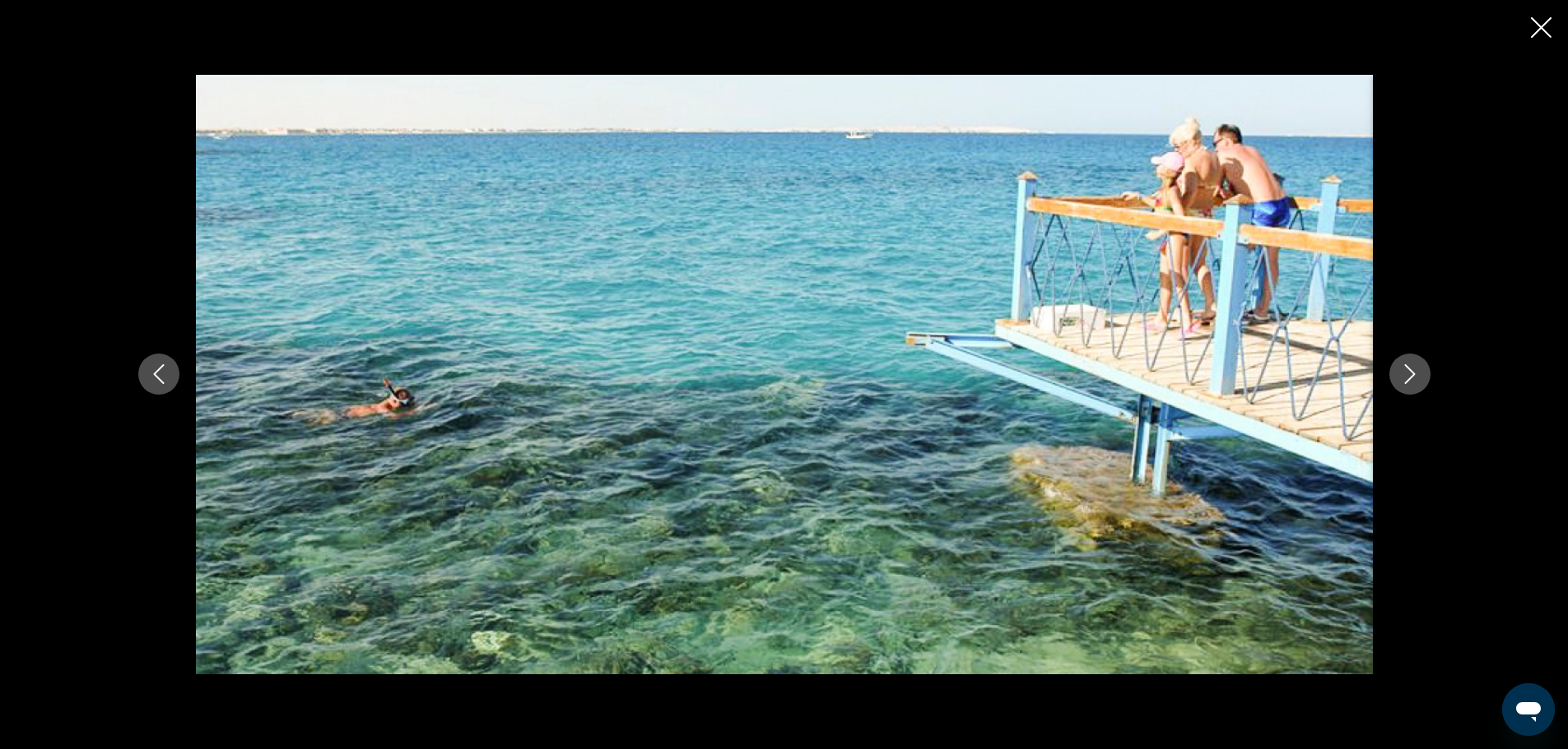
click at [1415, 377] on icon "Next image" at bounding box center [1410, 374] width 11 height 19
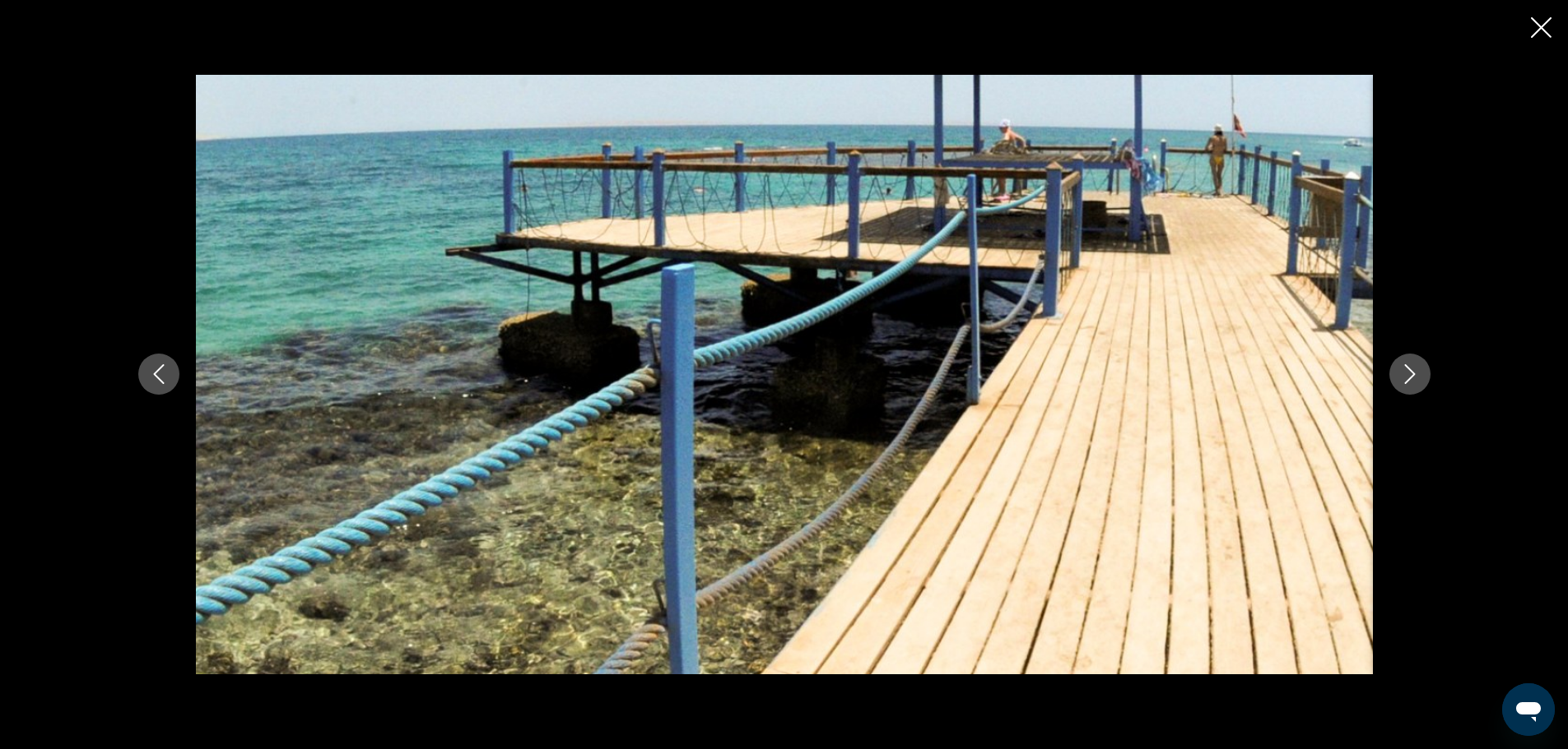
click at [1415, 377] on icon "Next image" at bounding box center [1410, 374] width 11 height 19
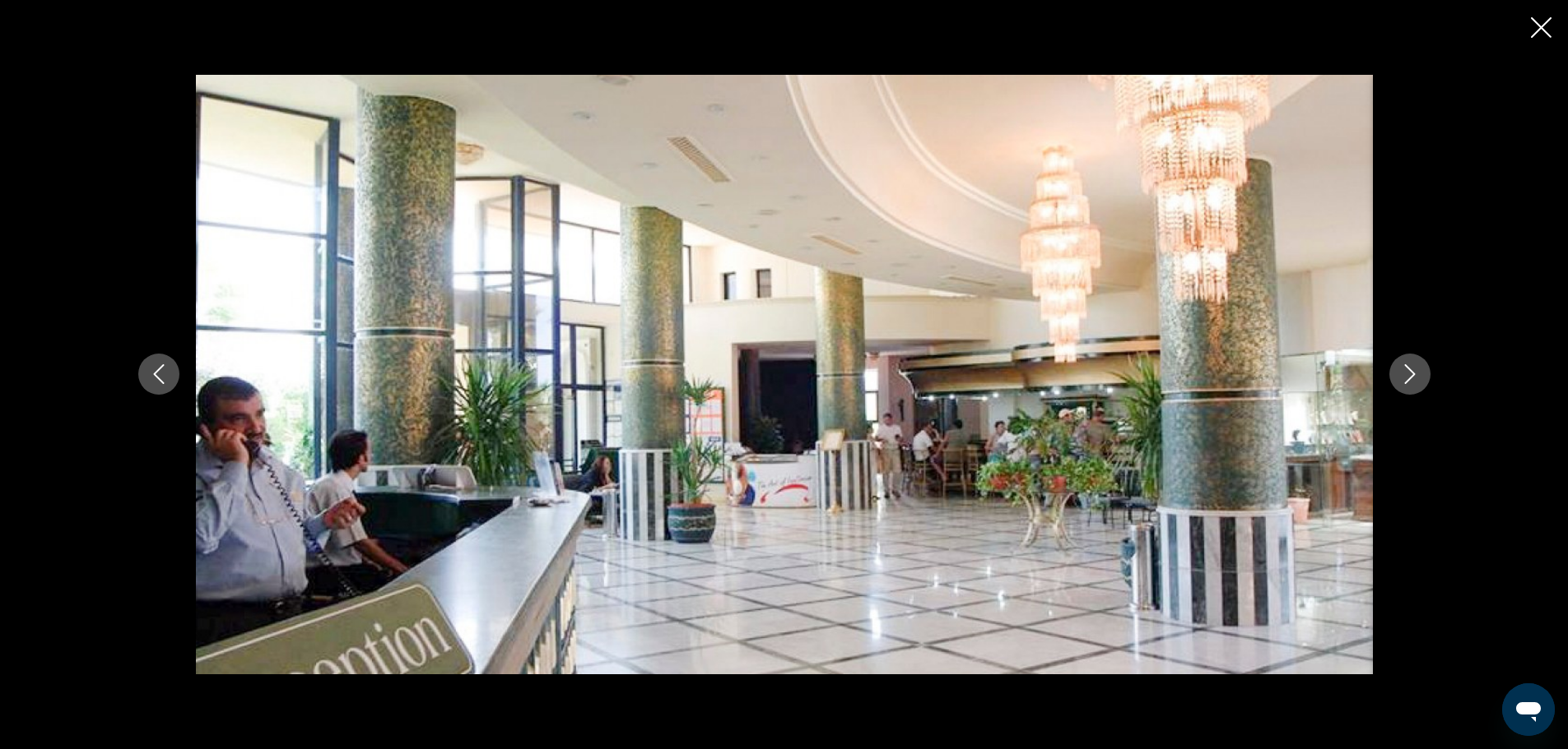
click at [1415, 377] on icon "Next image" at bounding box center [1410, 374] width 11 height 19
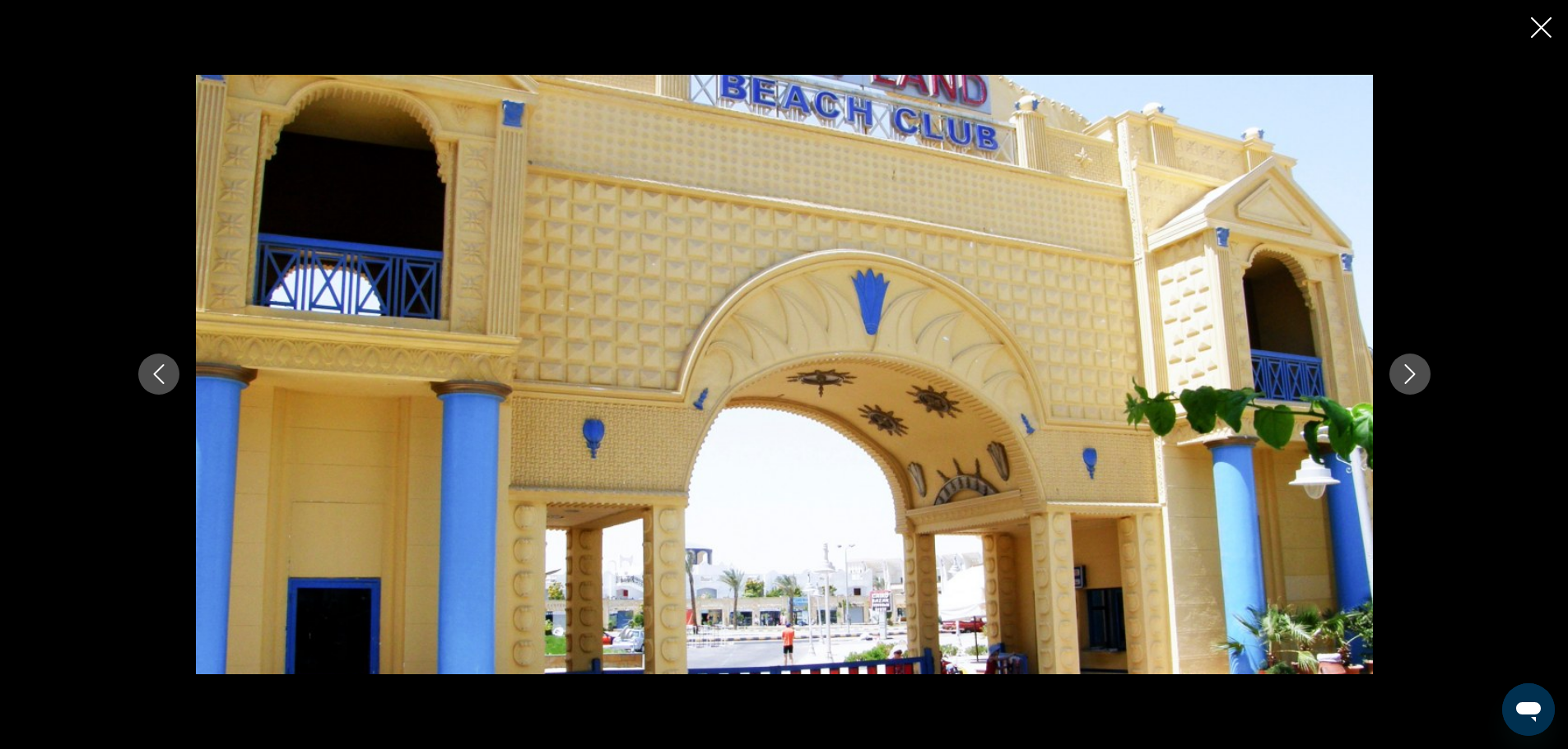
click at [1415, 377] on icon "Next image" at bounding box center [1410, 374] width 11 height 19
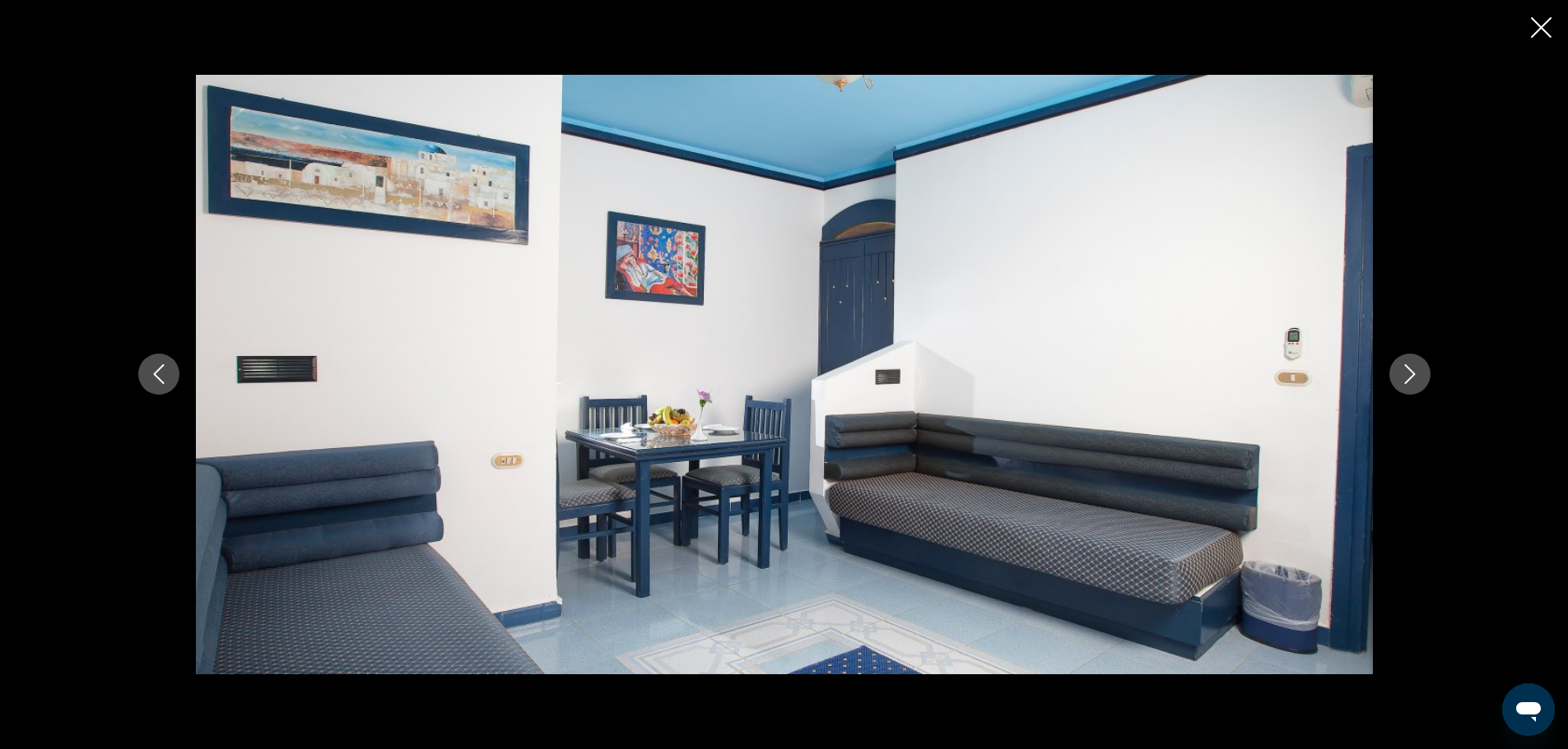
click at [1535, 26] on icon "Close slideshow" at bounding box center [1541, 28] width 20 height 20
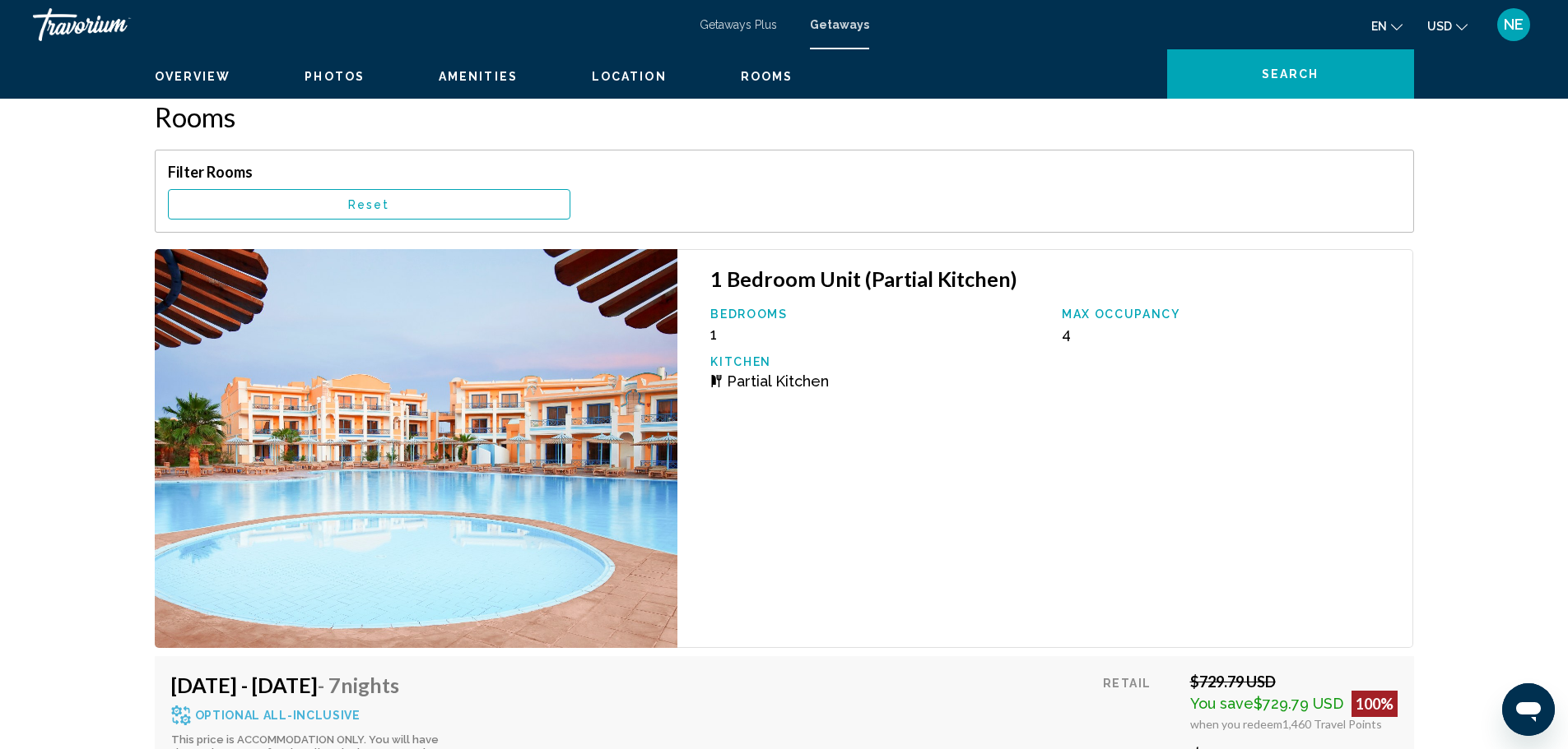
scroll to position [2870, 0]
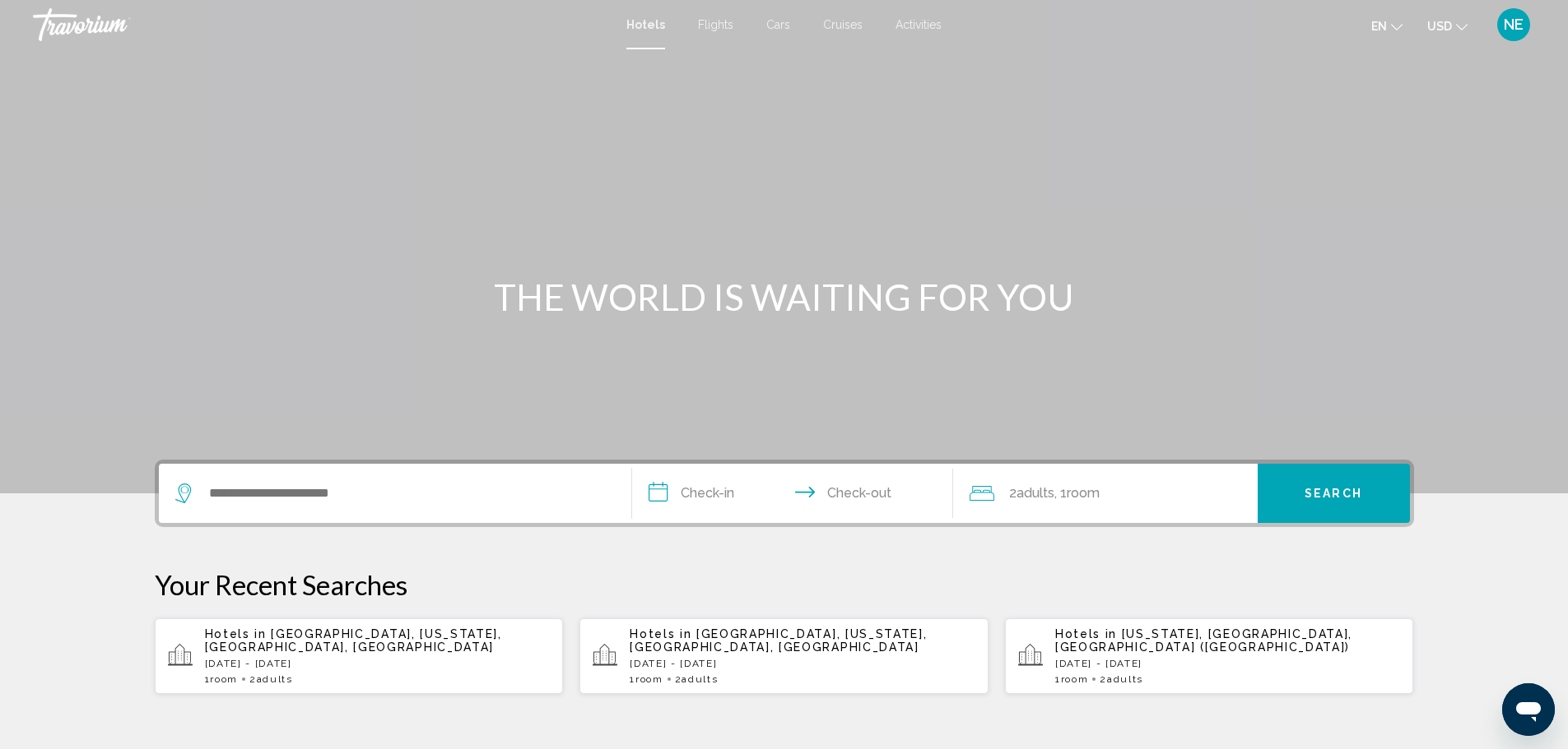
click at [942, 31] on span "Activities" at bounding box center [919, 25] width 46 height 13
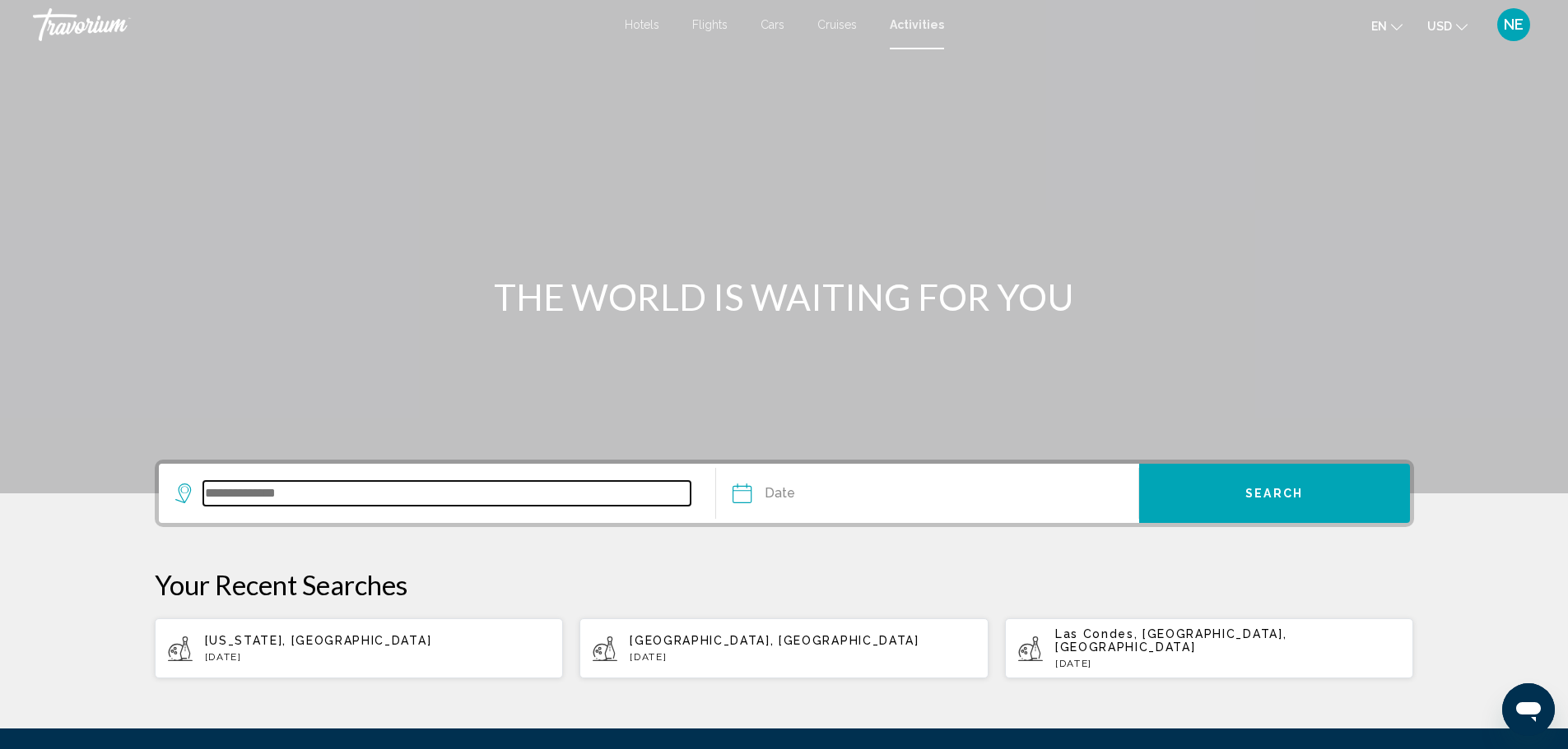
click at [203, 506] on input "Search widget" at bounding box center [447, 493] width 488 height 25
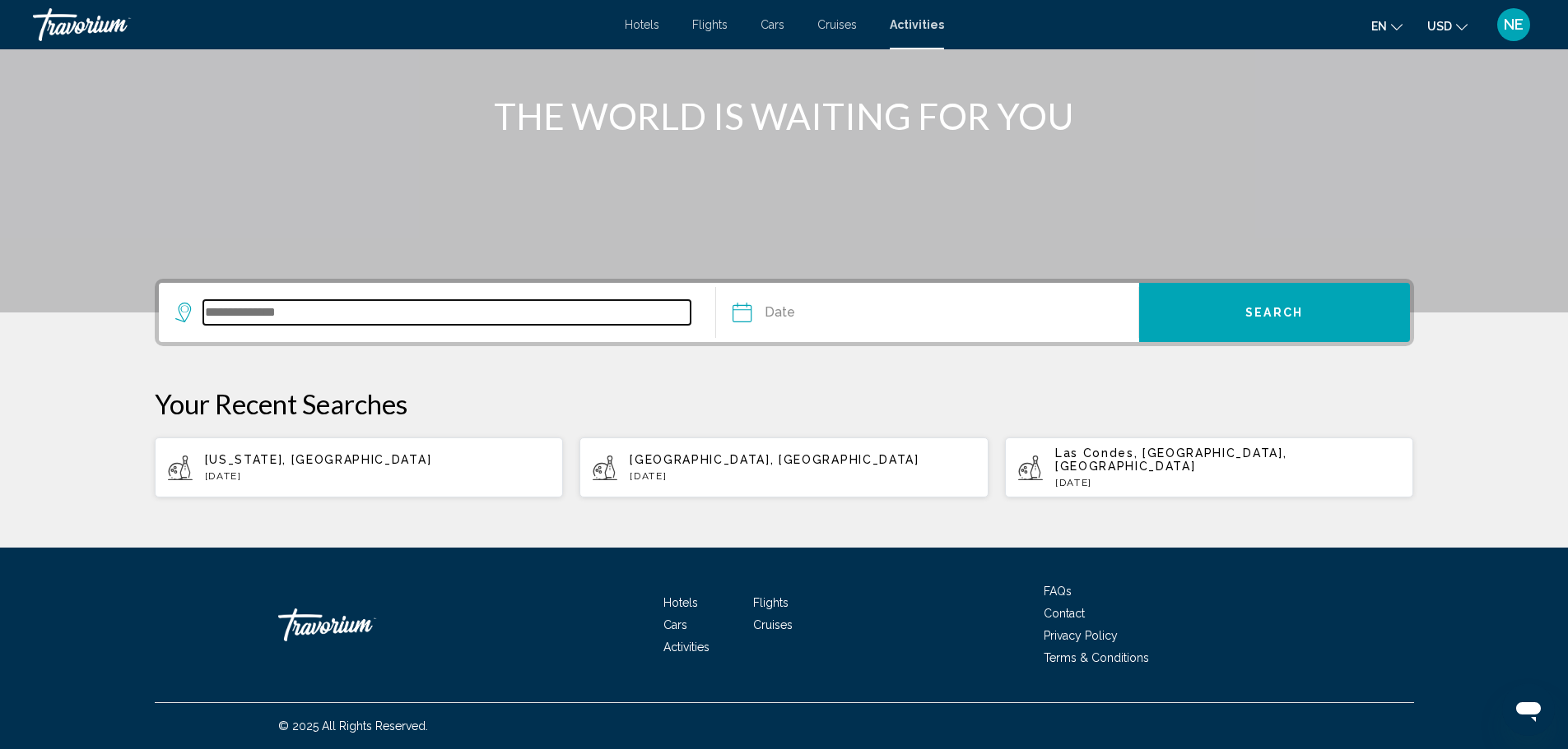
scroll to position [396, 0]
click at [354, 470] on p "[DATE]" at bounding box center [378, 476] width 346 height 12
type input "**********"
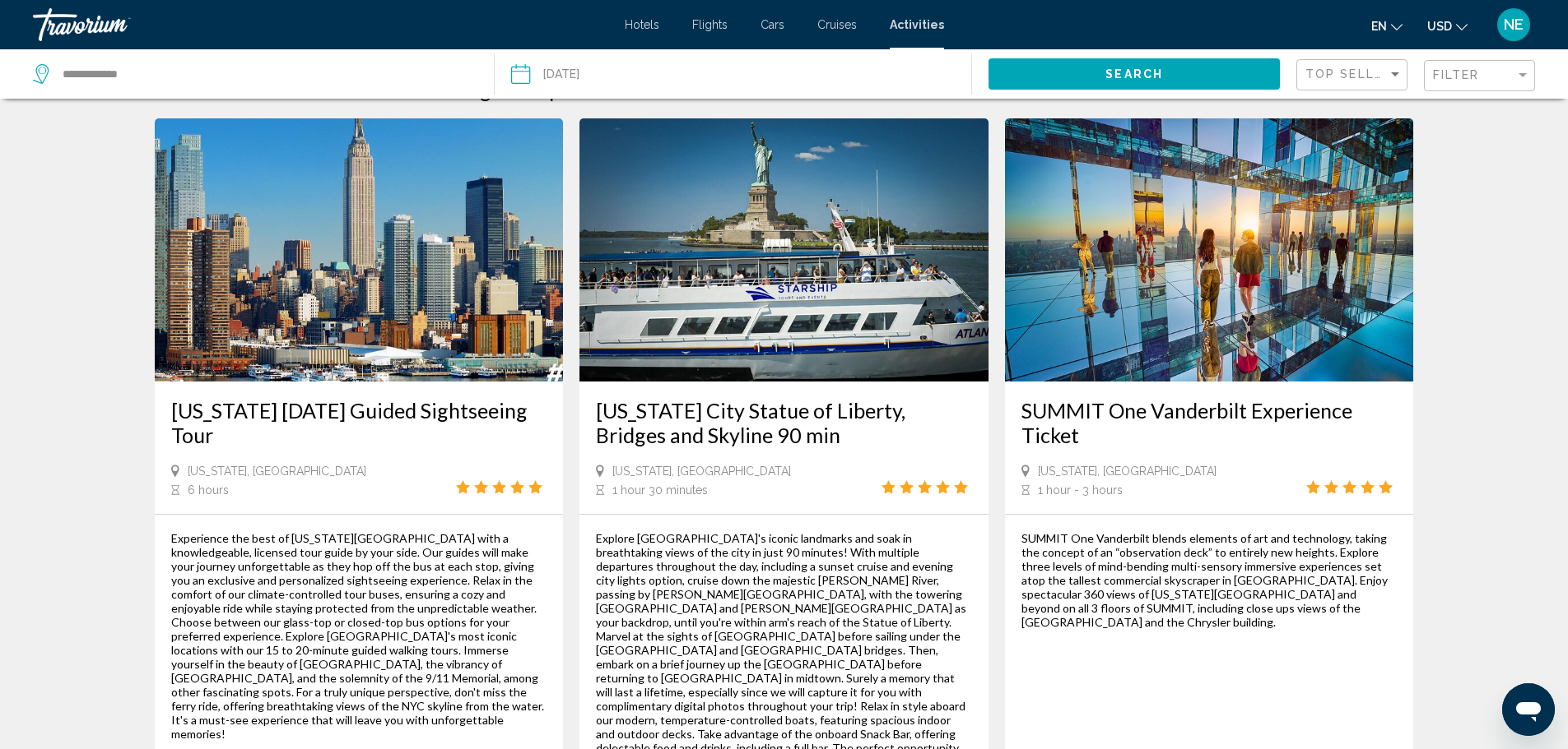
scroll to position [42, 0]
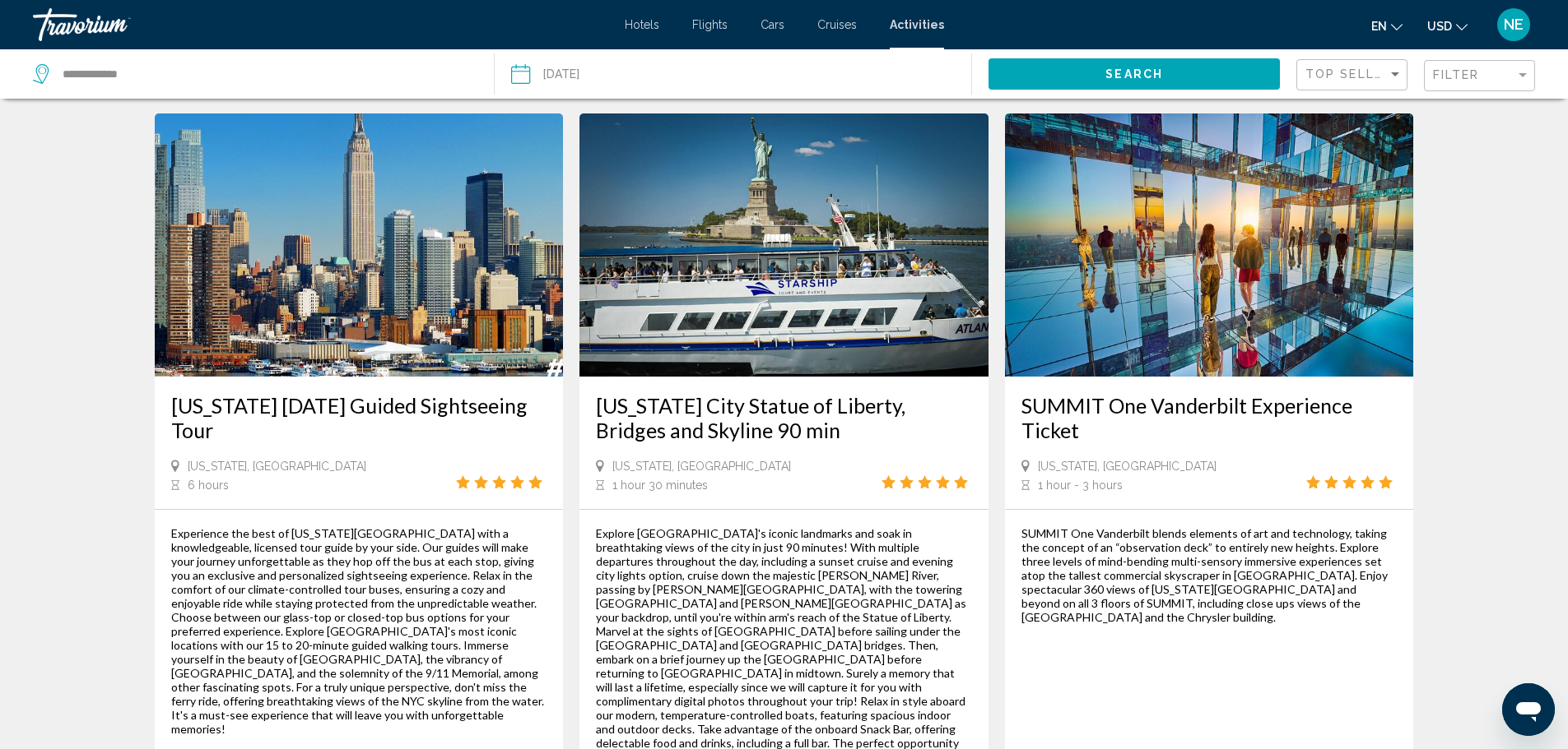
click at [1391, 29] on icon "Change language" at bounding box center [1397, 27] width 12 height 12
click at [1321, 183] on button "русский" at bounding box center [1352, 172] width 76 height 21
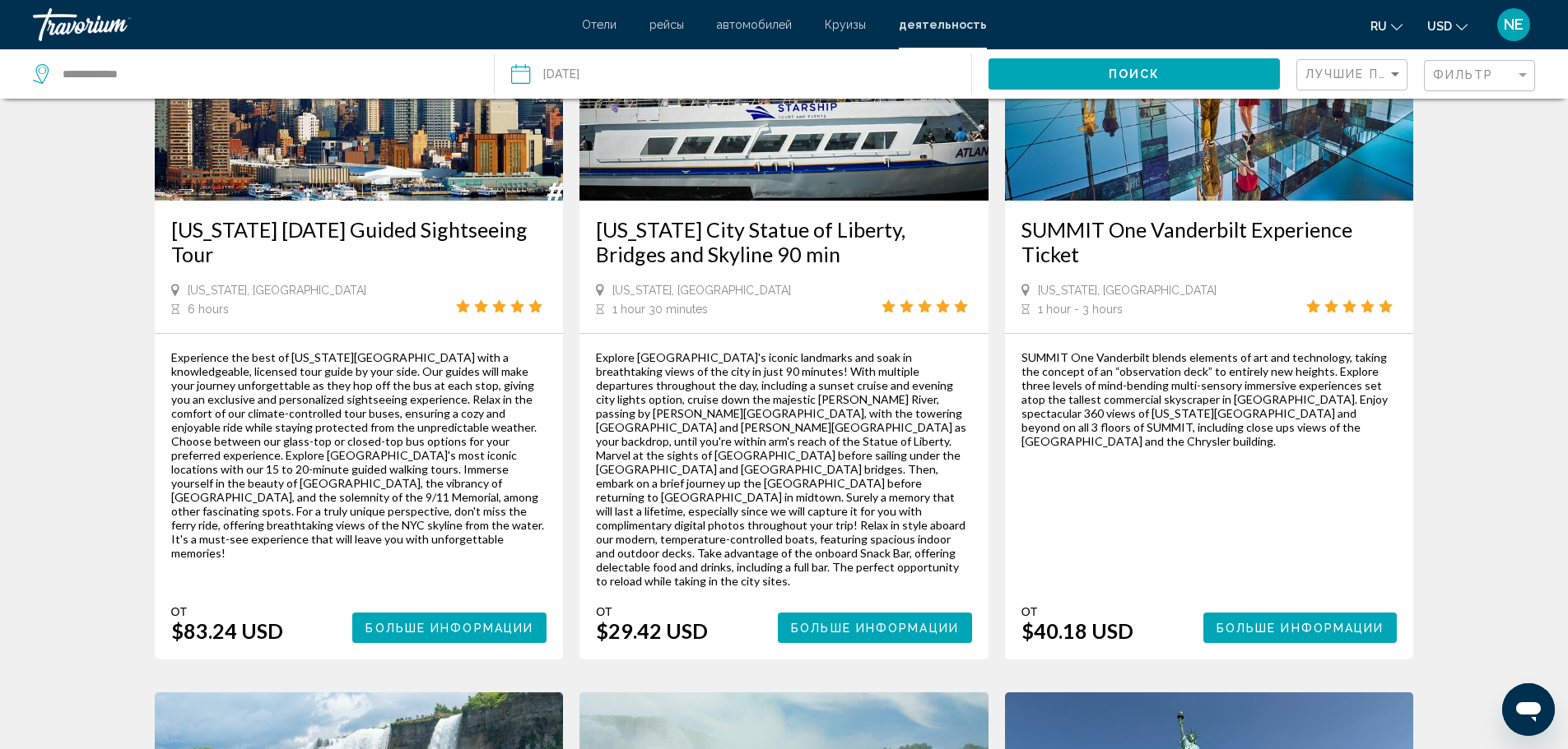
scroll to position [0, 0]
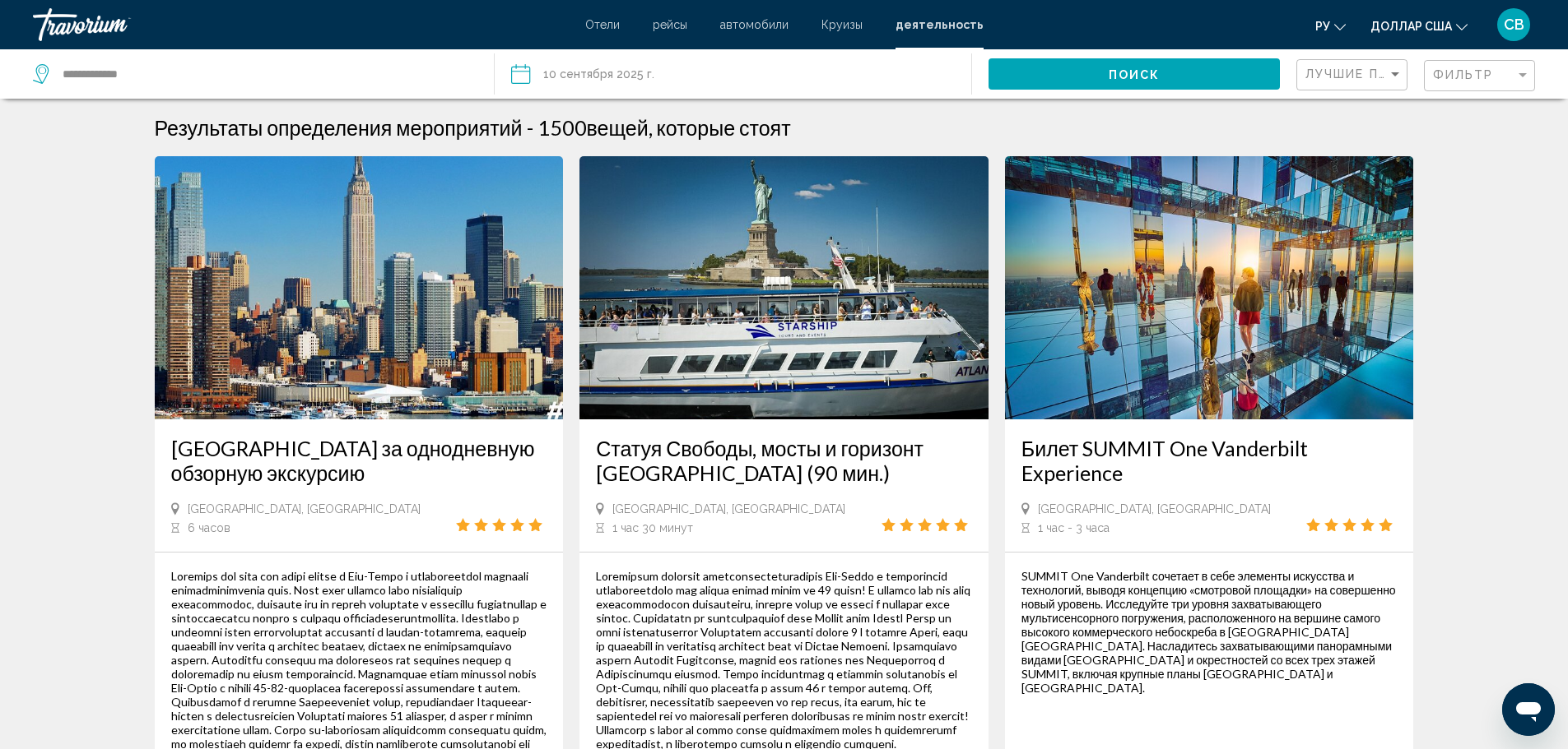
click at [1414, 140] on div "Результаты определения мероприятий - 1500 вещей, которые стоят" at bounding box center [784, 127] width 1260 height 25
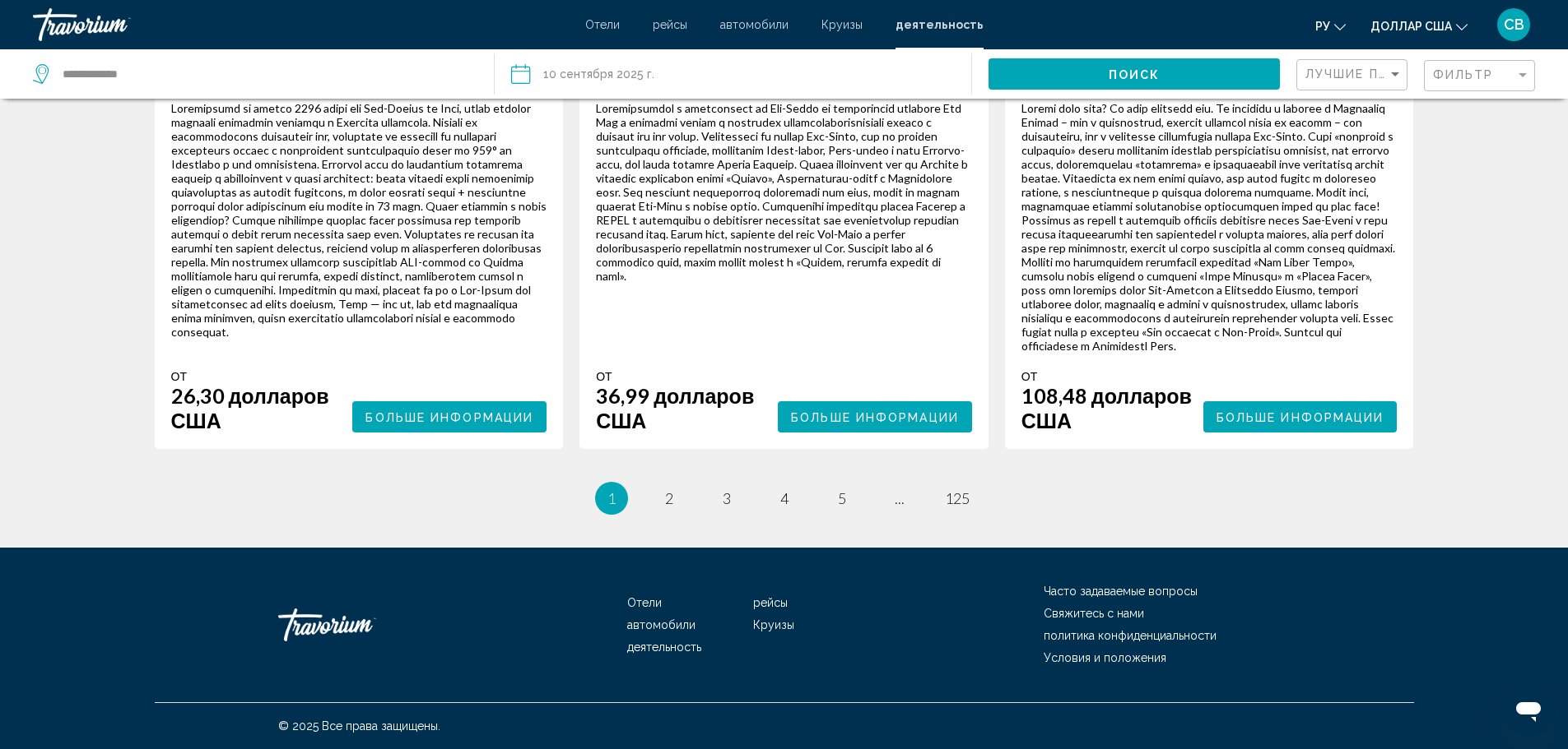
scroll to position [3796, 0]
click at [665, 508] on font "2" at bounding box center [668, 499] width 8 height 18
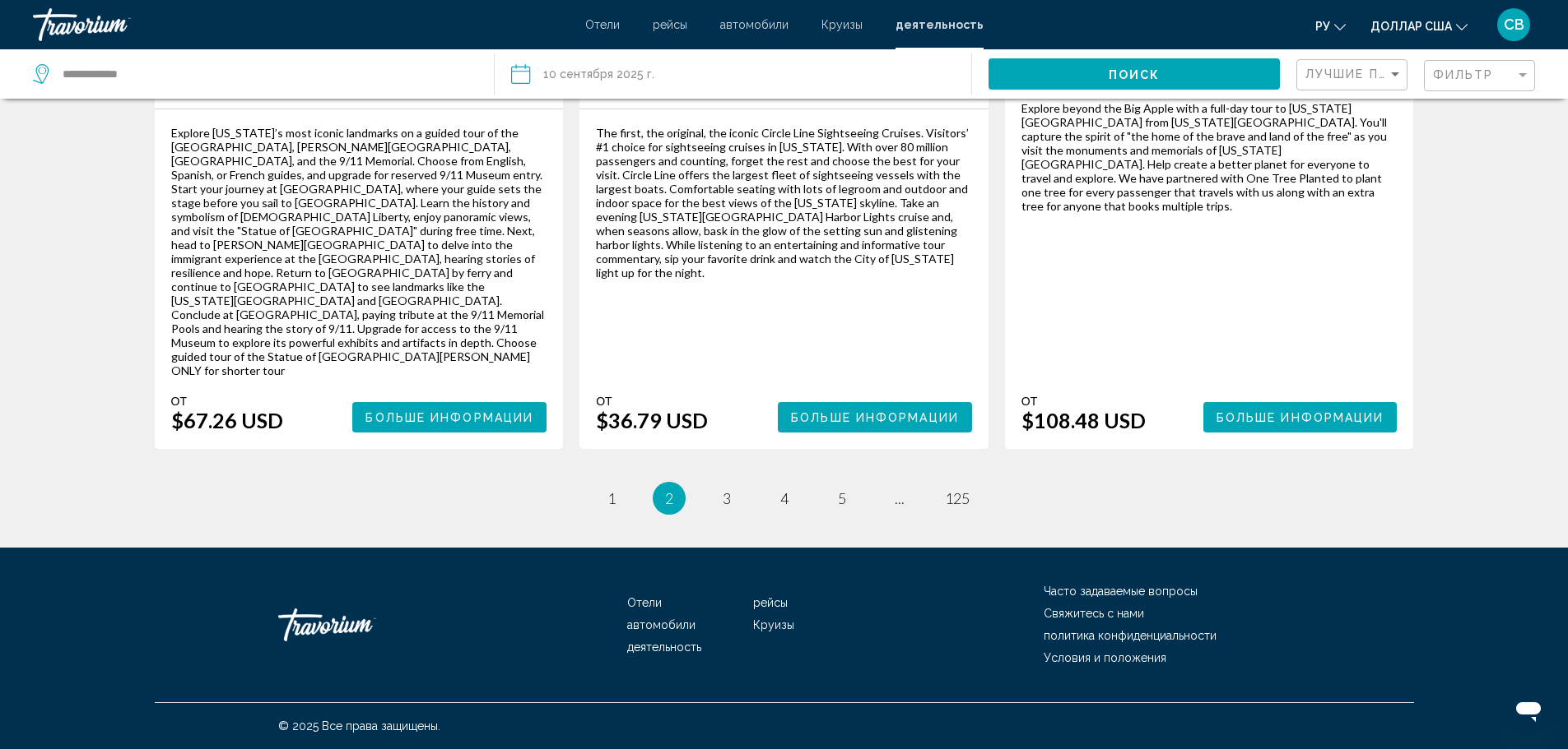
scroll to position [3284, 0]
click at [608, 490] on span "1" at bounding box center [611, 499] width 8 height 18
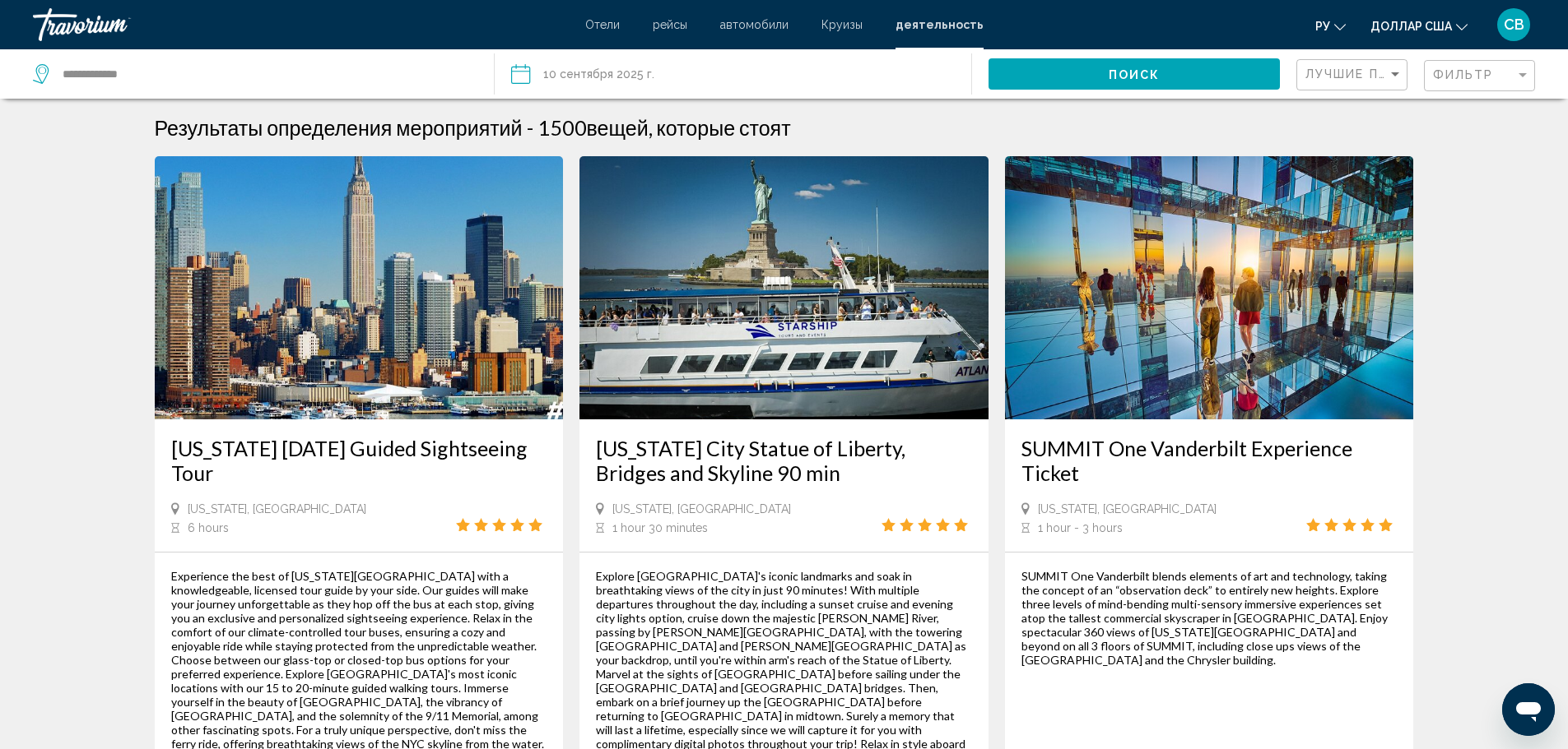
click at [1334, 33] on icon "Изменить язык" at bounding box center [1340, 27] width 12 height 12
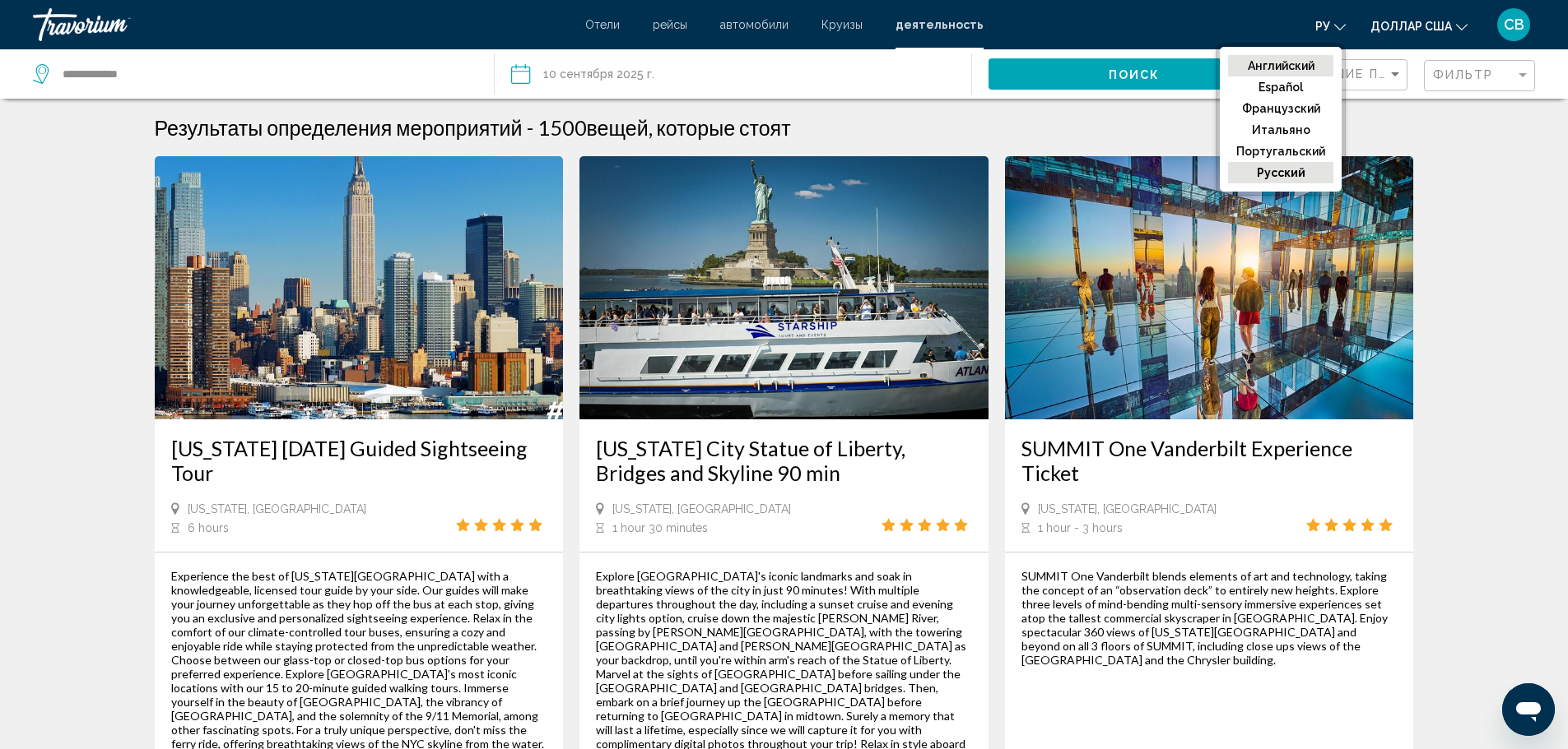
click at [1248, 73] on font "Английский" at bounding box center [1281, 65] width 66 height 13
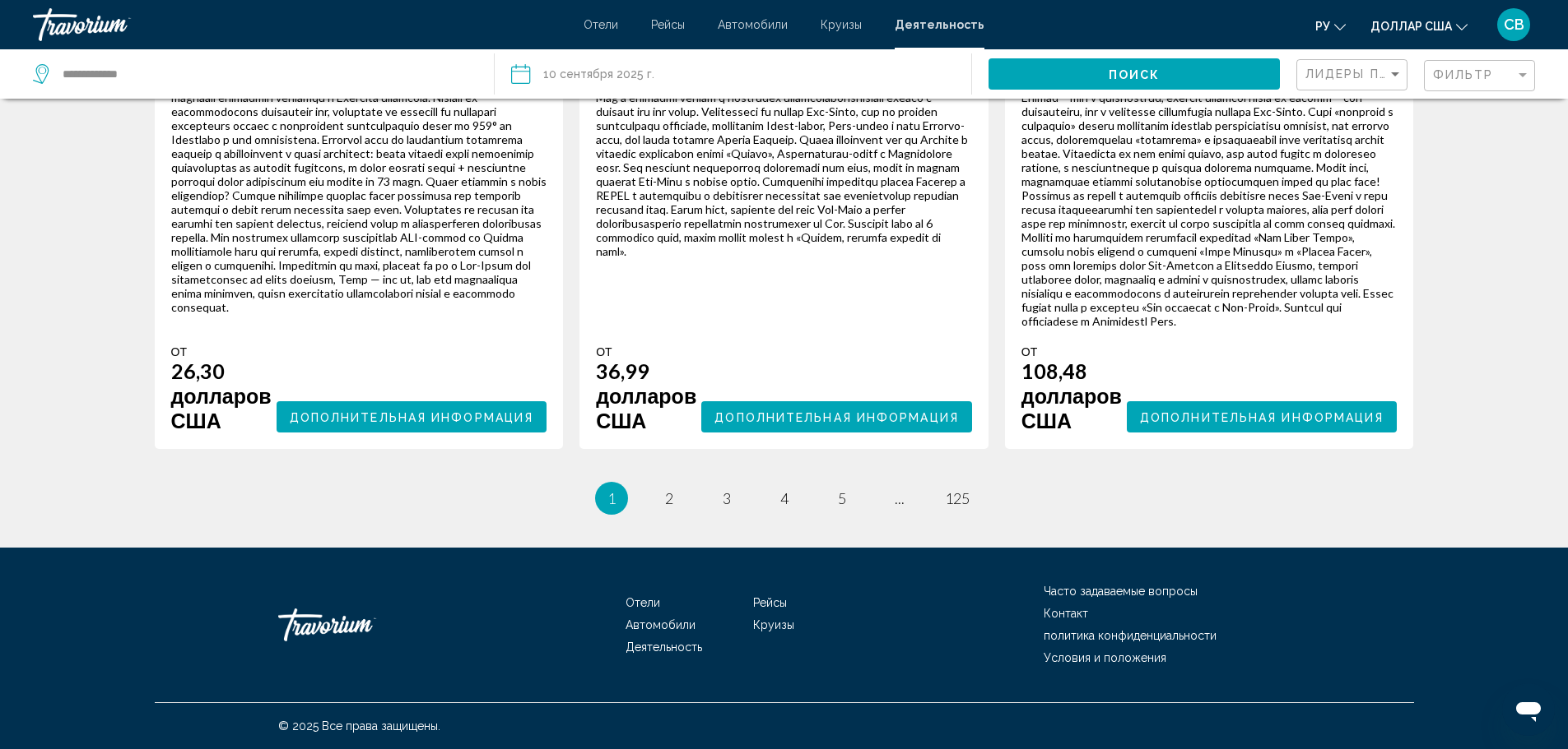
scroll to position [3972, 0]
click at [655, 485] on link "страница 2" at bounding box center [668, 499] width 29 height 29
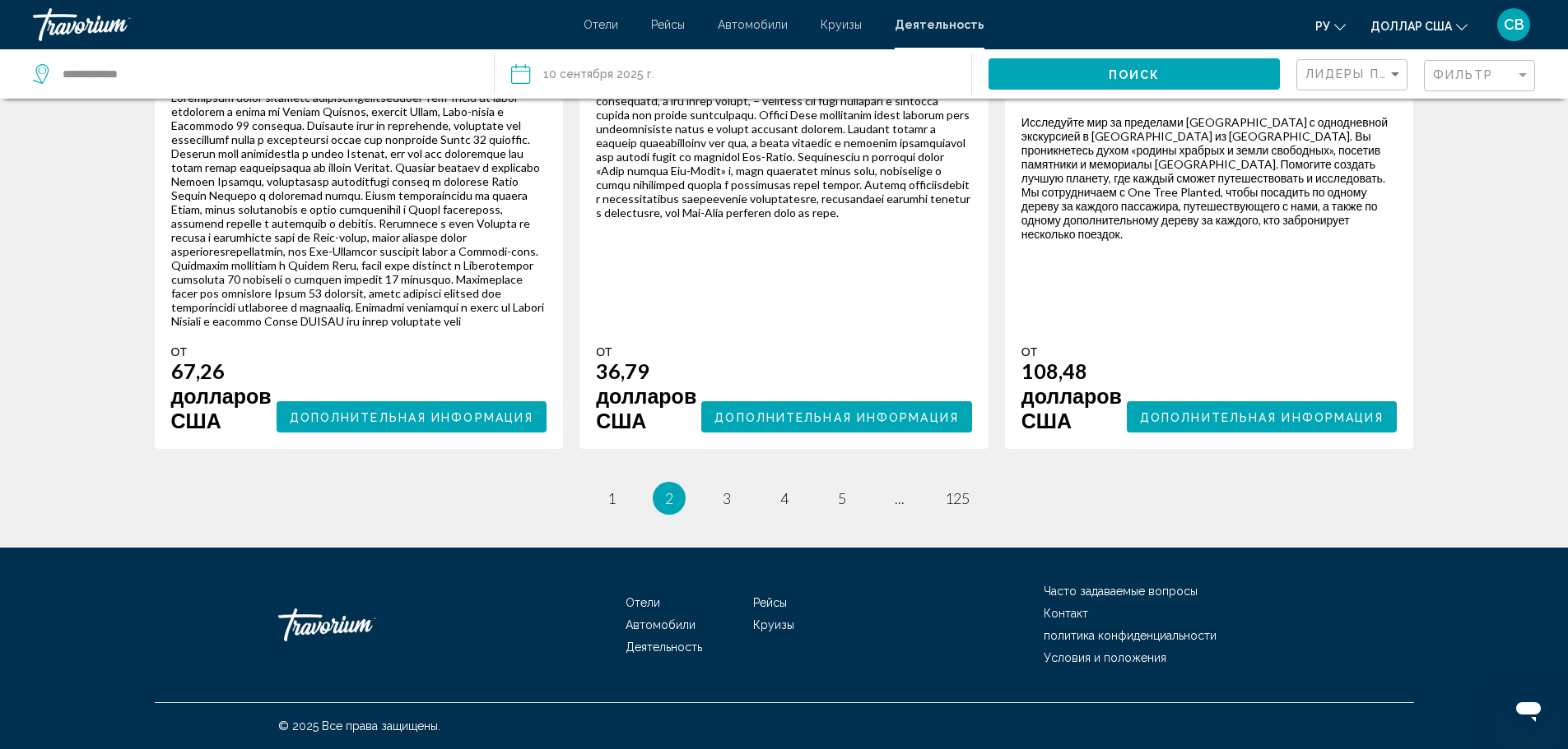
scroll to position [3726, 0]
click at [723, 508] on font "3" at bounding box center [726, 499] width 8 height 18
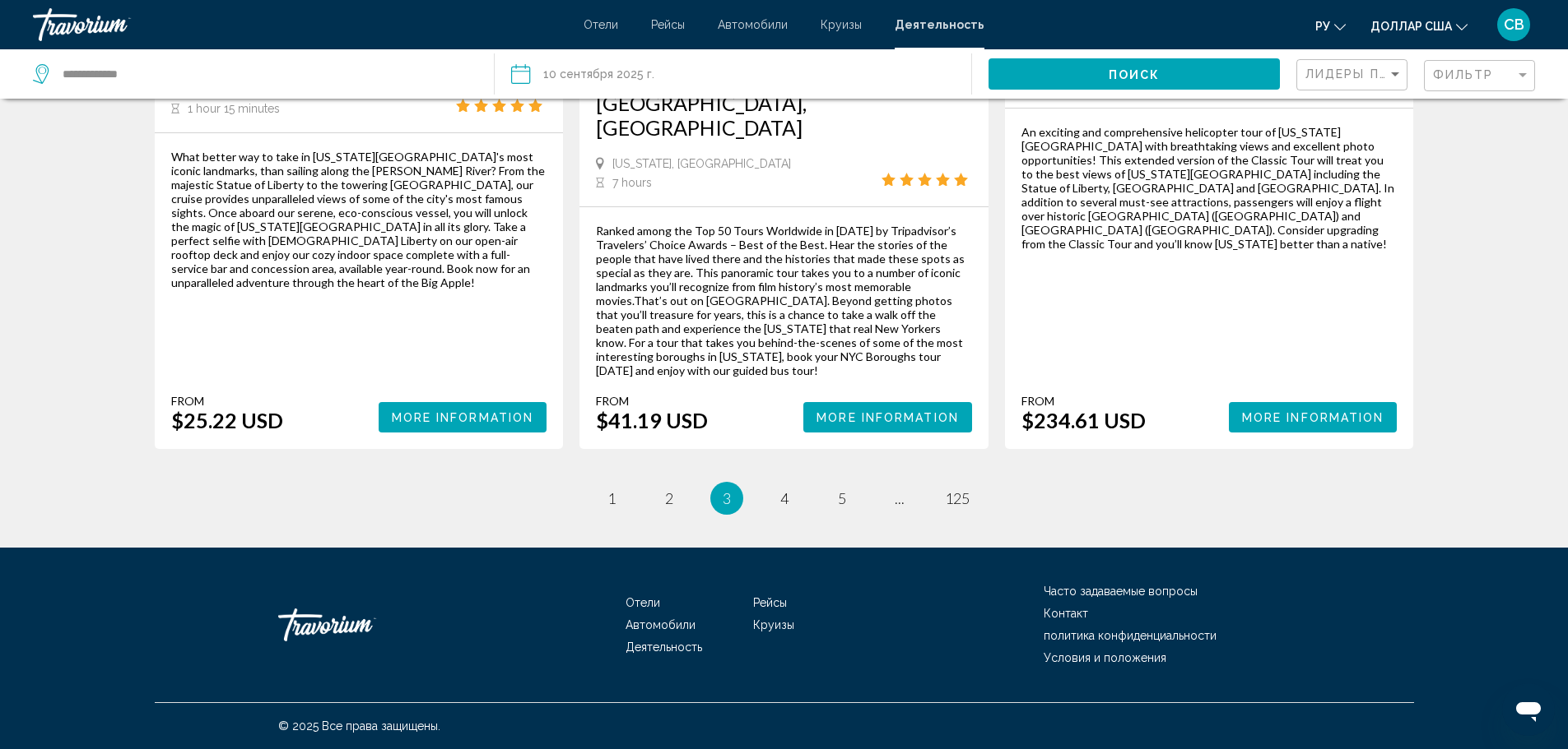
scroll to position [3028, 0]
click at [784, 508] on font "4" at bounding box center [784, 499] width 8 height 18
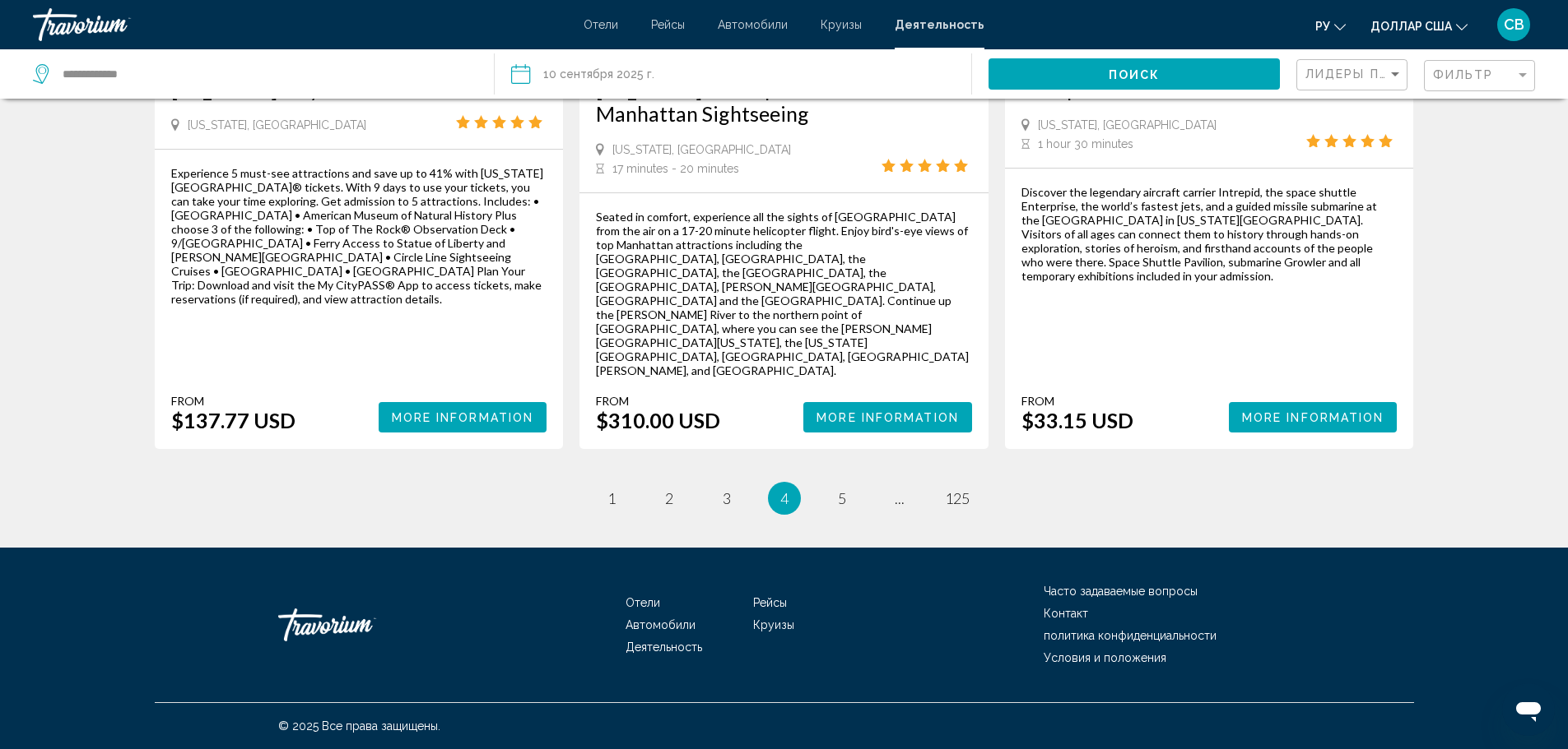
scroll to position [2876, 0]
click at [1385, 424] on span "More Information" at bounding box center [1313, 418] width 143 height 13
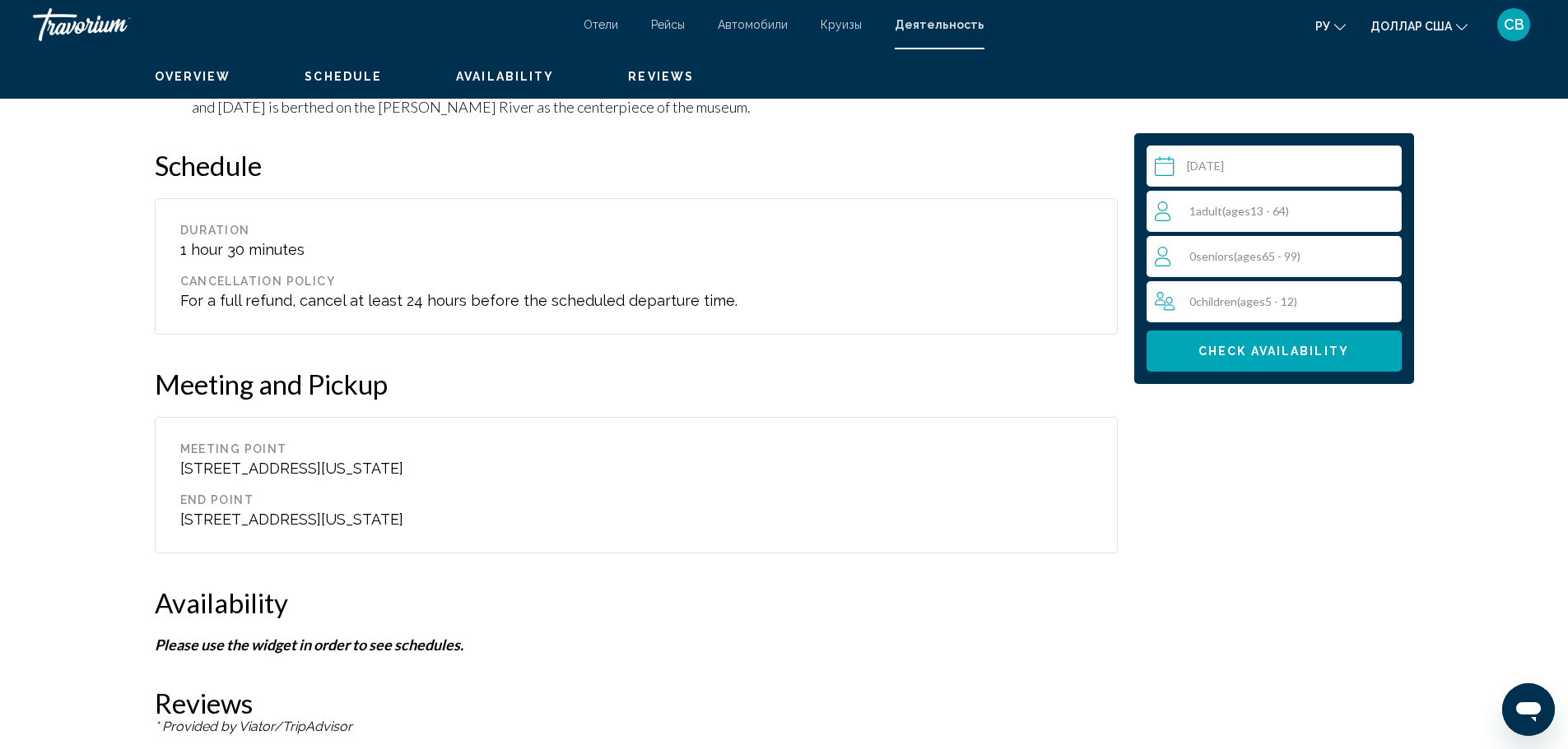
scroll to position [1693, 0]
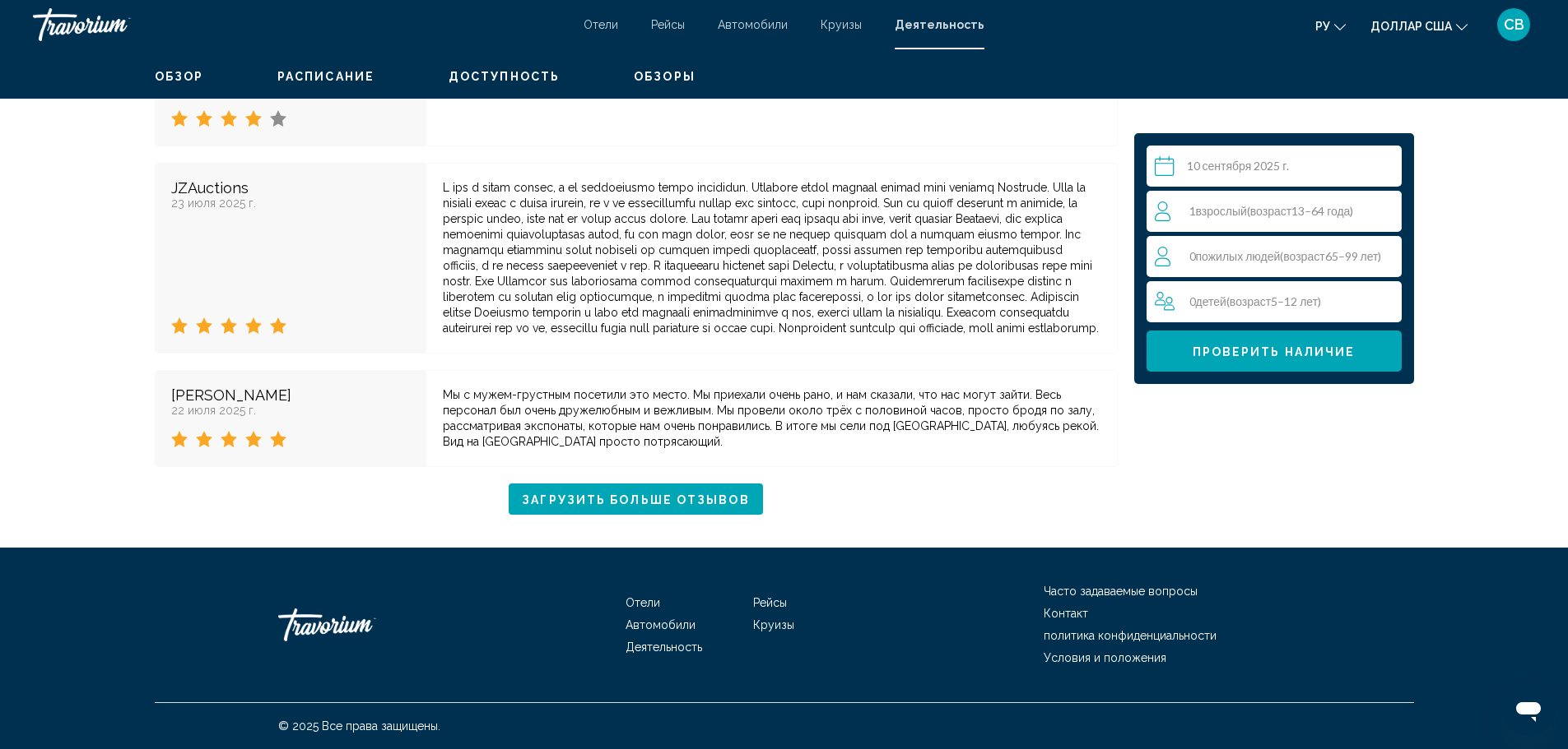
scroll to position [4406, 0]
click at [543, 507] on font "Загрузить больше отзывов" at bounding box center [635, 500] width 227 height 13
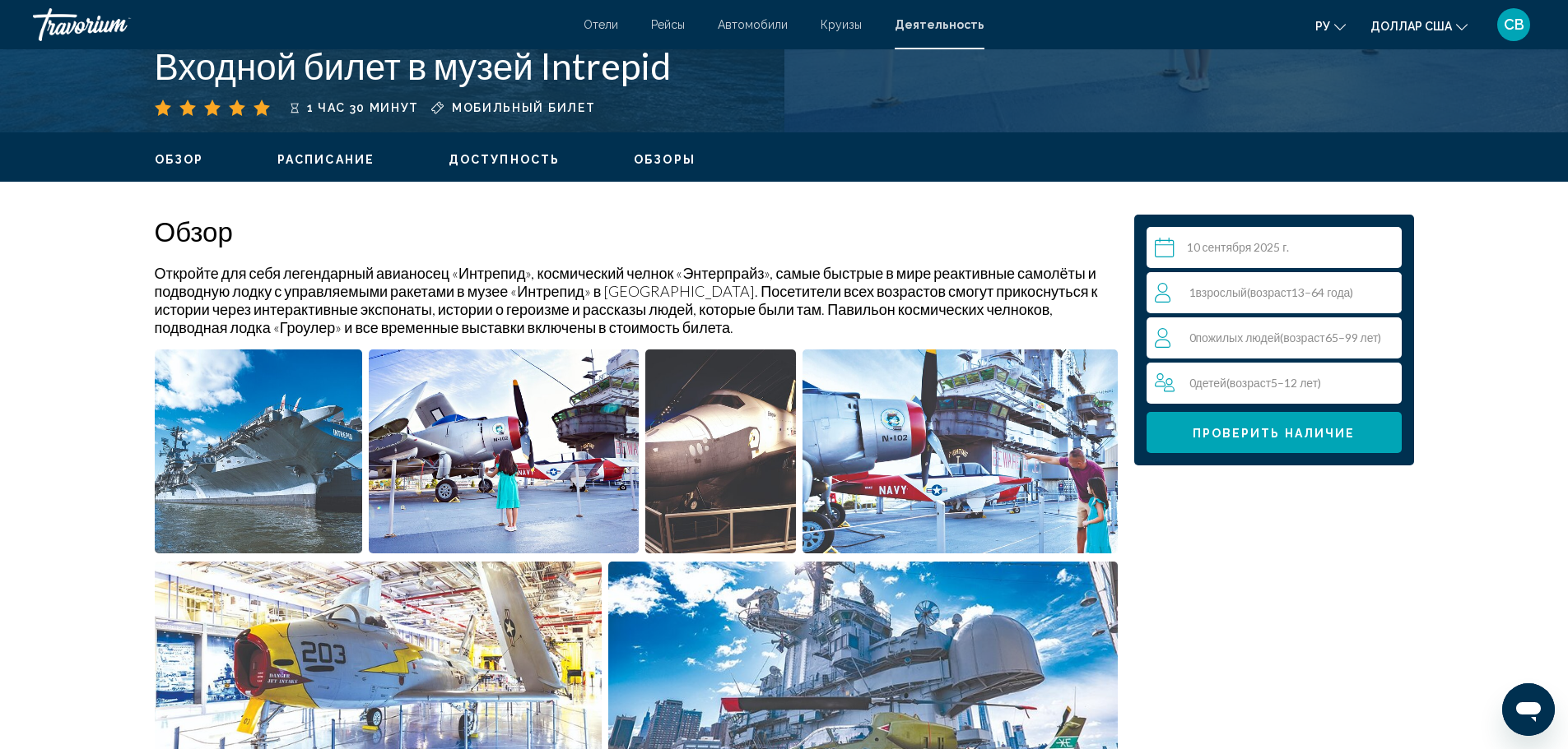
scroll to position [0, 0]
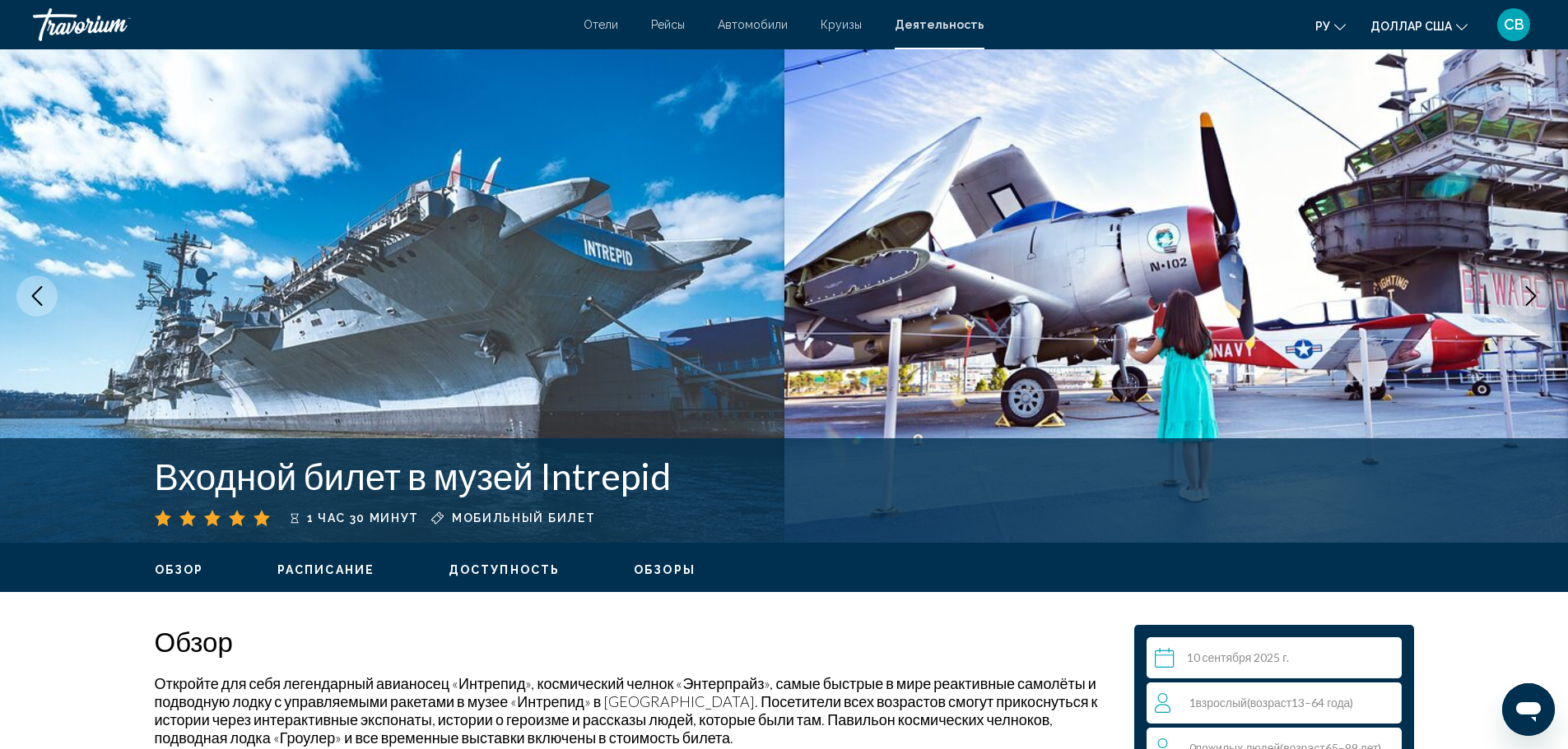
click at [277, 577] on font "Расписание" at bounding box center [325, 570] width 97 height 13
click at [514, 577] on font "Доступность" at bounding box center [504, 570] width 111 height 13
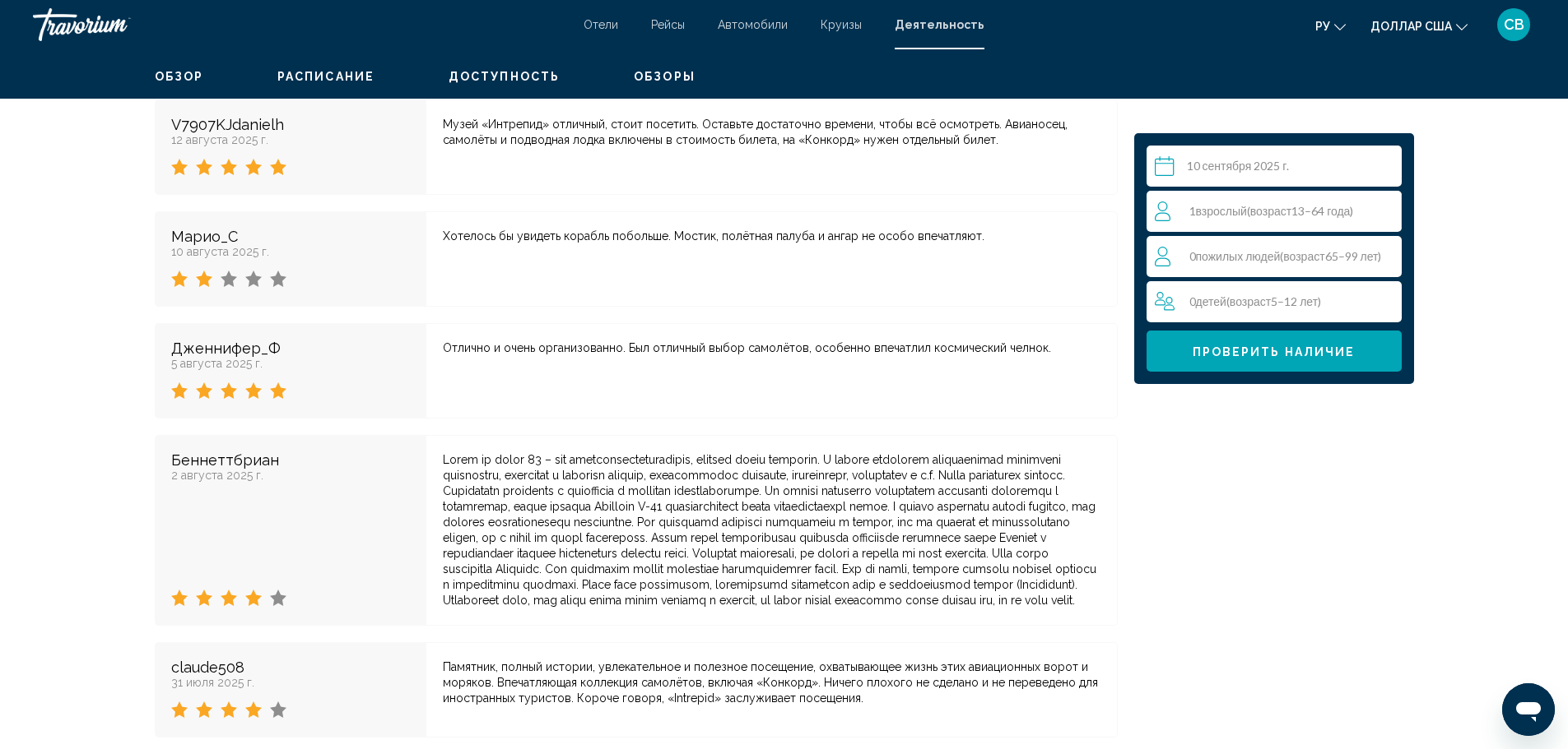
scroll to position [2829, 0]
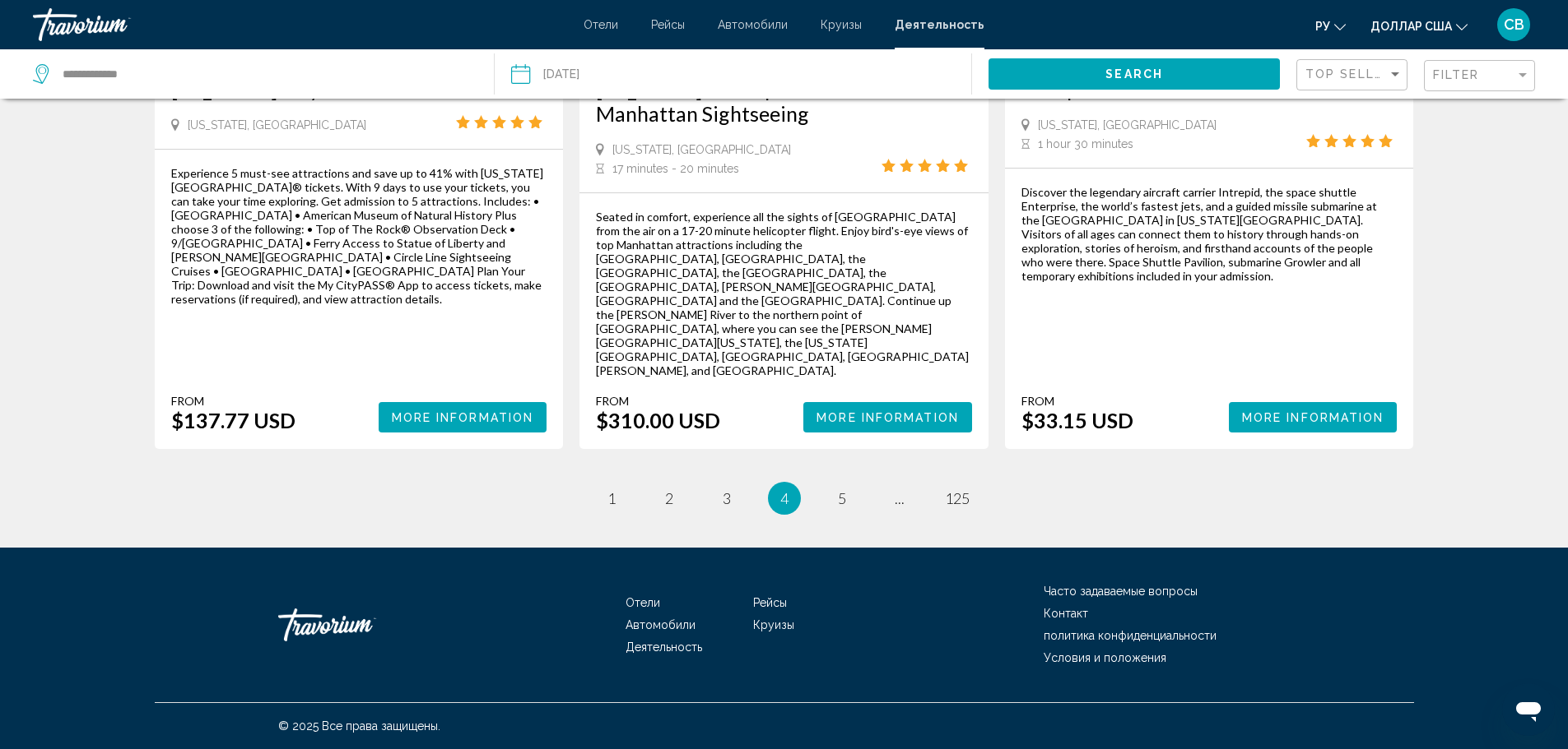
scroll to position [3061, 0]
click at [846, 508] on span "5" at bounding box center [842, 499] width 8 height 18
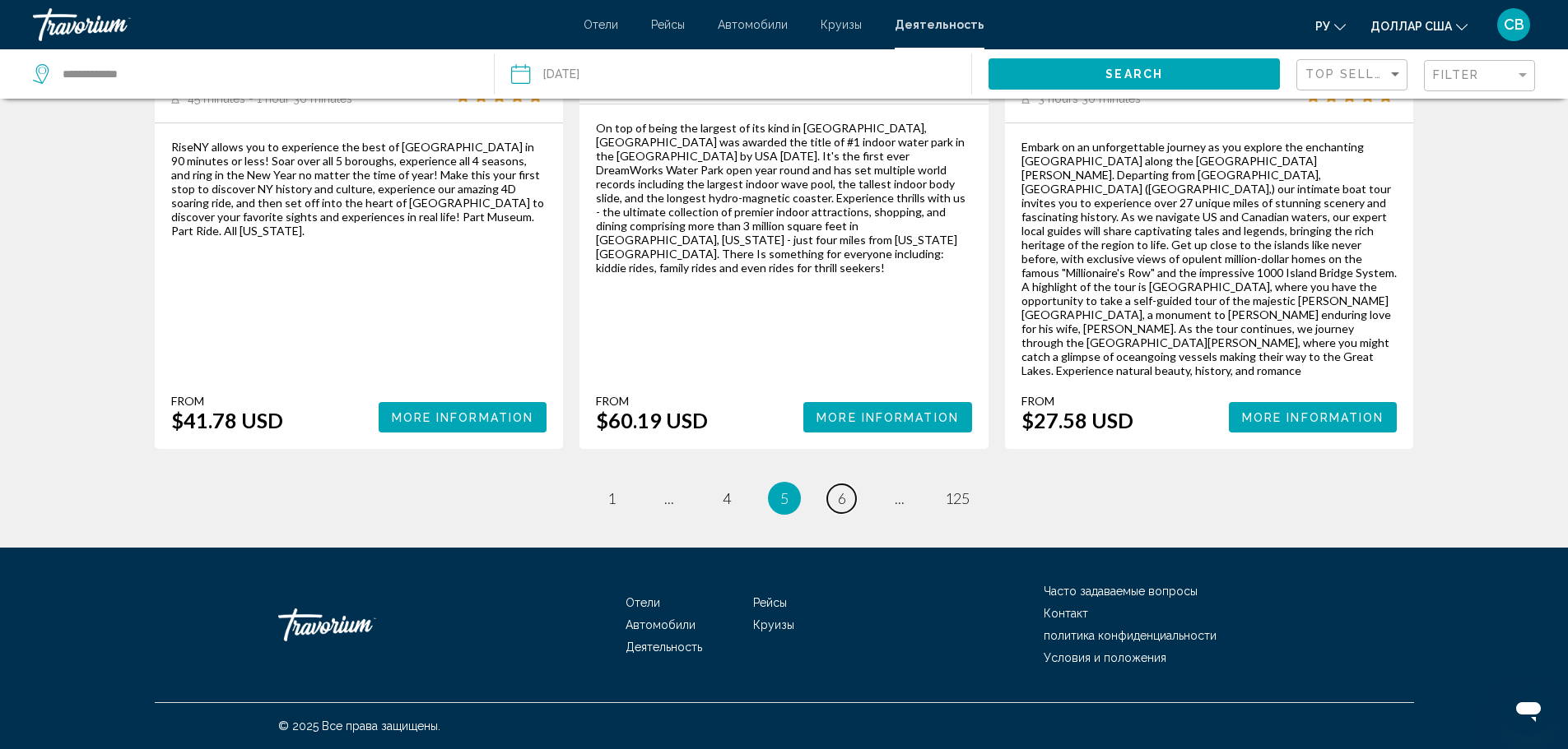
scroll to position [3225, 0]
click at [856, 513] on link "page 6" at bounding box center [842, 499] width 29 height 29
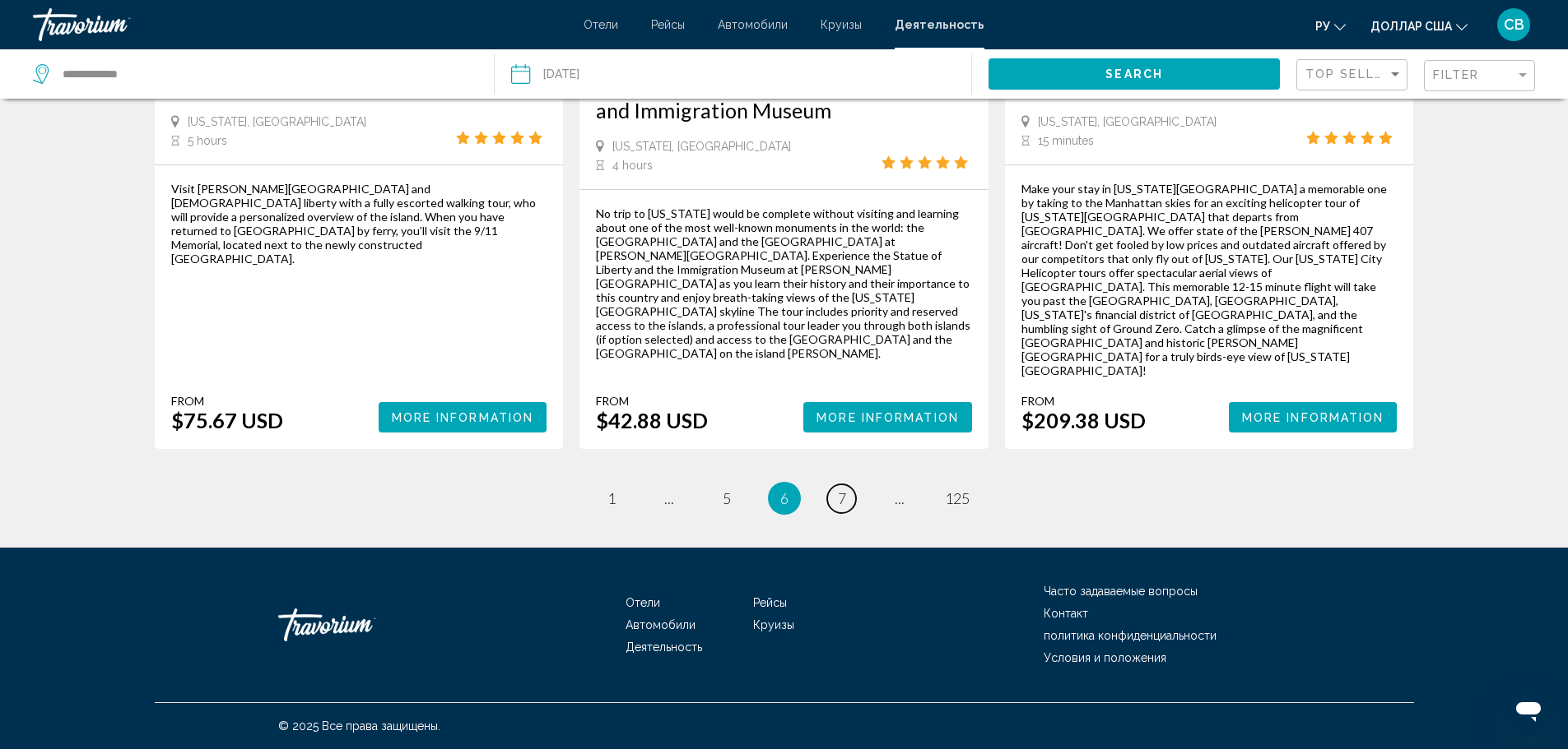
scroll to position [3128, 0]
click at [846, 508] on span "7" at bounding box center [842, 499] width 8 height 18
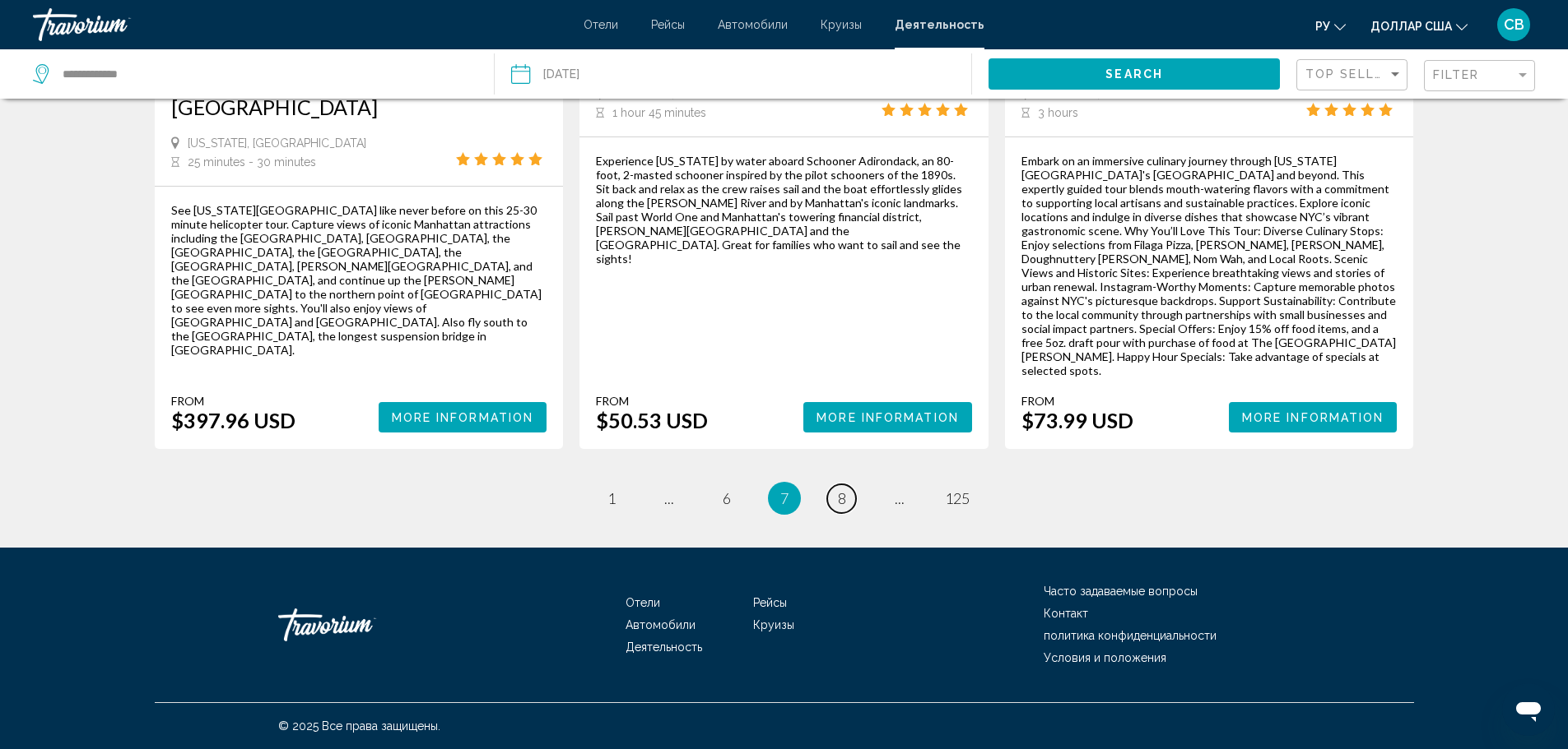
scroll to position [3279, 0]
click at [846, 508] on span "8" at bounding box center [842, 499] width 8 height 18
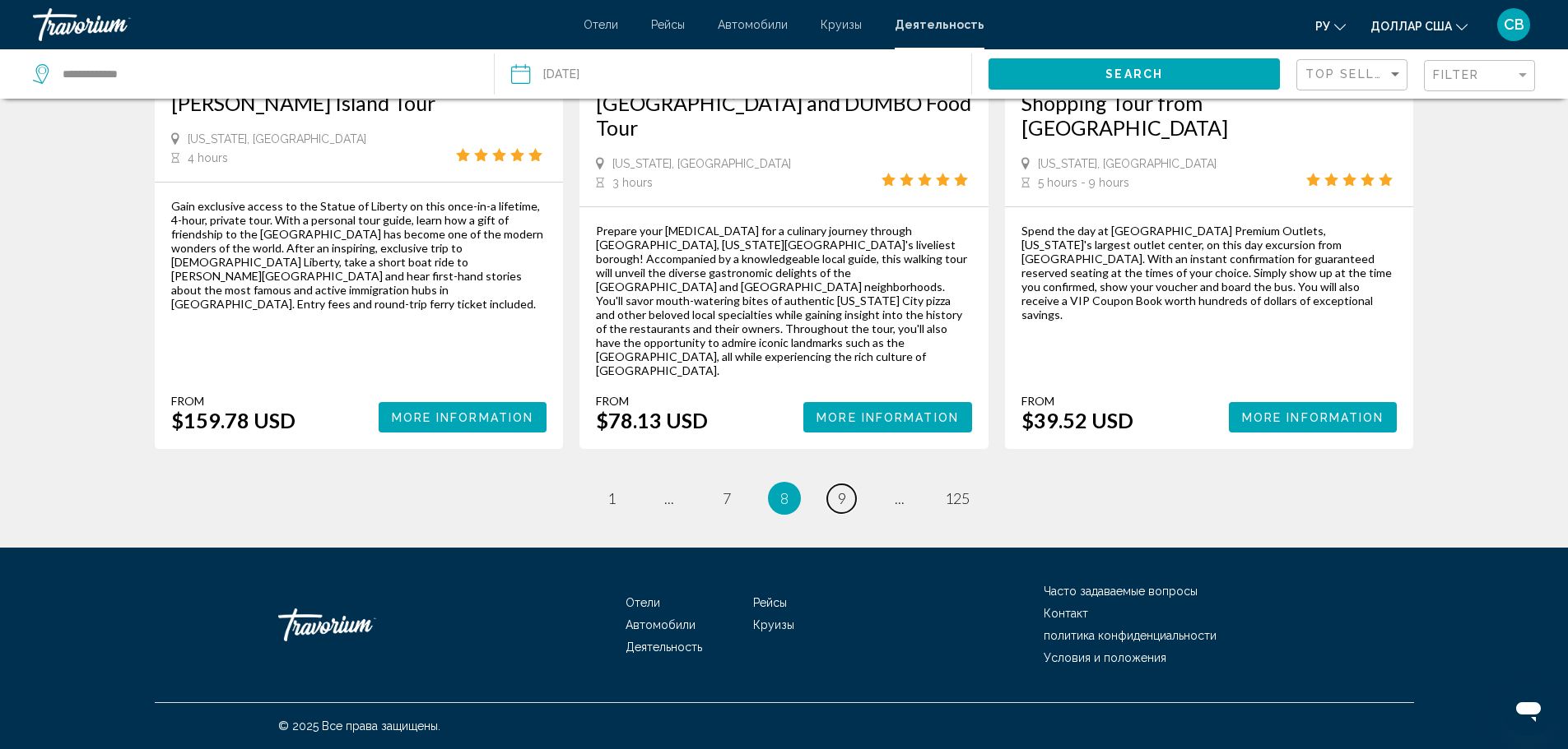
scroll to position [2954, 0]
click at [846, 508] on span "9" at bounding box center [842, 499] width 8 height 18
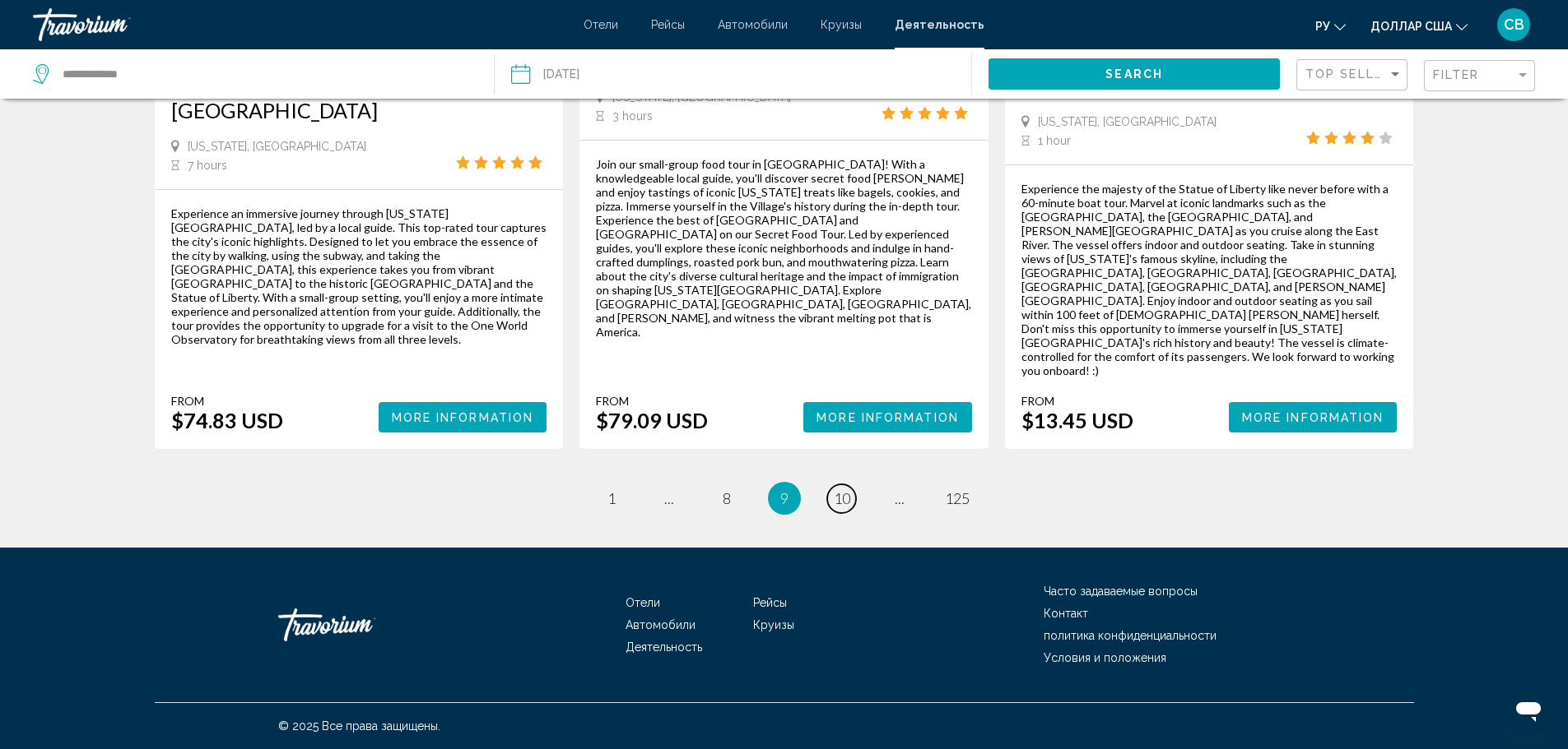
scroll to position [3127, 0]
click at [856, 513] on link "page 10" at bounding box center [842, 499] width 29 height 29
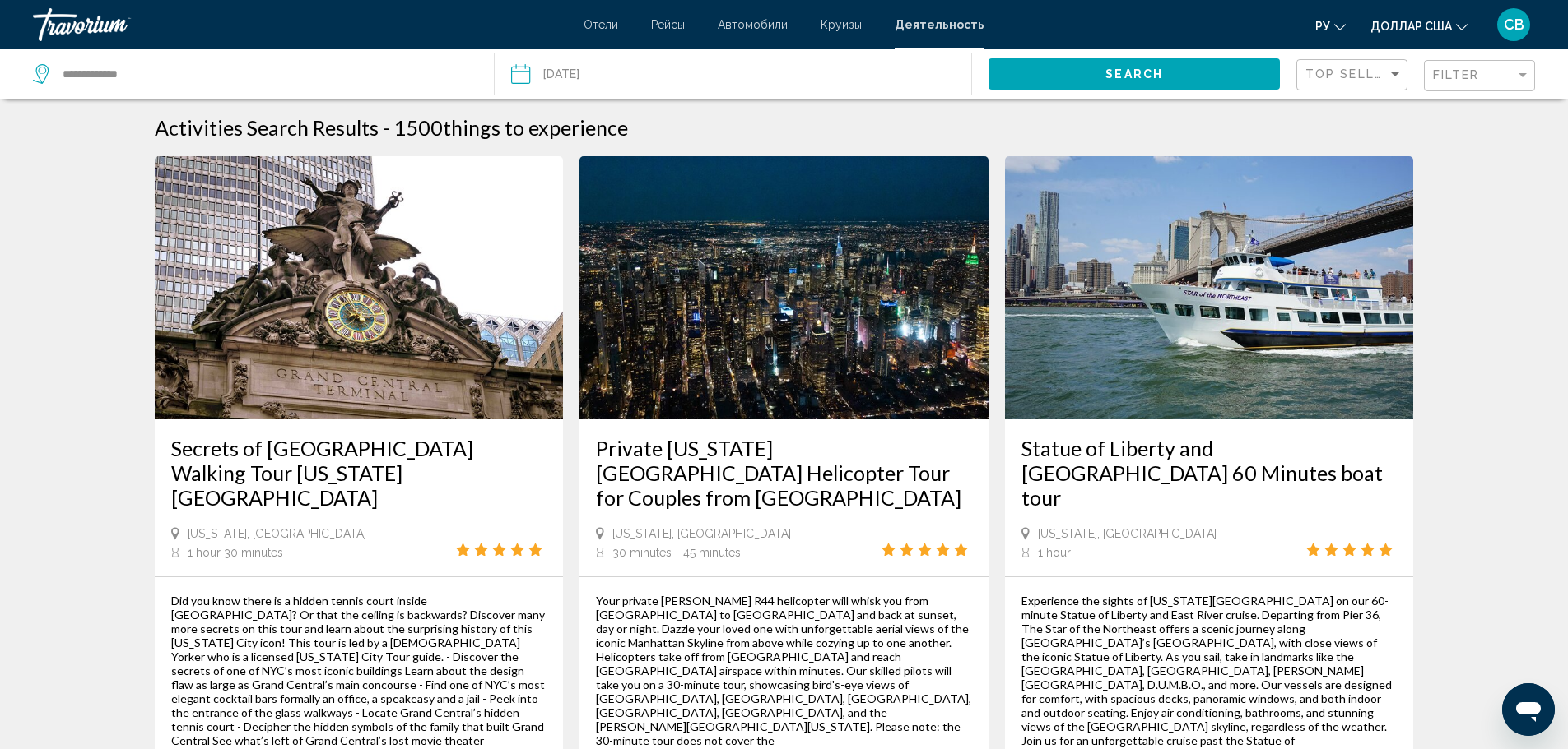
click at [928, 420] on img "Основное содержание" at bounding box center [784, 288] width 409 height 263
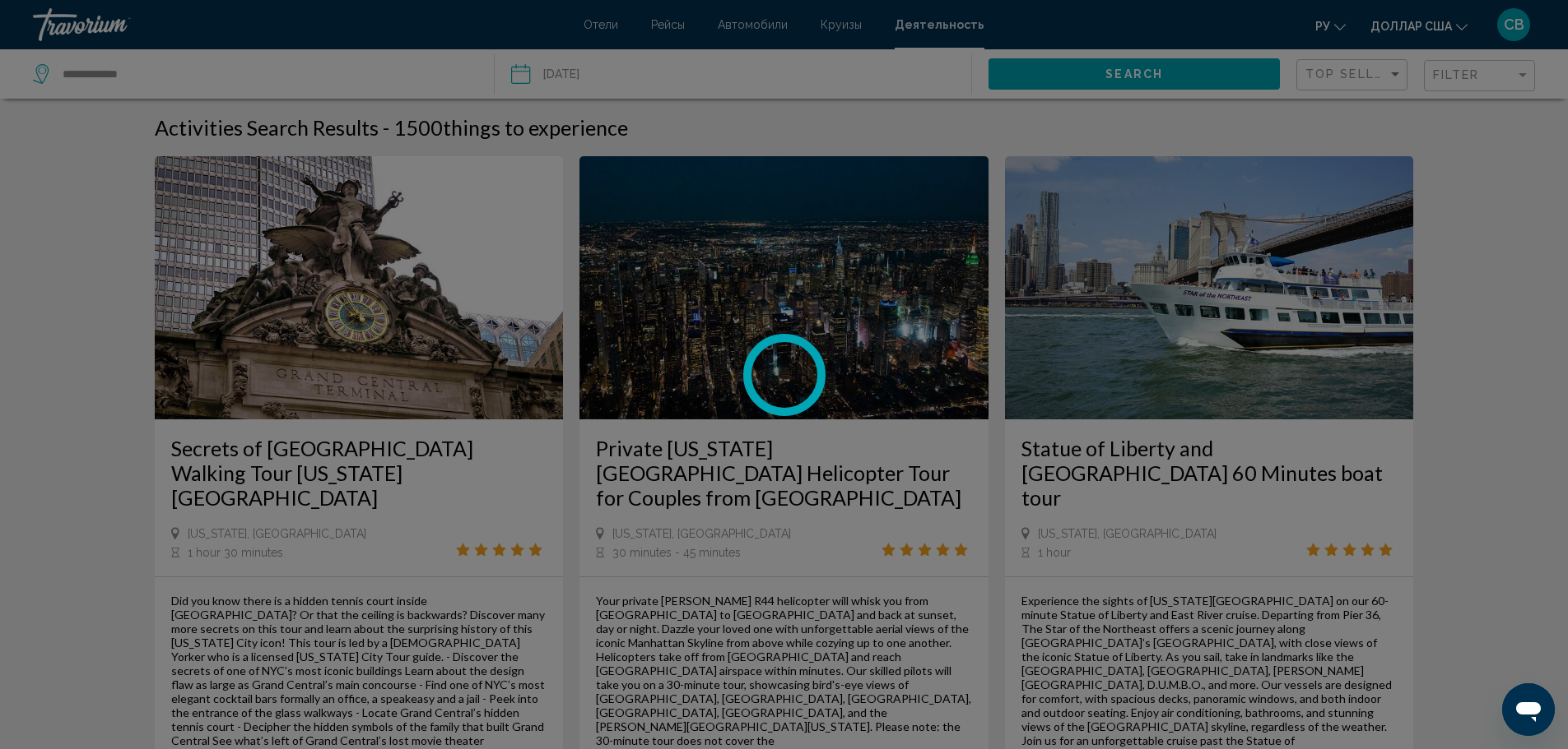
click at [1558, 144] on div at bounding box center [784, 374] width 1568 height 749
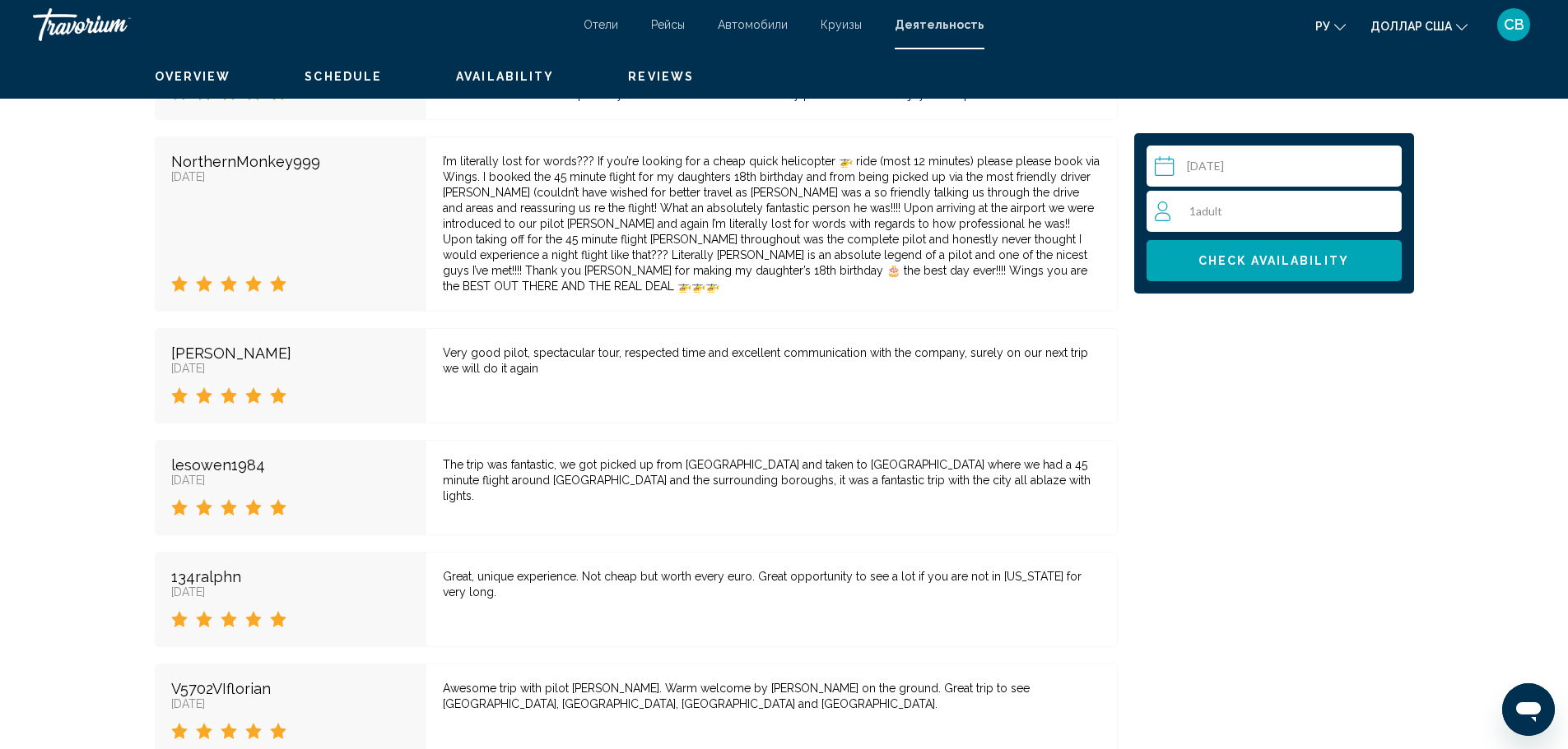
scroll to position [3532, 0]
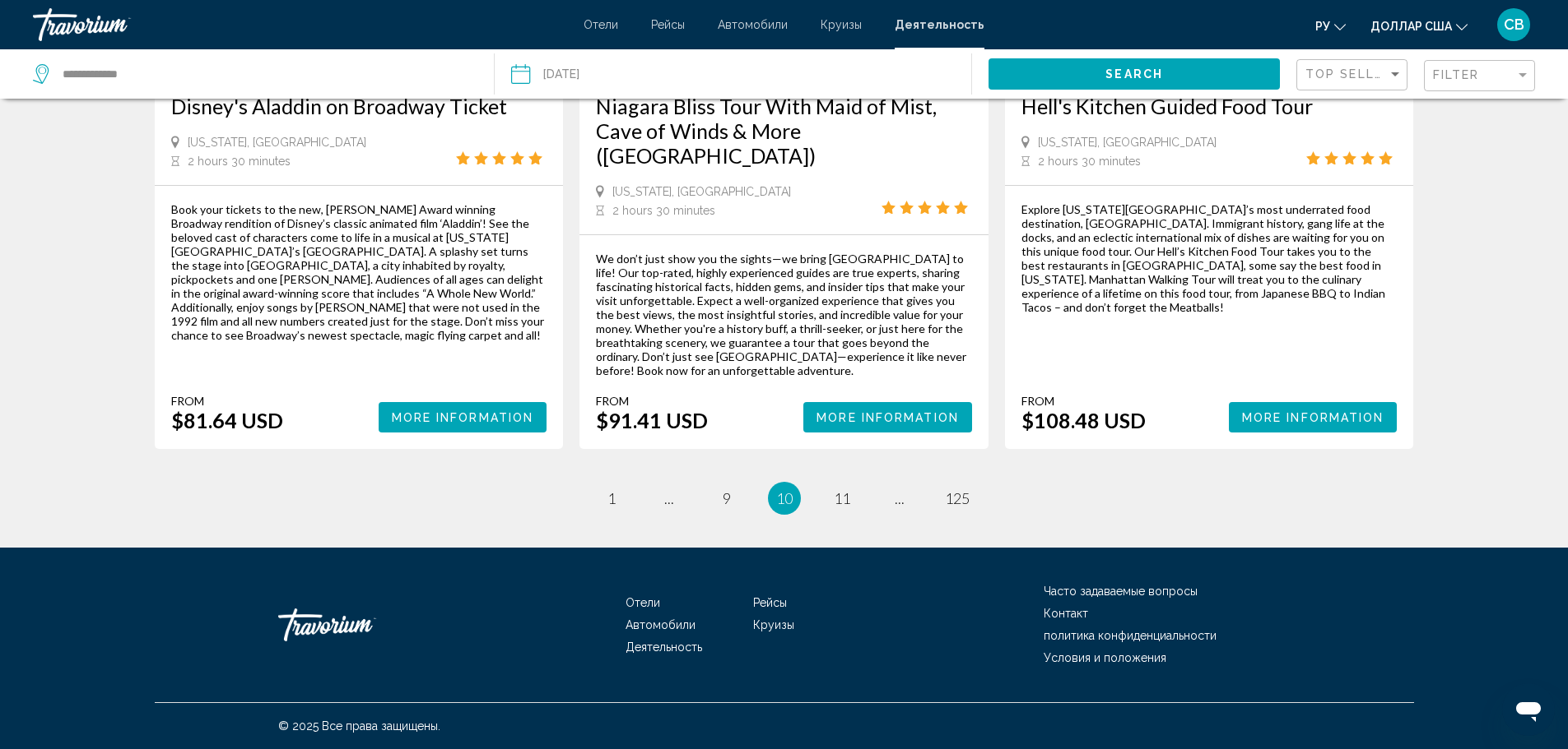
scroll to position [2886, 0]
click at [456, 424] on span "More Information" at bounding box center [463, 418] width 143 height 13
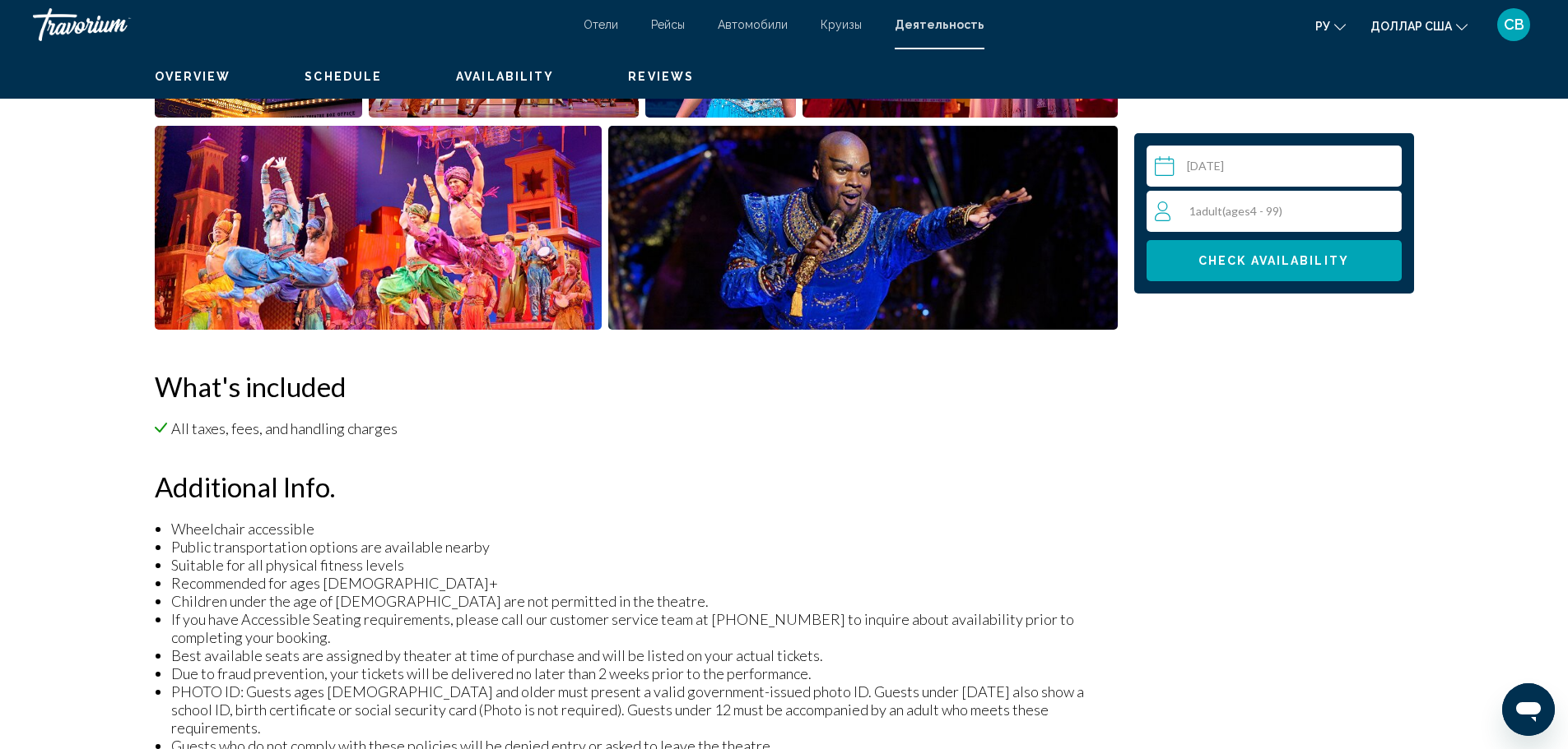
scroll to position [871, 0]
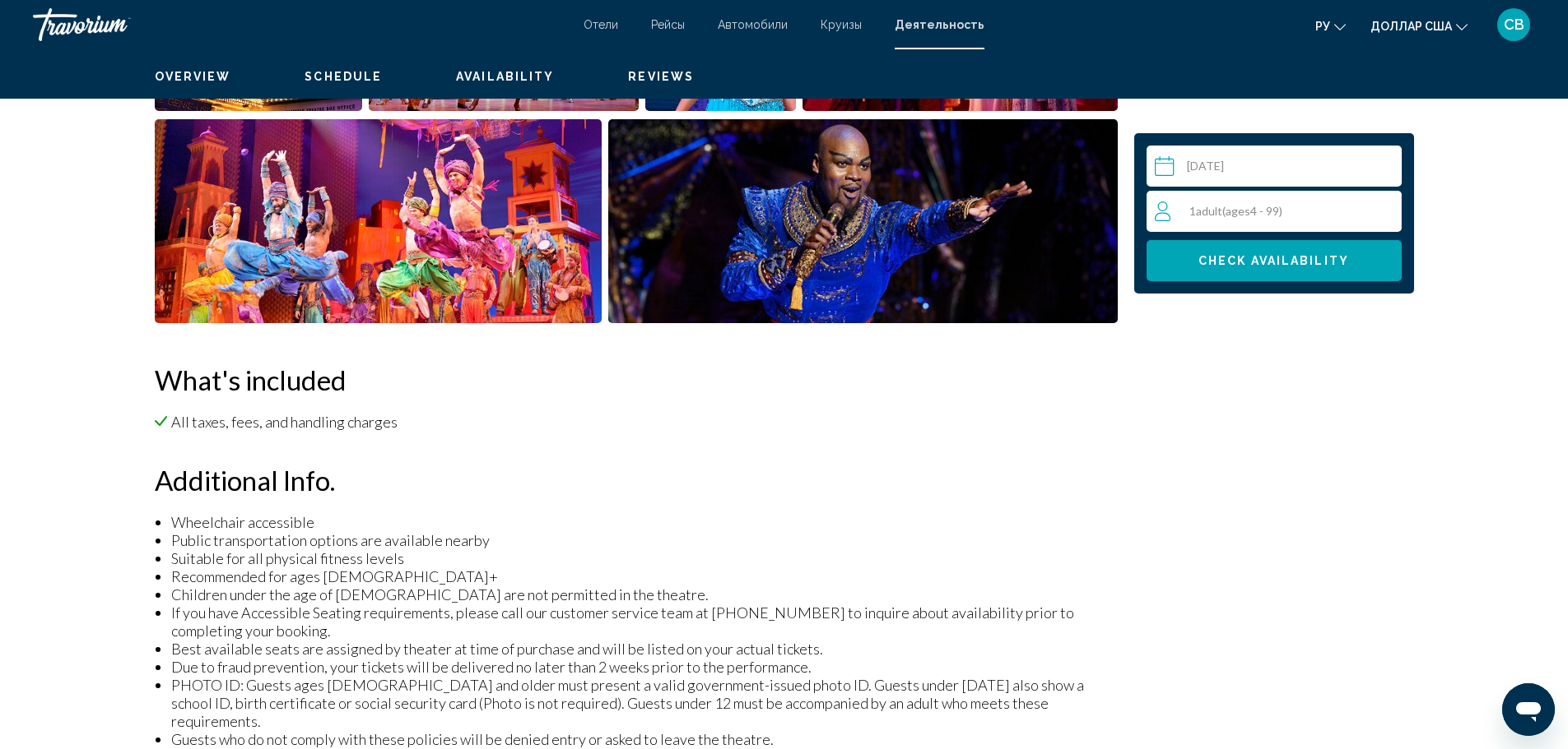
click at [1255, 191] on input "Основное содержание" at bounding box center [1277, 168] width 261 height 46
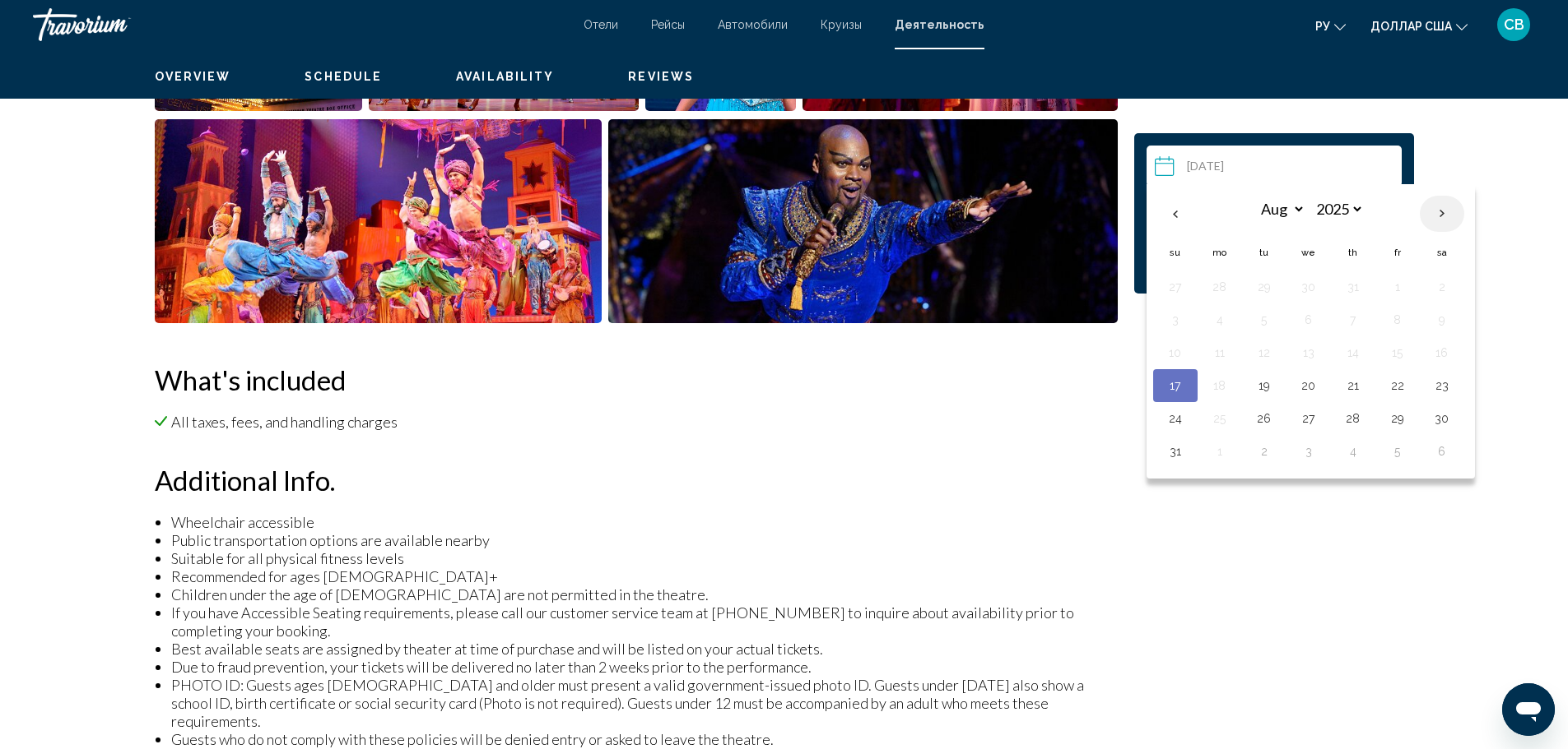
click at [1465, 232] on th "Next month" at bounding box center [1442, 213] width 44 height 36
select select "*"
click at [1411, 331] on button "12" at bounding box center [1398, 319] width 27 height 23
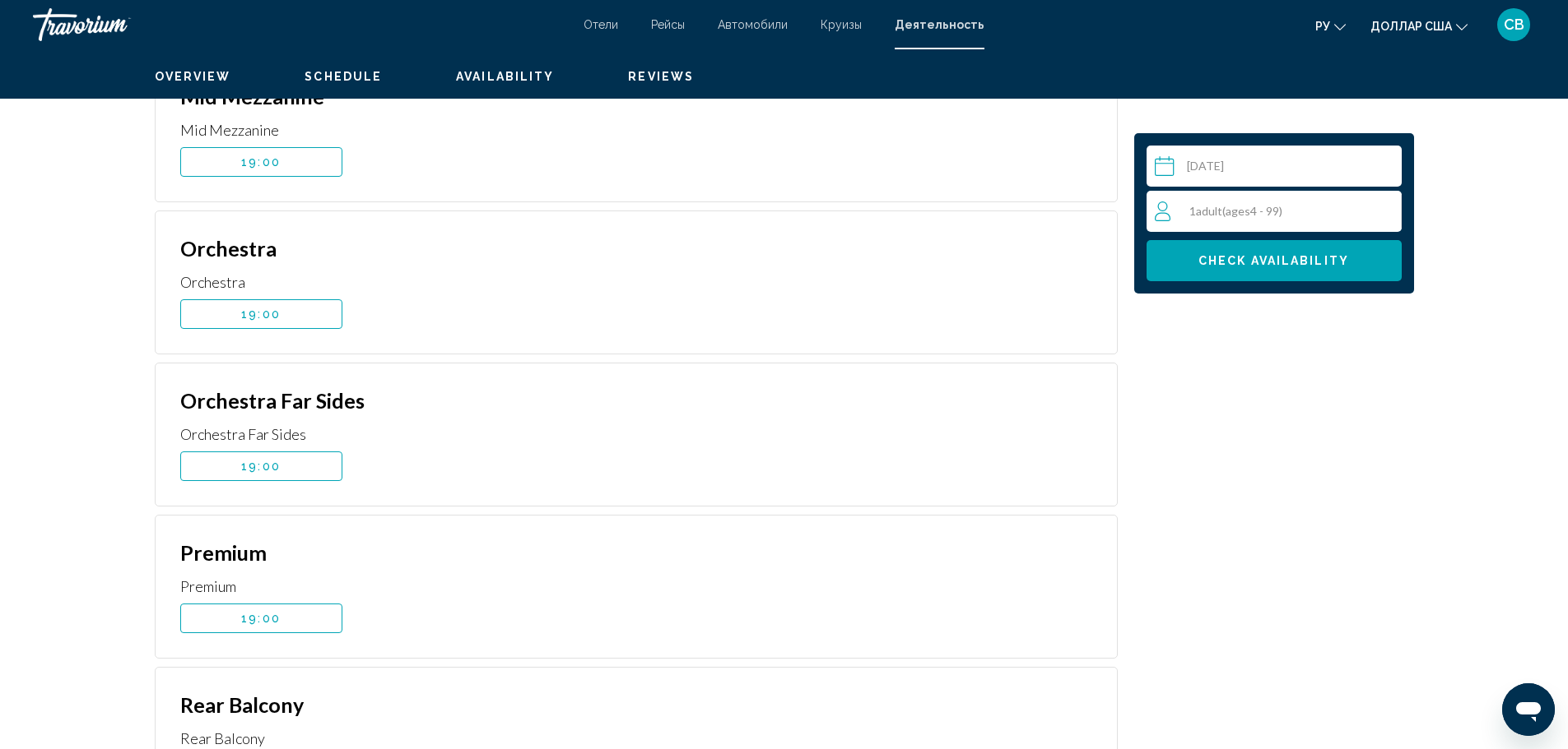
scroll to position [2896, 0]
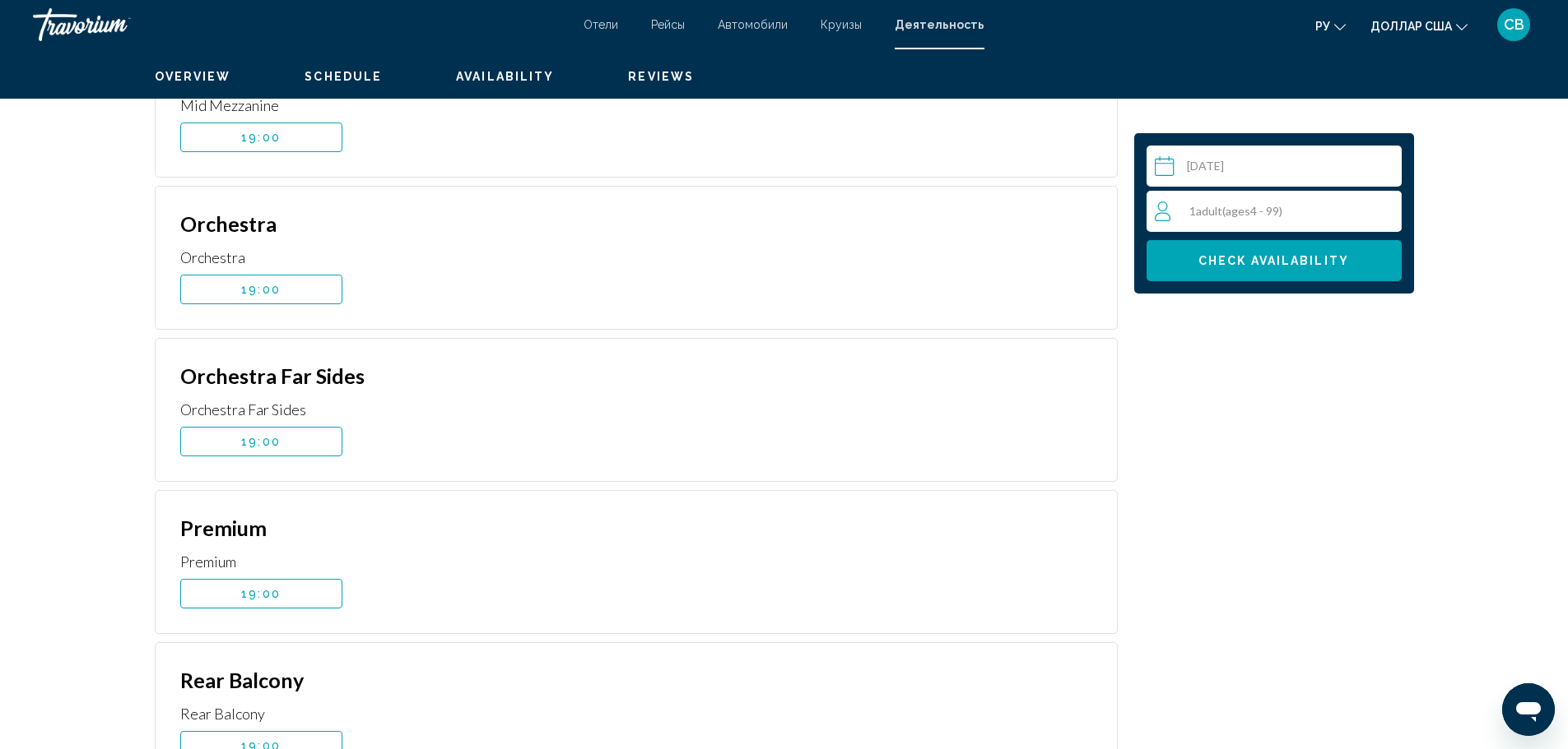
scroll to position [2950, 0]
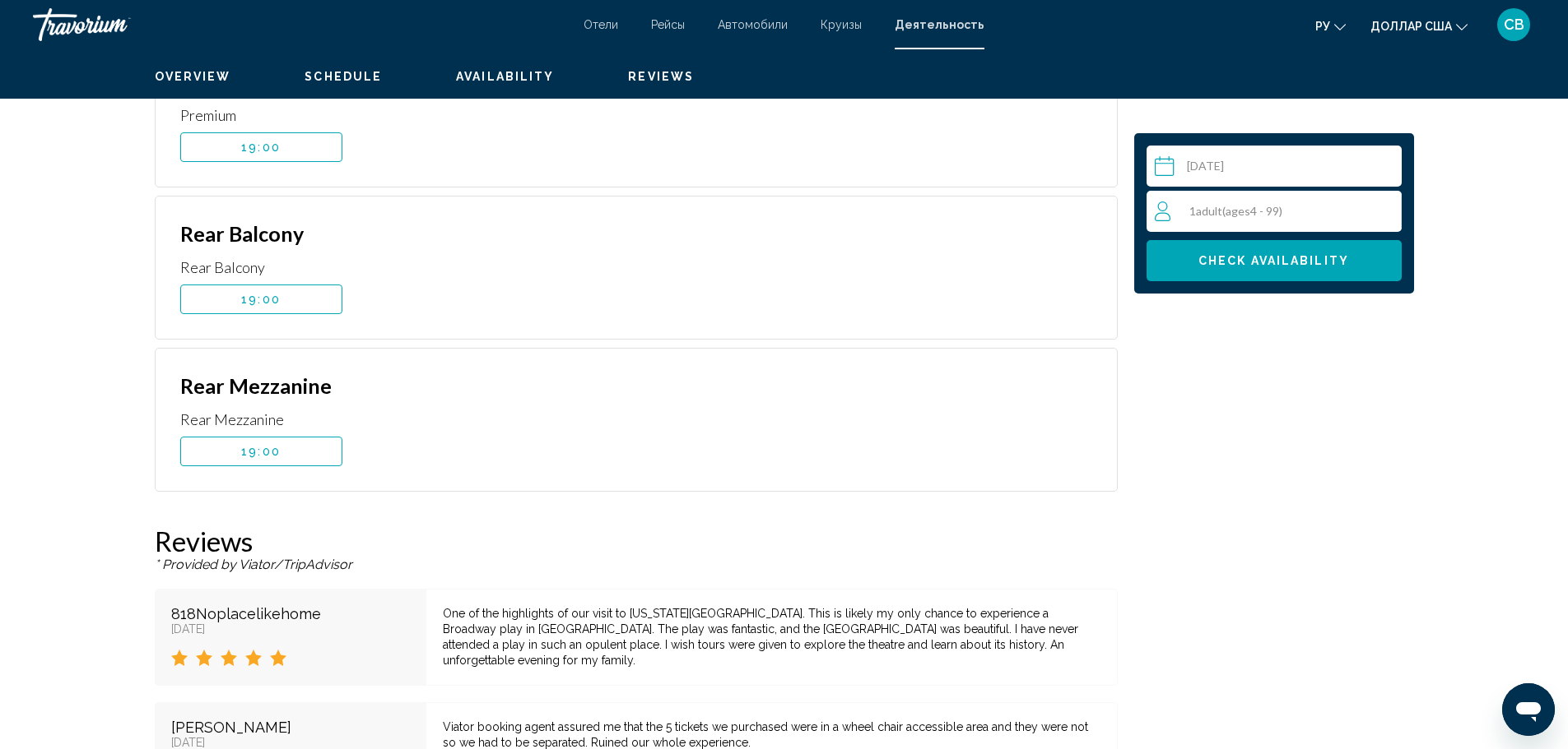
scroll to position [3428, 0]
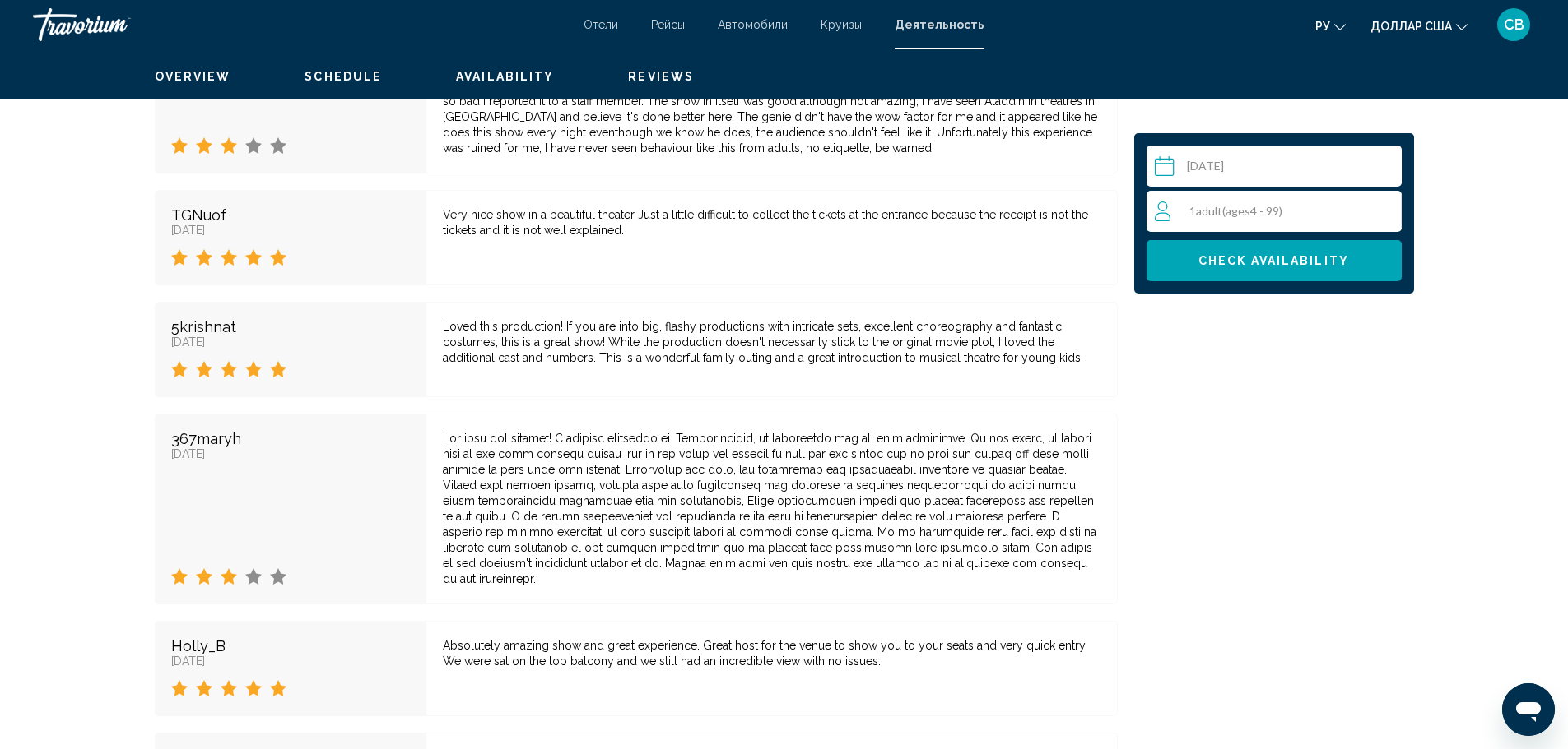
scroll to position [4181, 0]
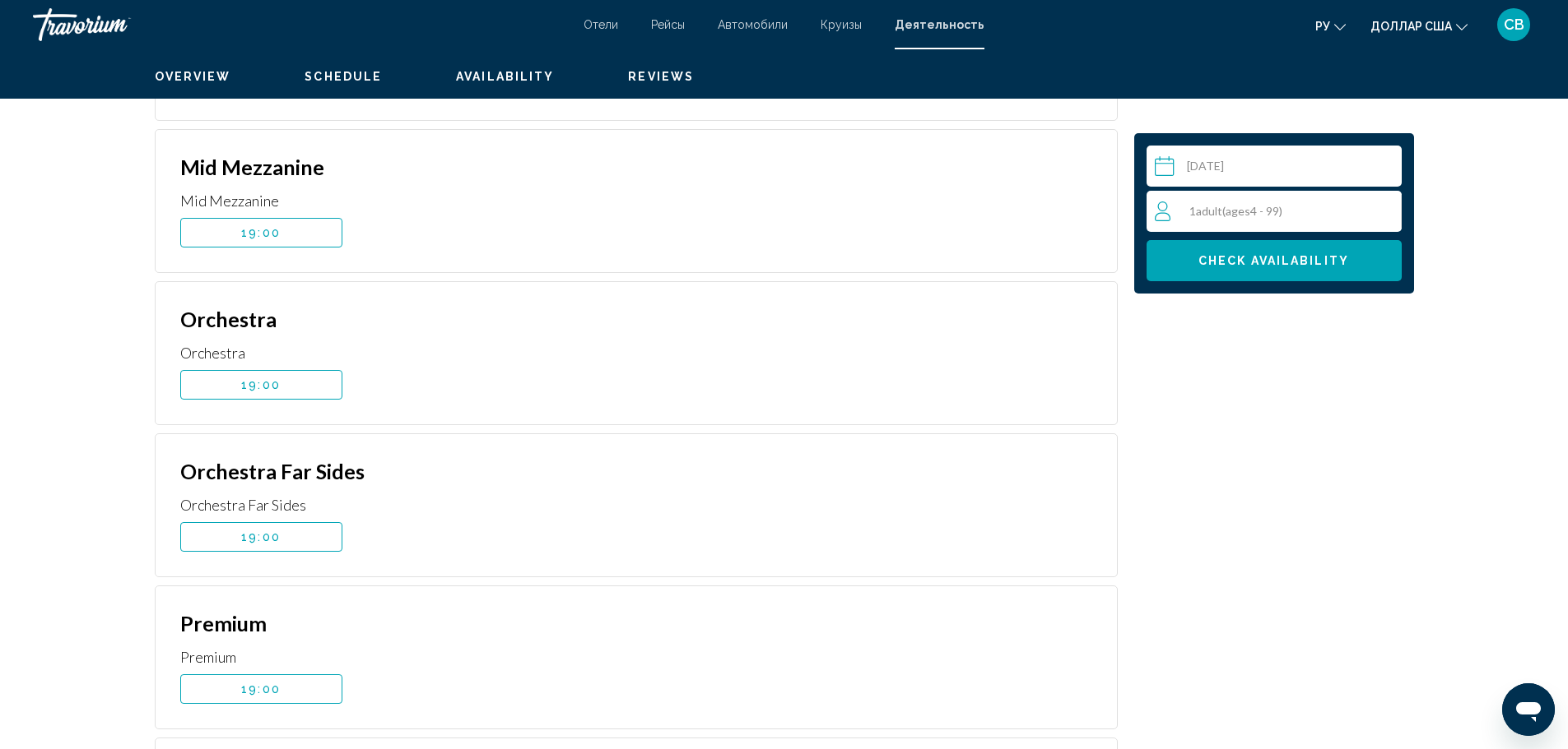
scroll to position [2825, 0]
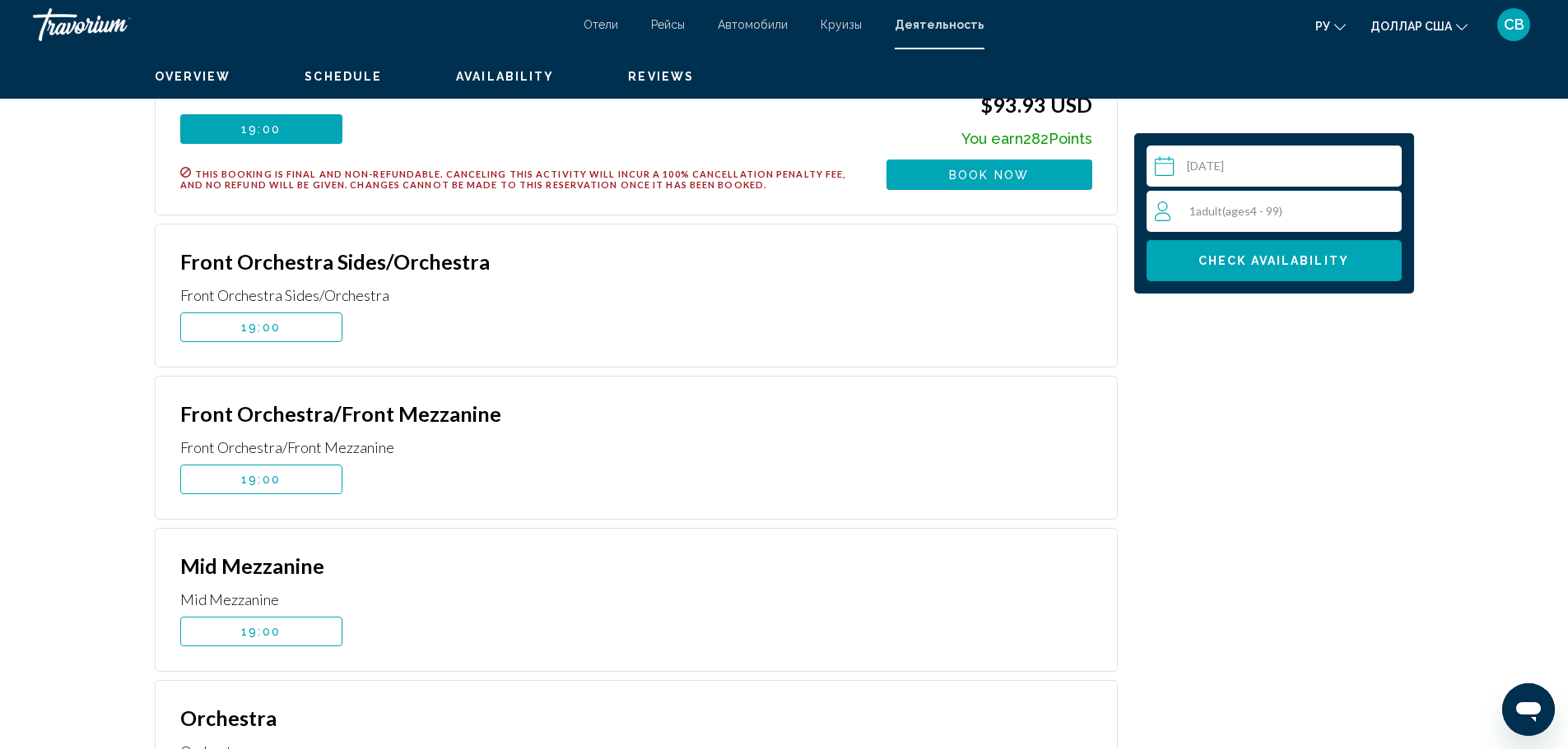
scroll to position [2472, 0]
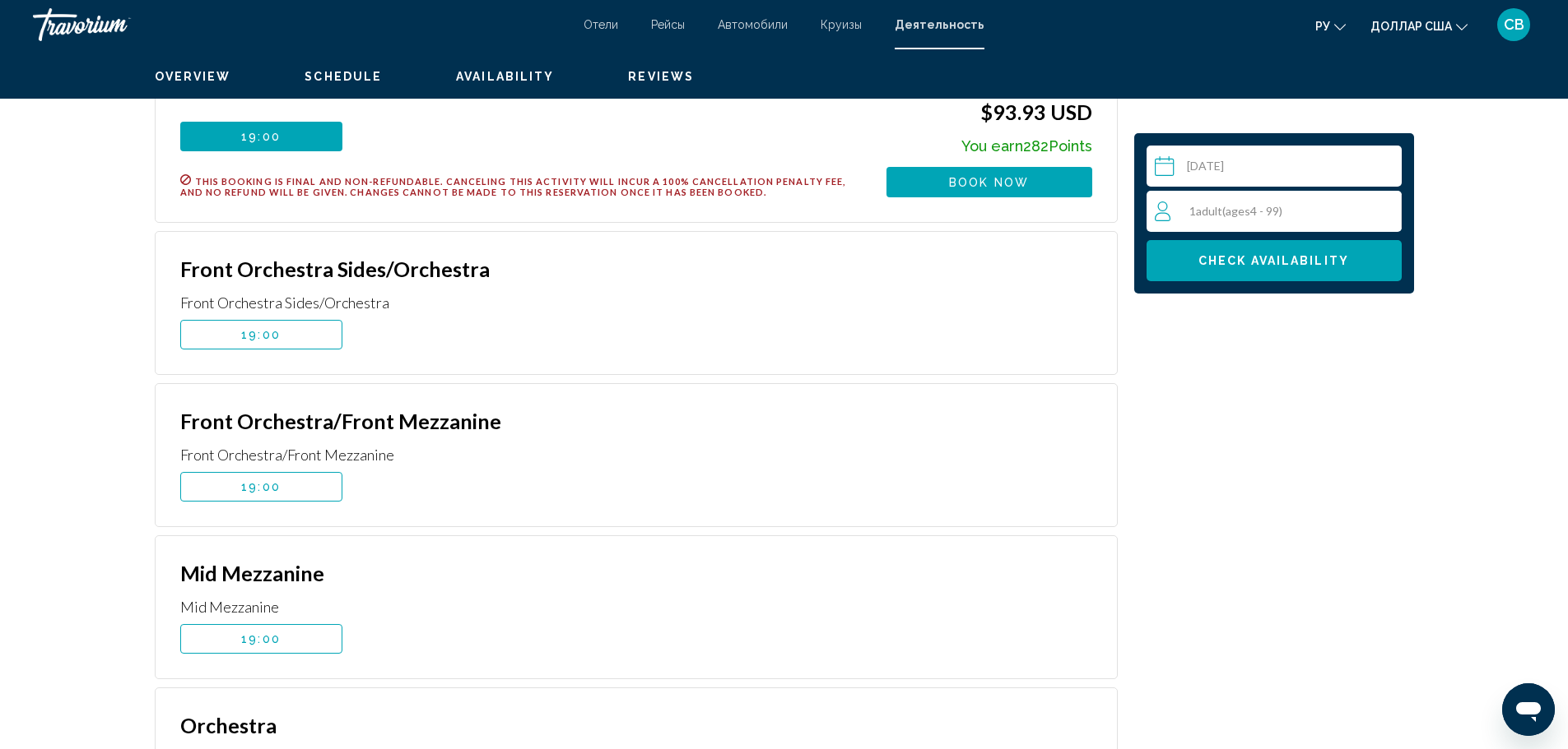
click at [1211, 191] on input "**********" at bounding box center [1277, 168] width 261 height 46
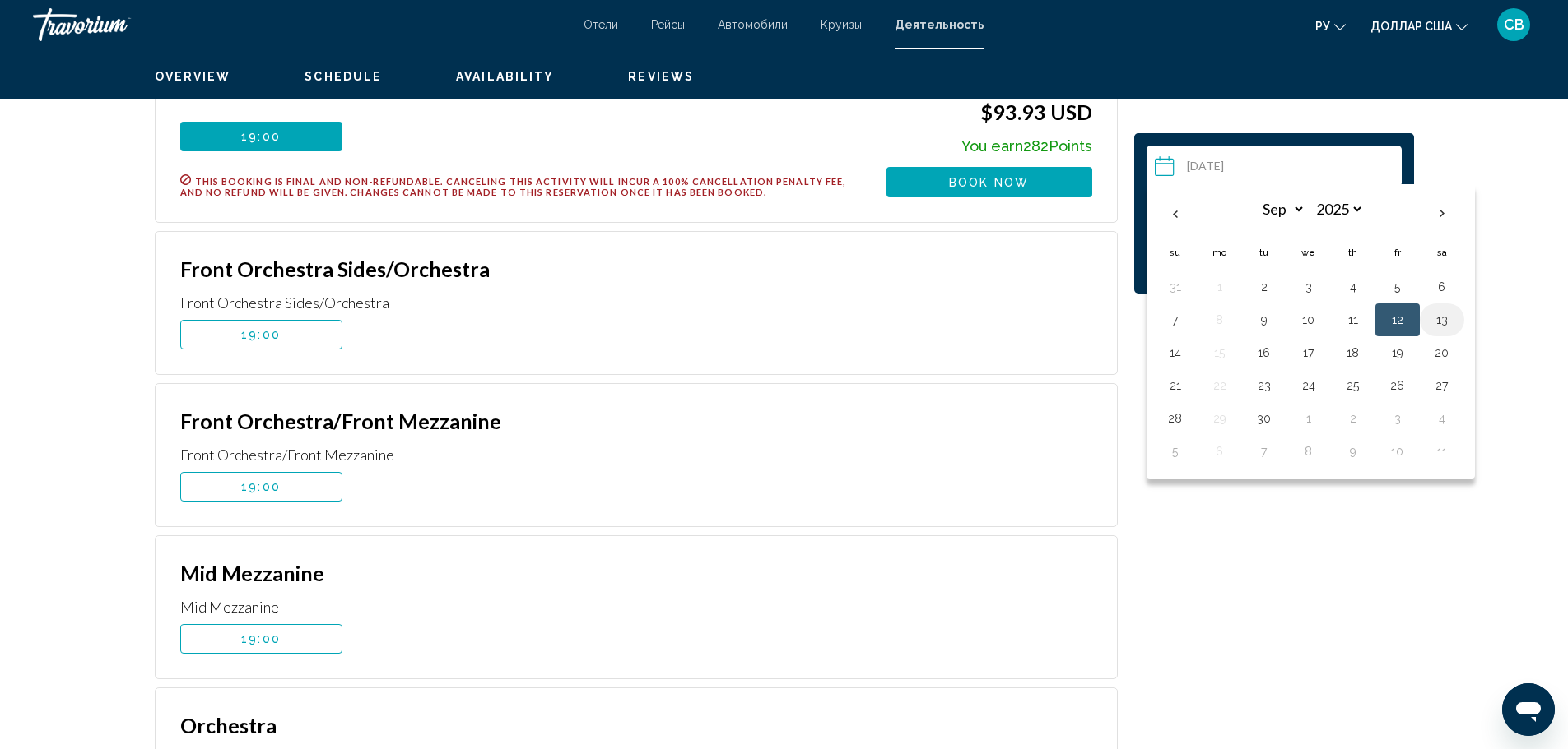
click at [1456, 331] on button "13" at bounding box center [1442, 319] width 27 height 23
type input "**********"
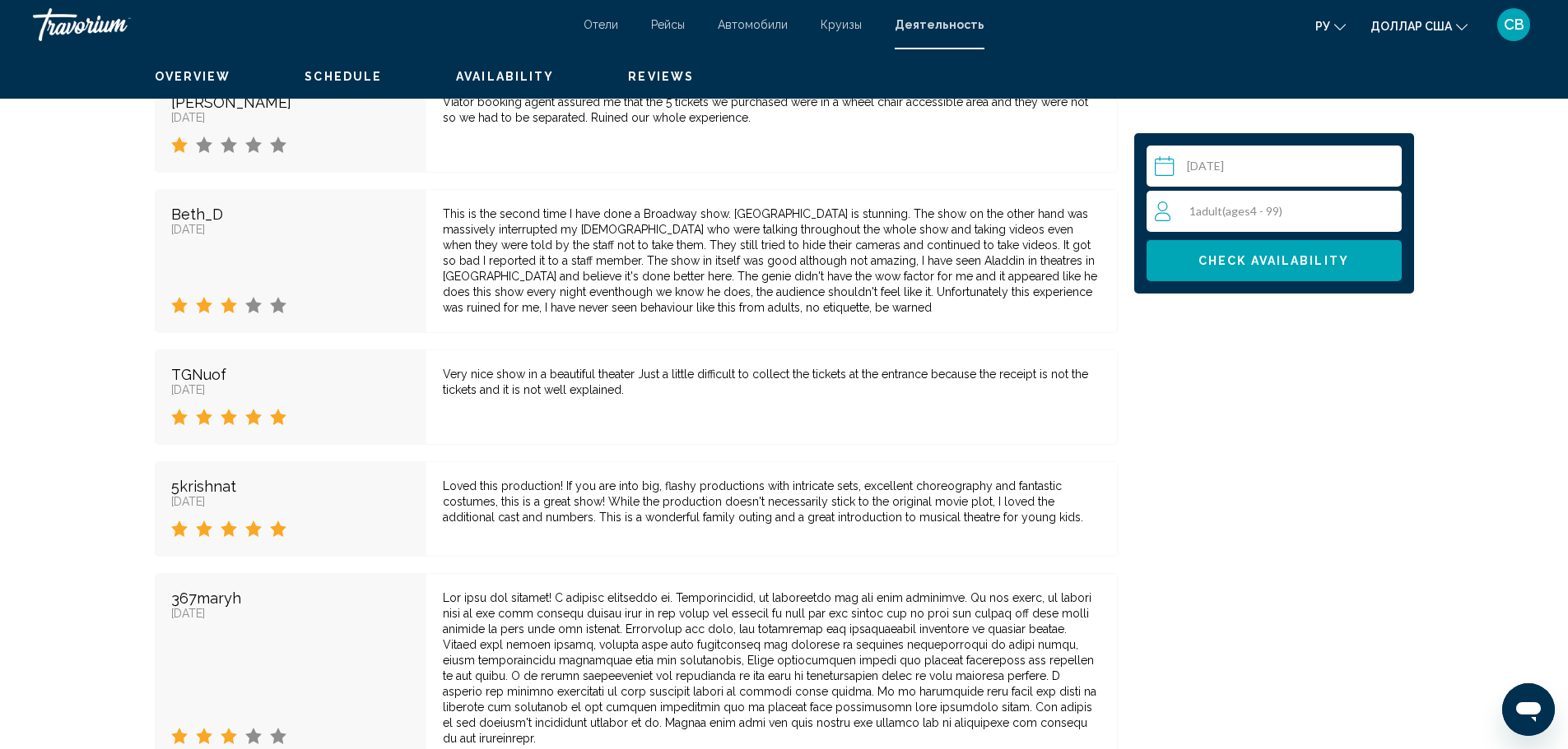
scroll to position [2903, 0]
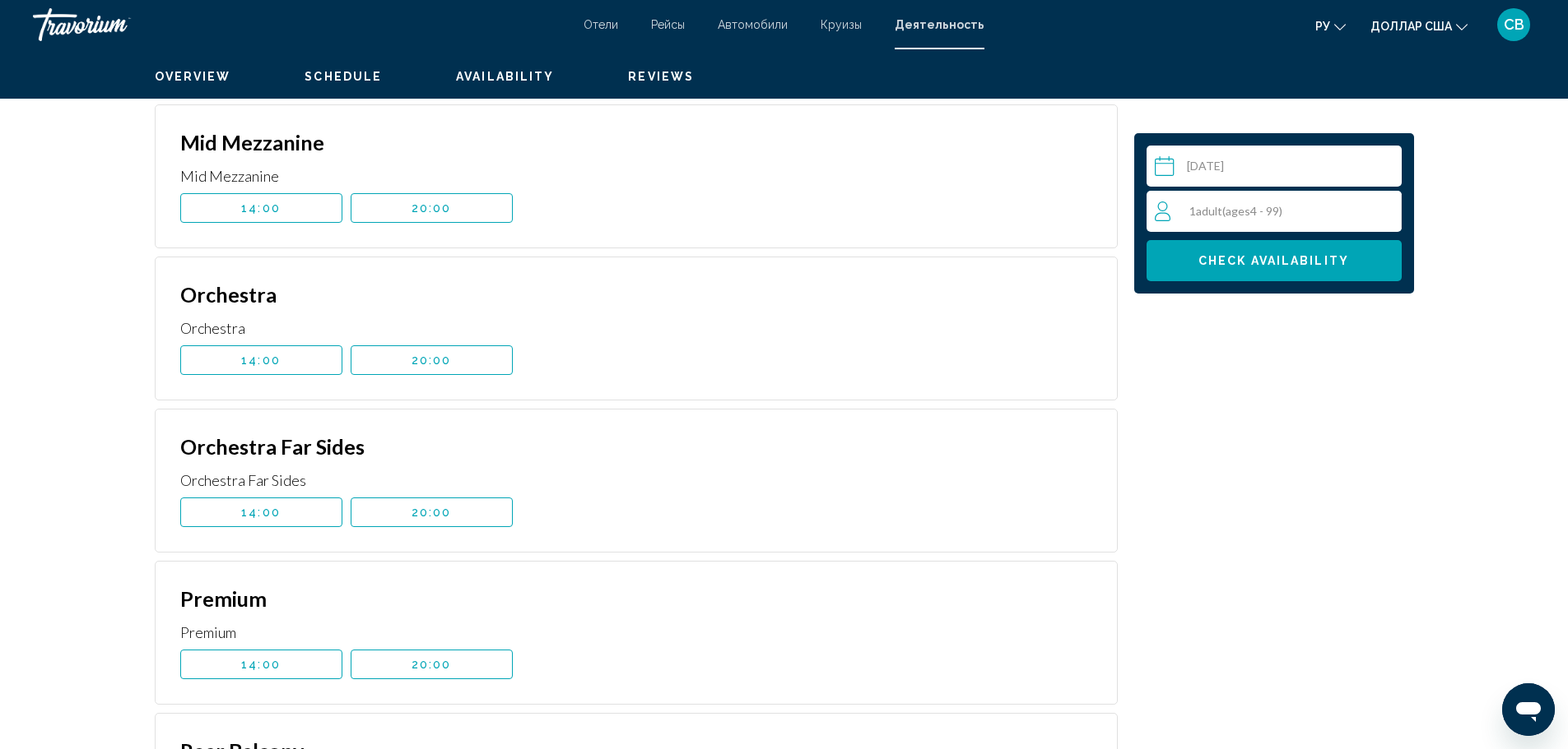
click at [1250, 218] on span "ages" at bounding box center [1237, 211] width 25 height 14
click at [1393, 221] on icon "Increment adults" at bounding box center [1386, 210] width 15 height 19
click at [1266, 282] on button "Check Availability" at bounding box center [1273, 260] width 255 height 41
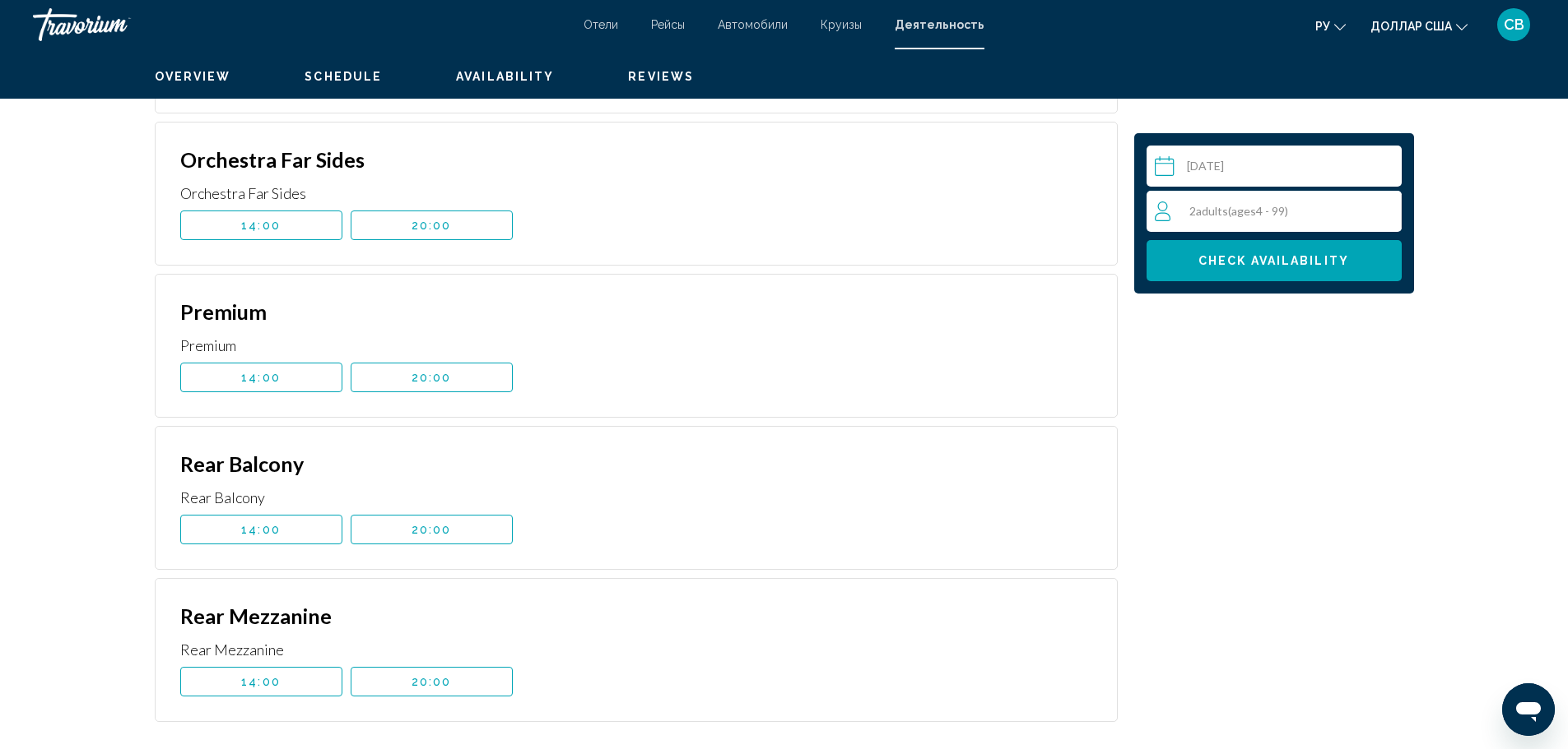
scroll to position [3113, 0]
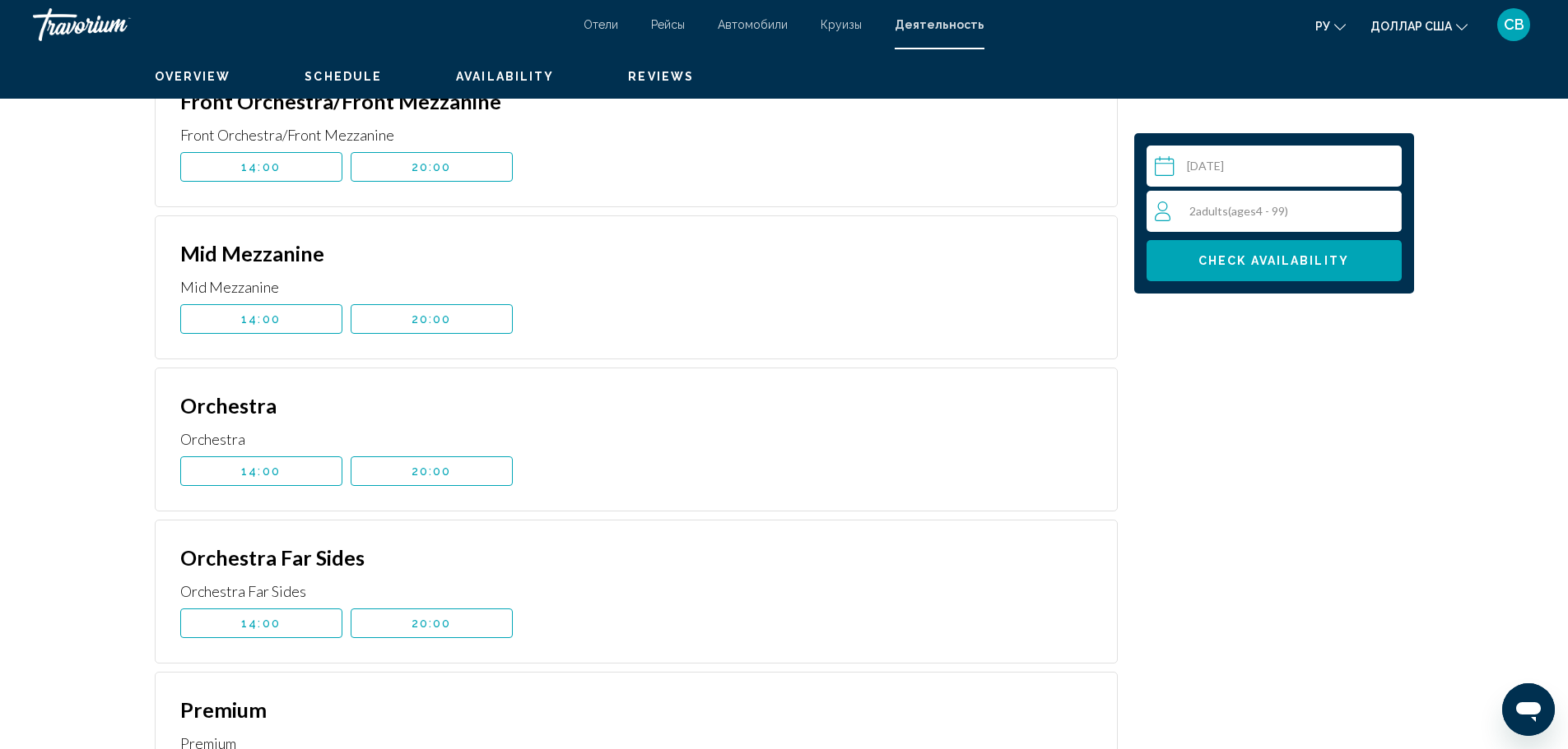
scroll to position [2783, 0]
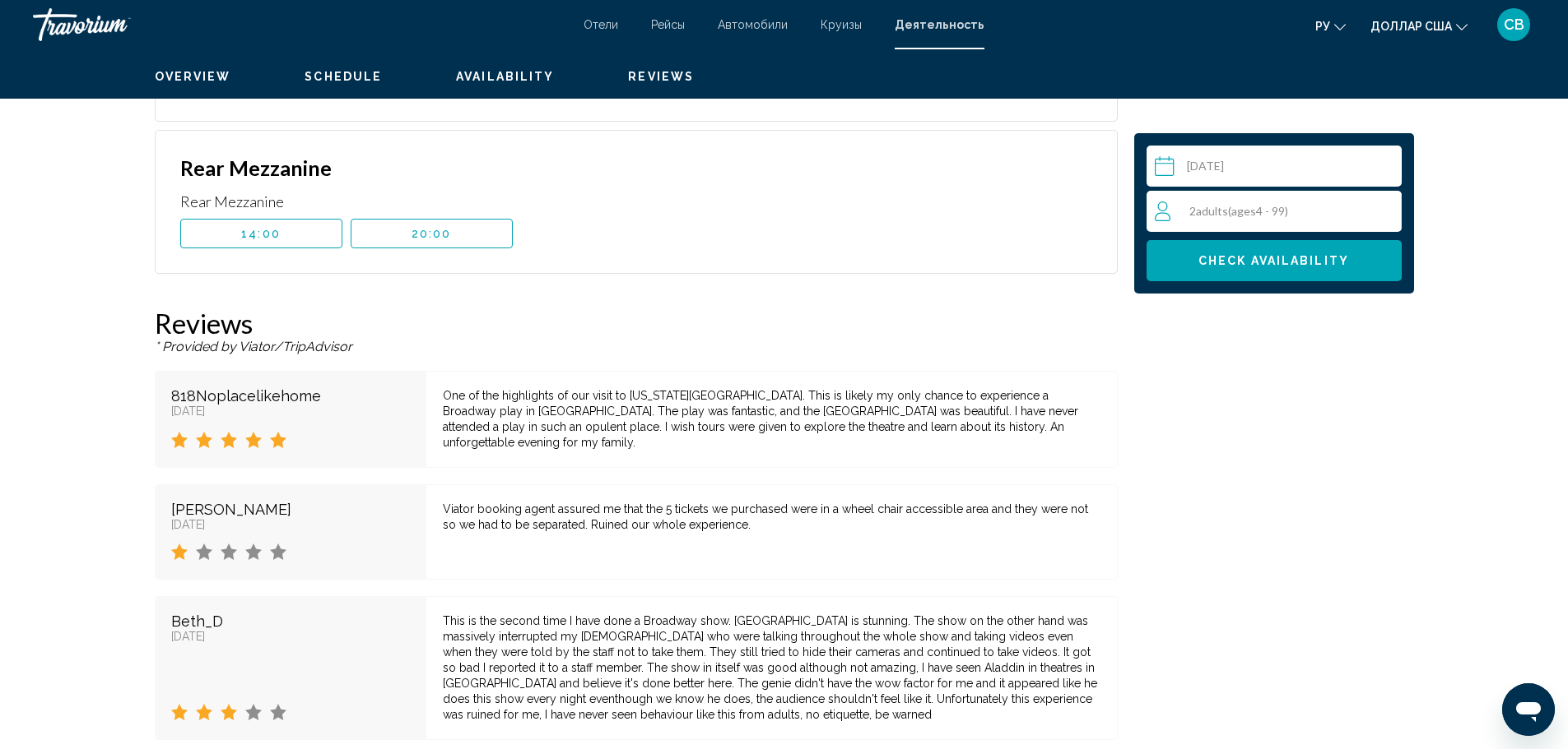
scroll to position [3670, 0]
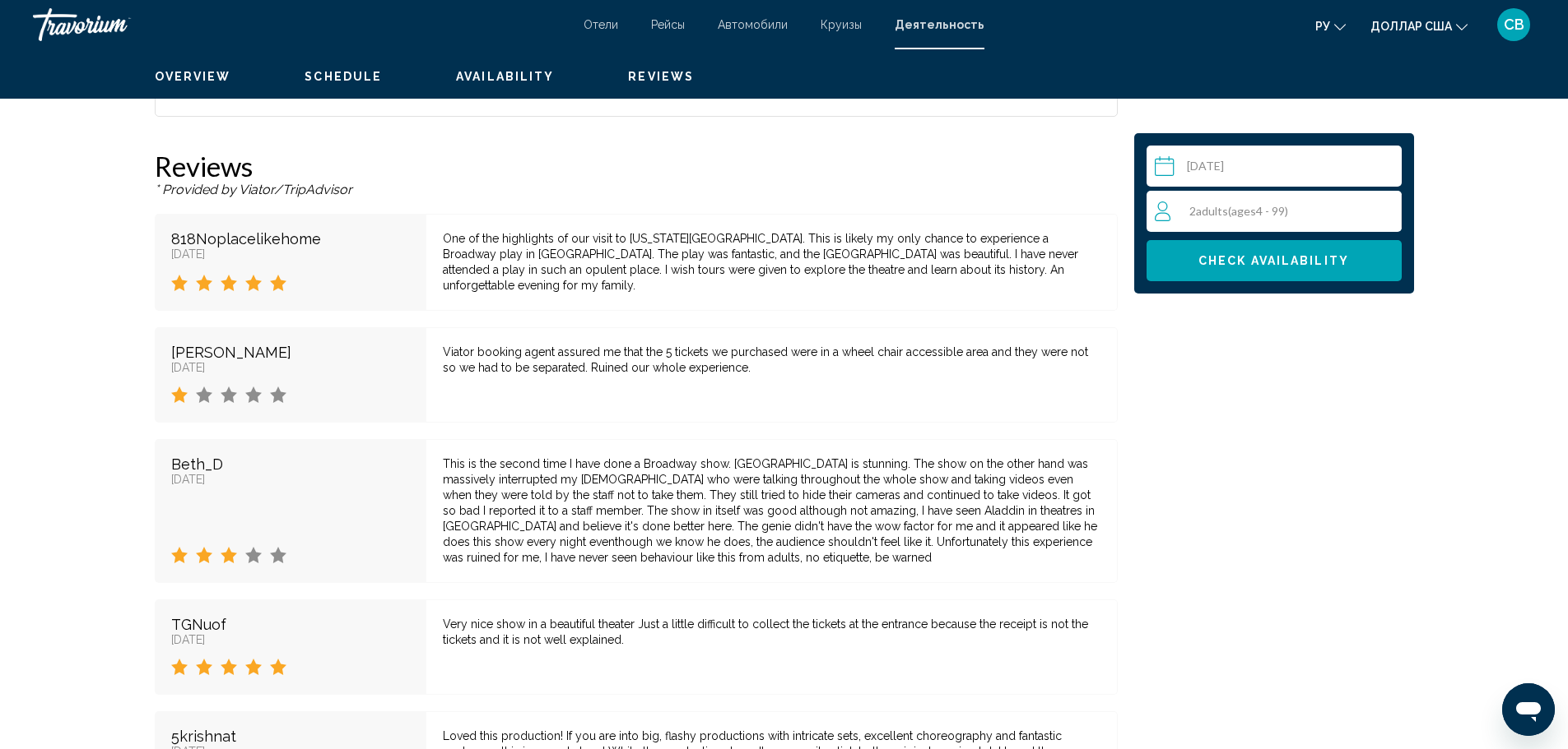
scroll to position [3804, 0]
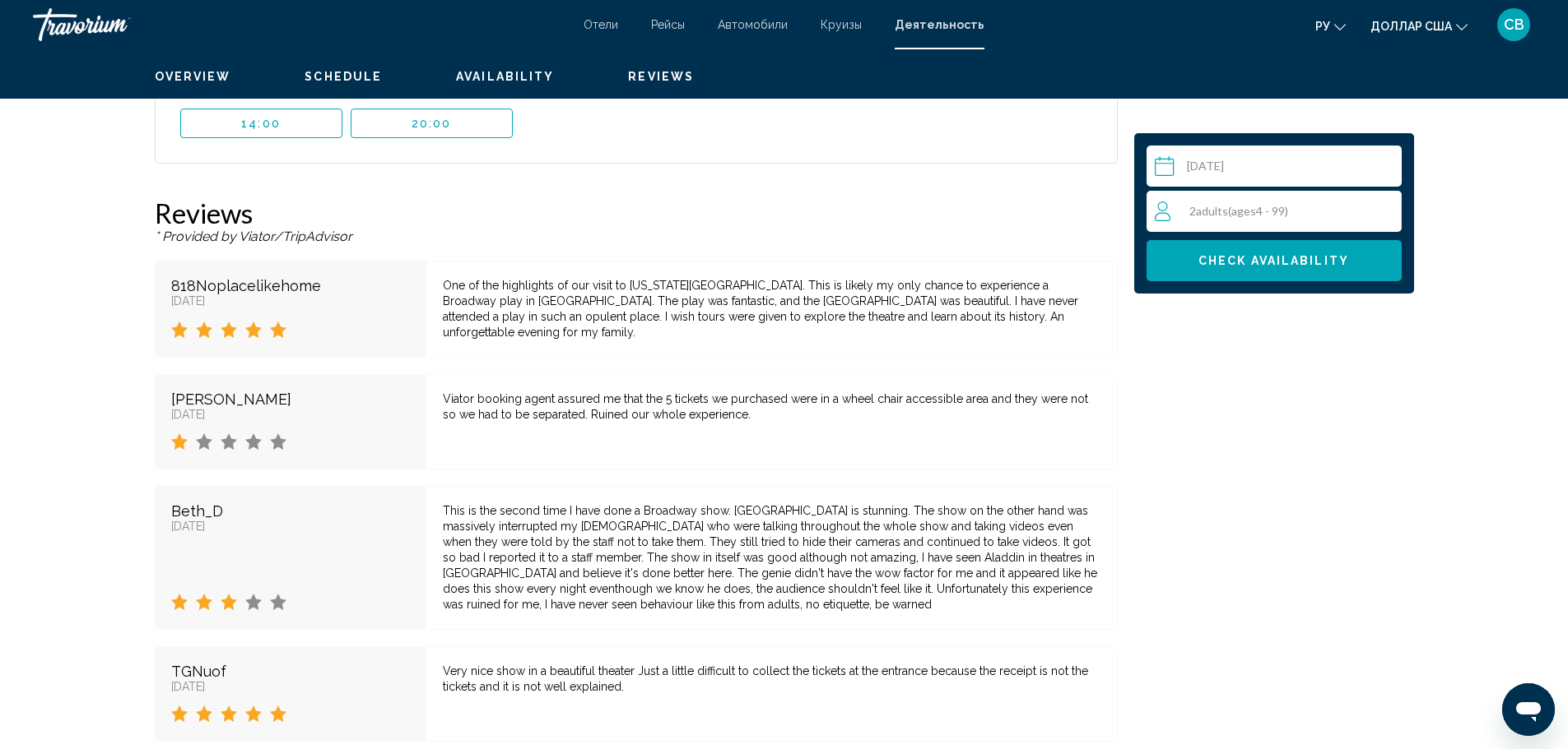
scroll to position [3733, 0]
